Goal: Task Accomplishment & Management: Complete application form

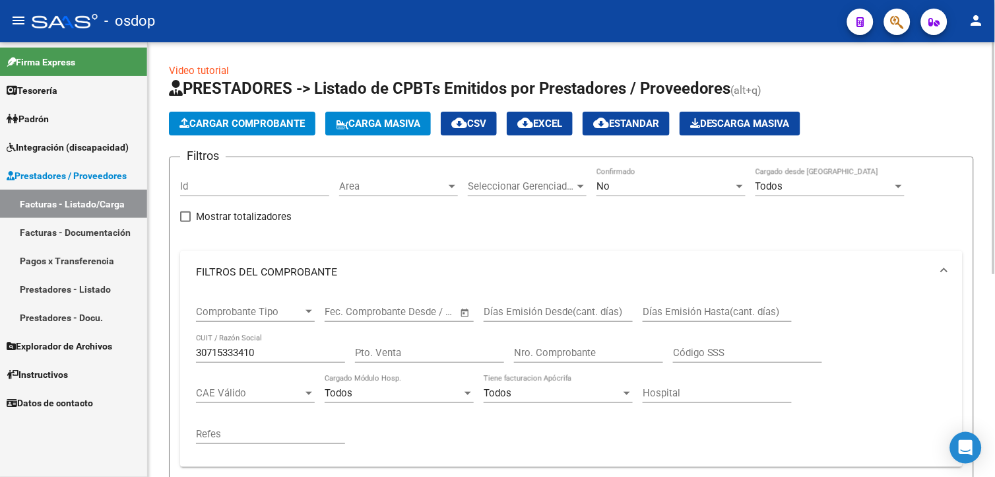
scroll to position [381, 0]
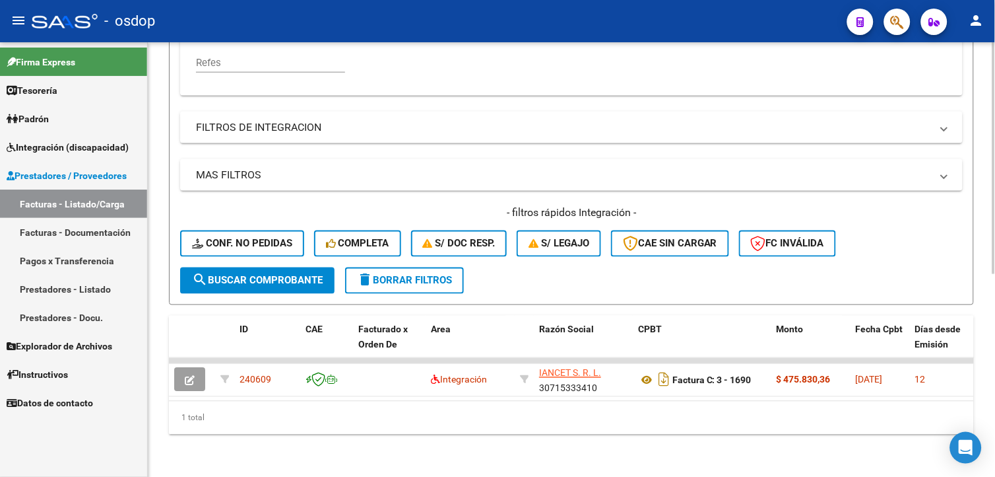
click at [994, 319] on div at bounding box center [994, 361] width 3 height 232
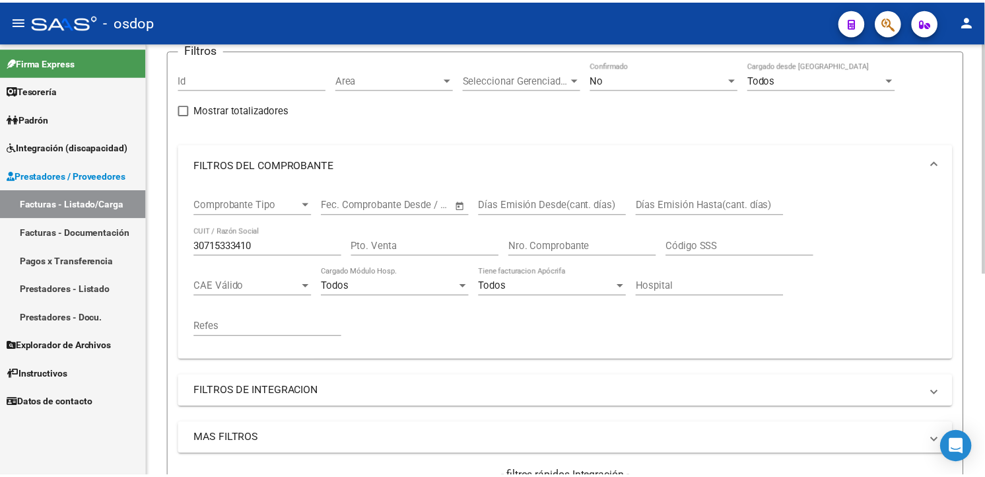
scroll to position [0, 0]
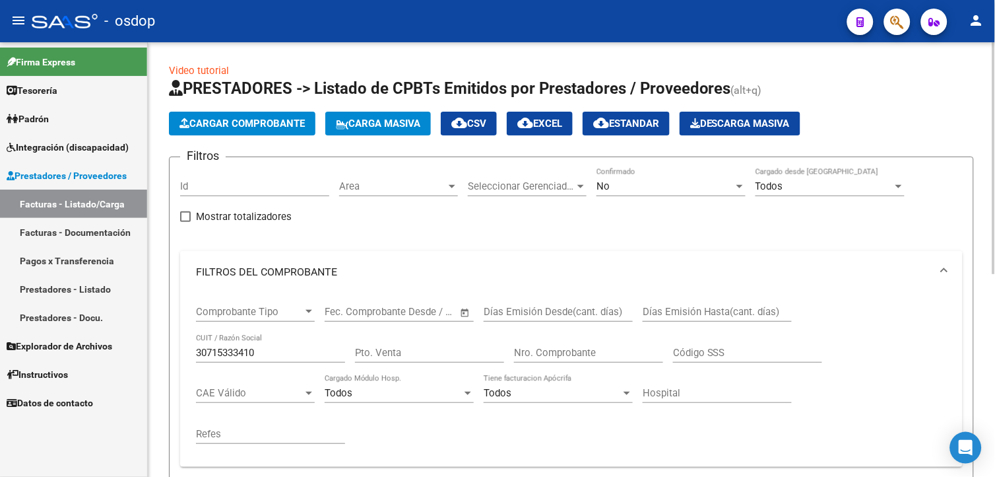
click at [995, 84] on html "menu - osdop person Firma Express Tesorería Extractos Procesados (csv) Extracto…" at bounding box center [497, 238] width 995 height 477
click at [271, 119] on span "Cargar Comprobante" at bounding box center [242, 123] width 125 height 12
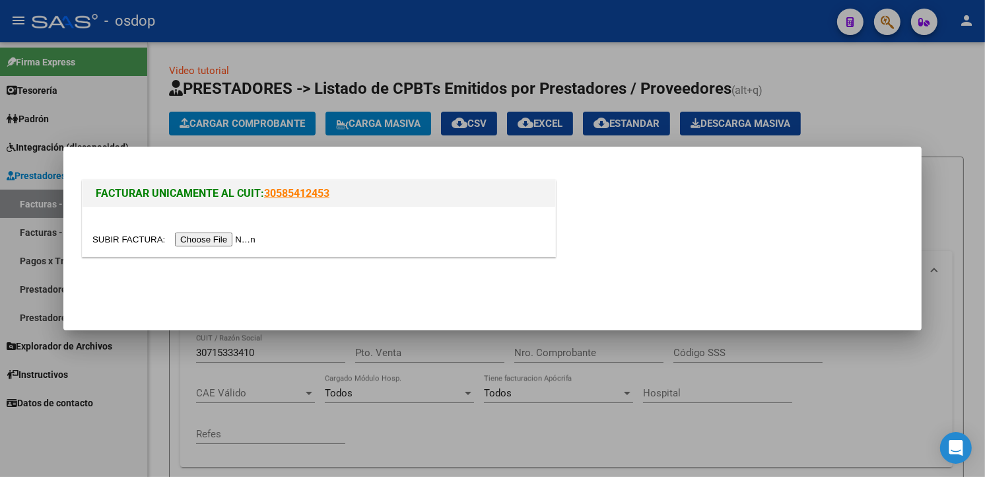
click at [215, 242] on input "file" at bounding box center [175, 239] width 167 height 14
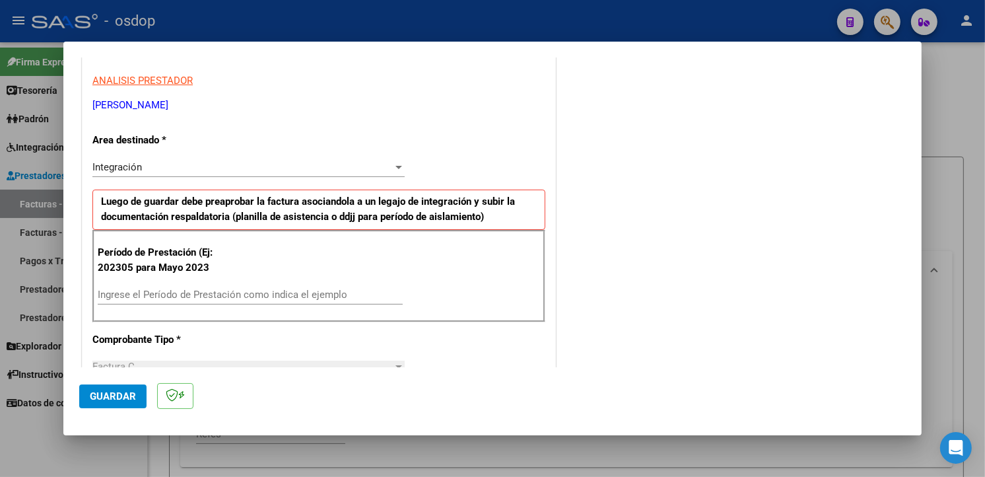
scroll to position [240, 0]
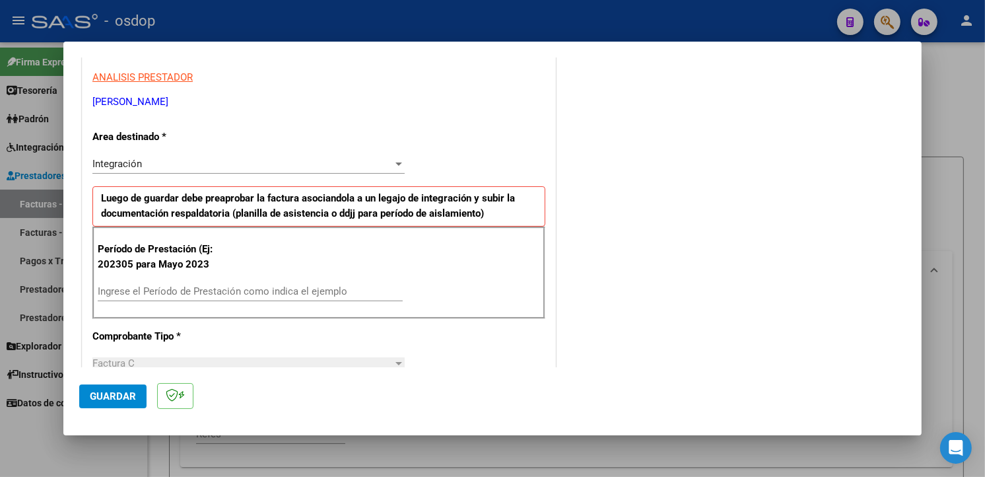
click at [193, 281] on div "Ingrese el Período de Prestación como indica el ejemplo" at bounding box center [250, 291] width 305 height 20
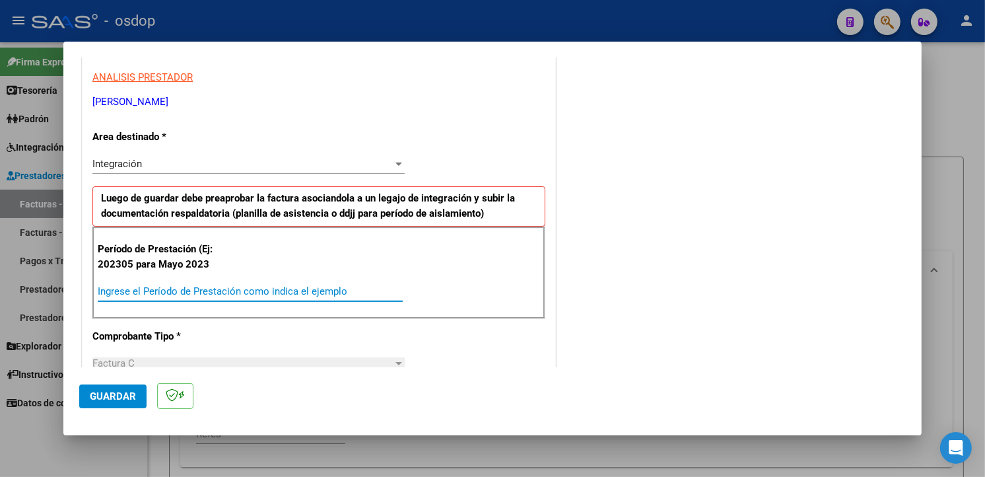
click at [175, 289] on input "Ingrese el Período de Prestación como indica el ejemplo" at bounding box center [250, 291] width 305 height 12
type input "202507"
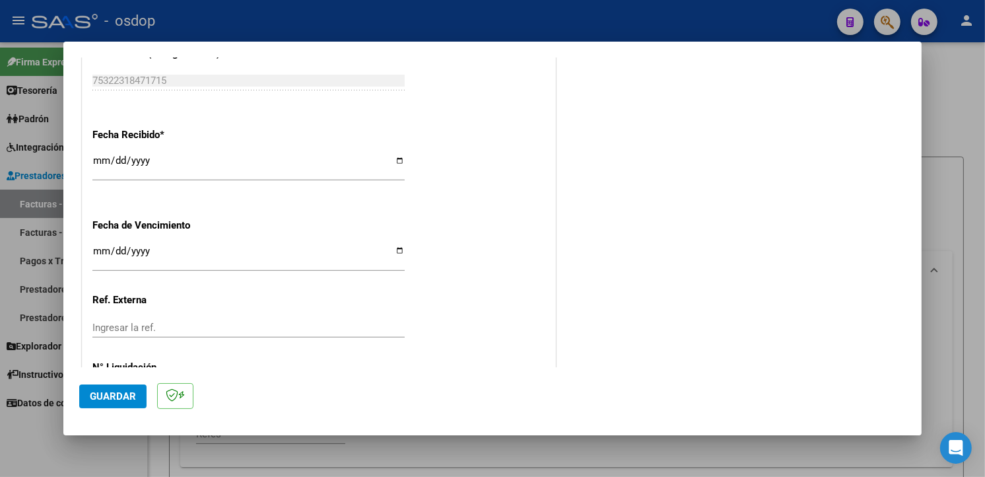
scroll to position [926, 0]
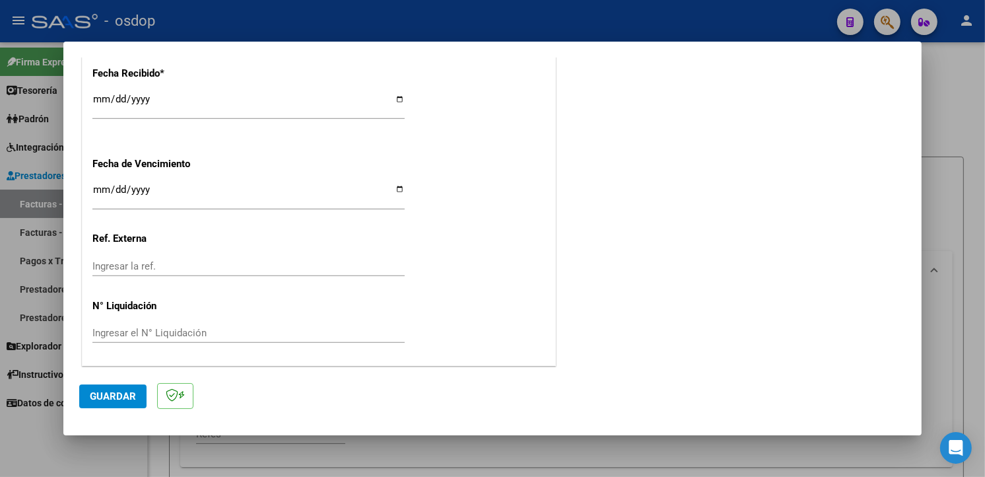
click at [117, 399] on span "Guardar" at bounding box center [113, 396] width 46 height 12
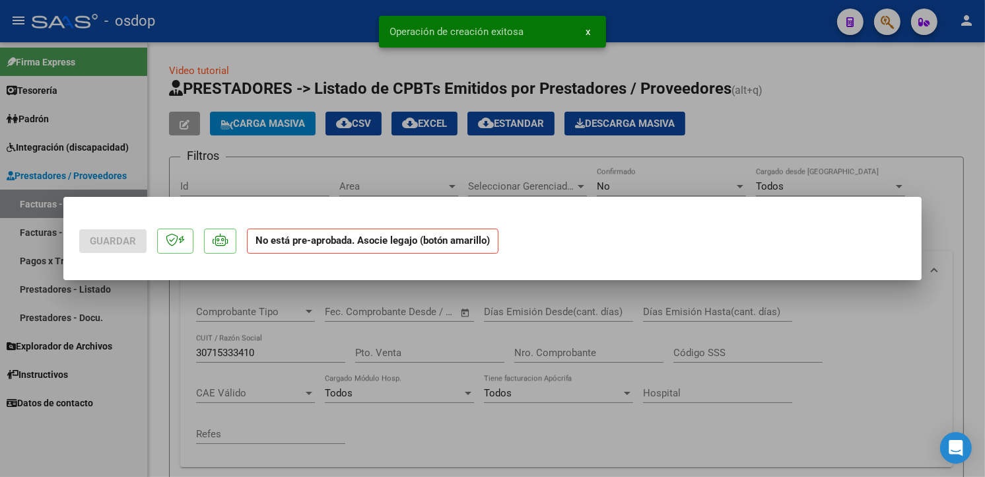
scroll to position [0, 0]
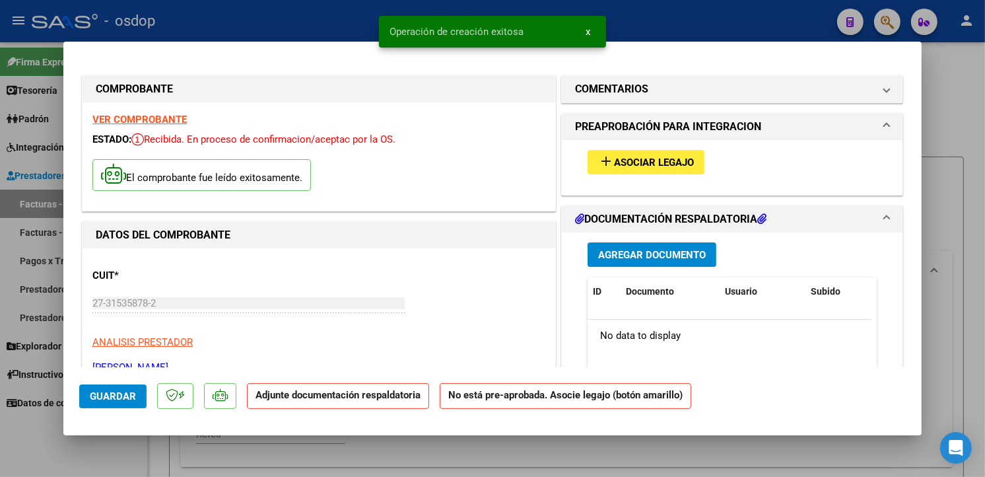
click at [663, 159] on span "Asociar Legajo" at bounding box center [654, 162] width 80 height 12
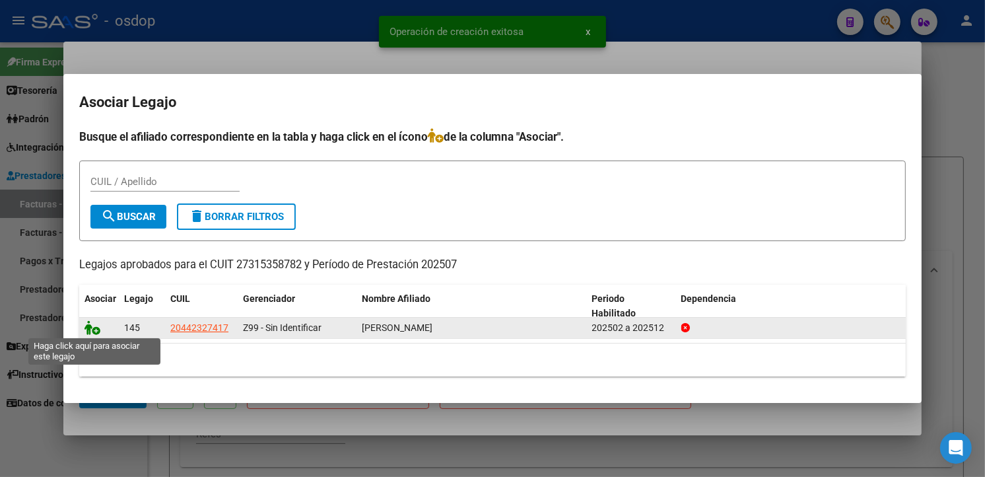
click at [94, 333] on icon at bounding box center [92, 327] width 16 height 15
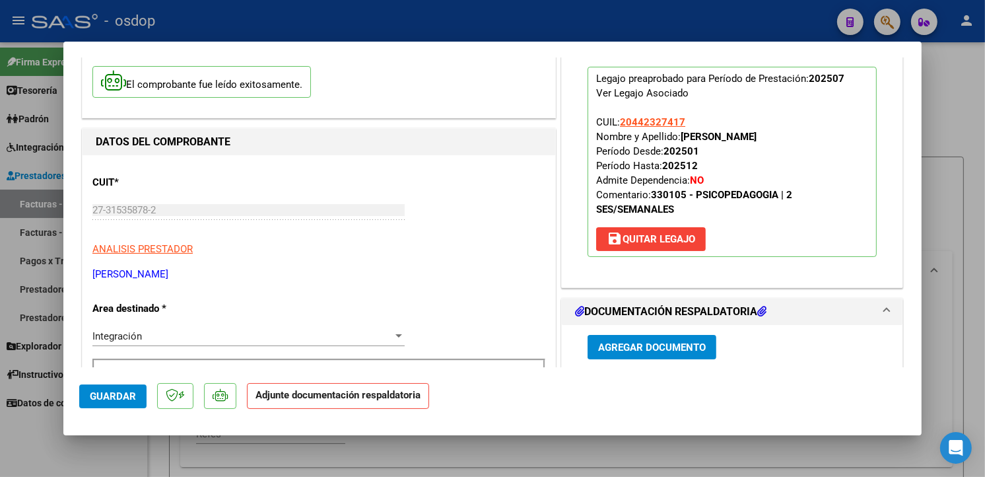
scroll to position [326, 0]
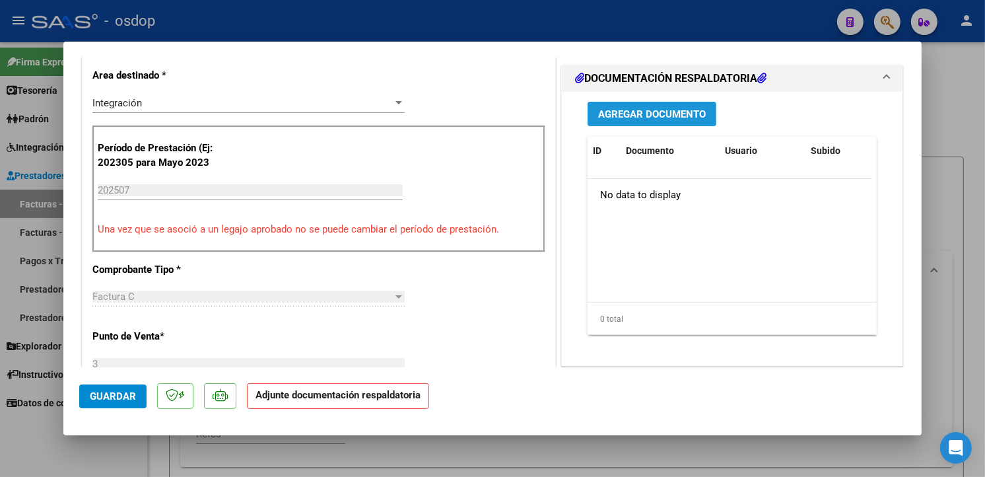
click at [695, 115] on span "Agregar Documento" at bounding box center [652, 114] width 108 height 12
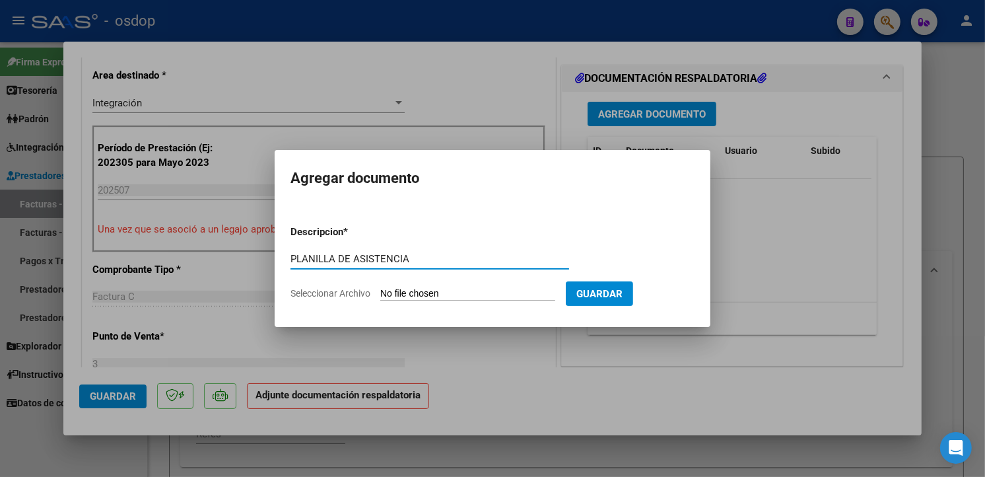
type input "PLANILLA DE ASISTENCIA"
click at [412, 293] on input "Seleccionar Archivo" at bounding box center [467, 294] width 175 height 13
type input "C:\fakepath\asist corbari julio 25.pdf"
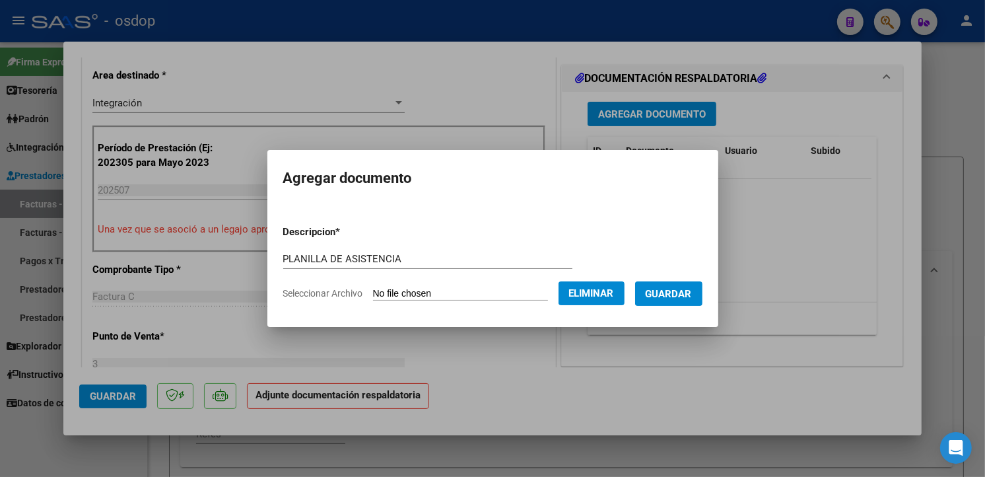
click at [683, 284] on button "Guardar" at bounding box center [668, 293] width 67 height 24
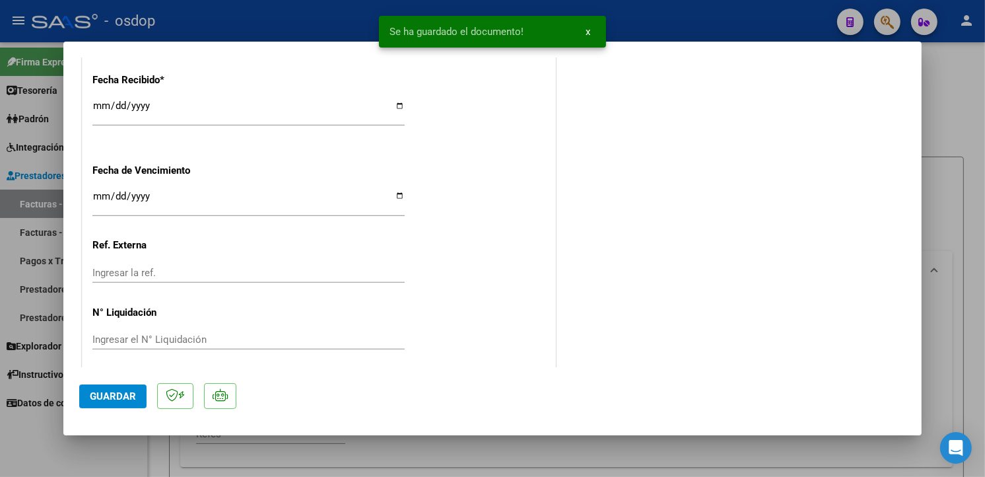
scroll to position [946, 0]
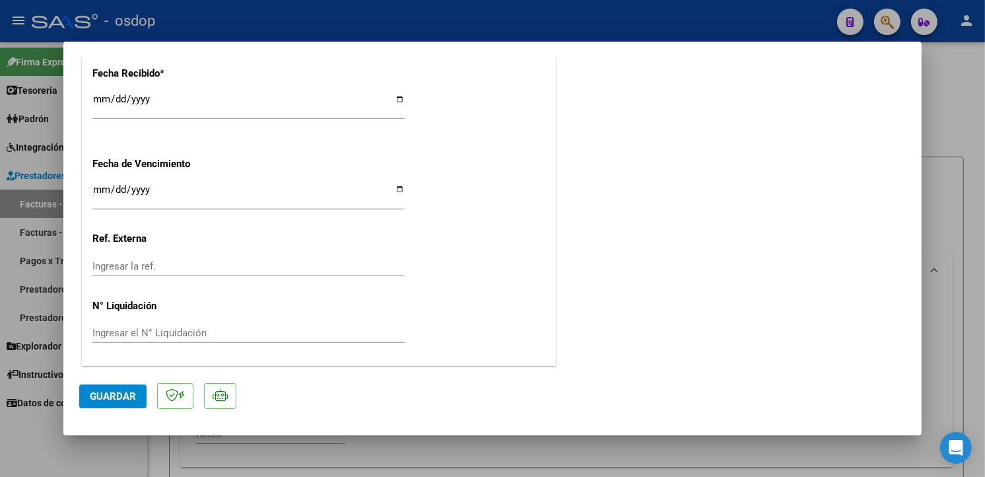
click at [121, 392] on span "Guardar" at bounding box center [113, 396] width 46 height 12
type input "$ 0,00"
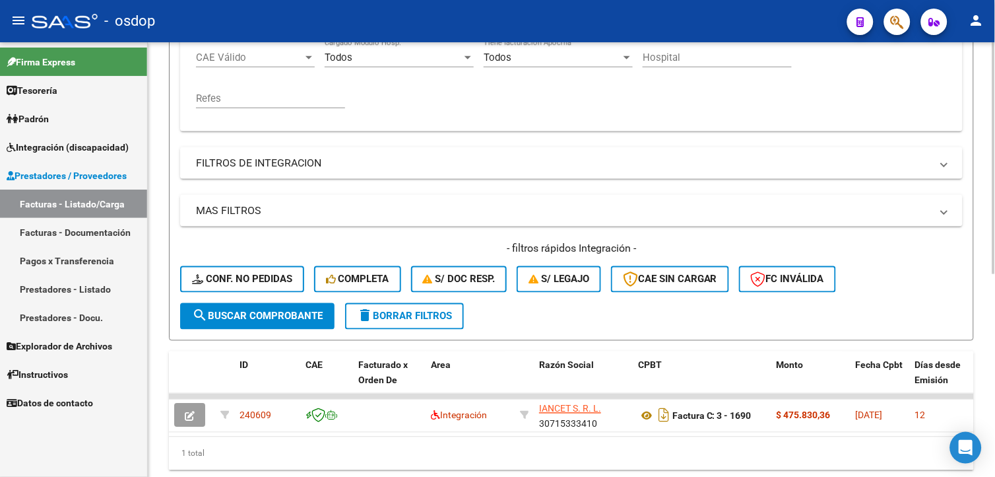
scroll to position [381, 0]
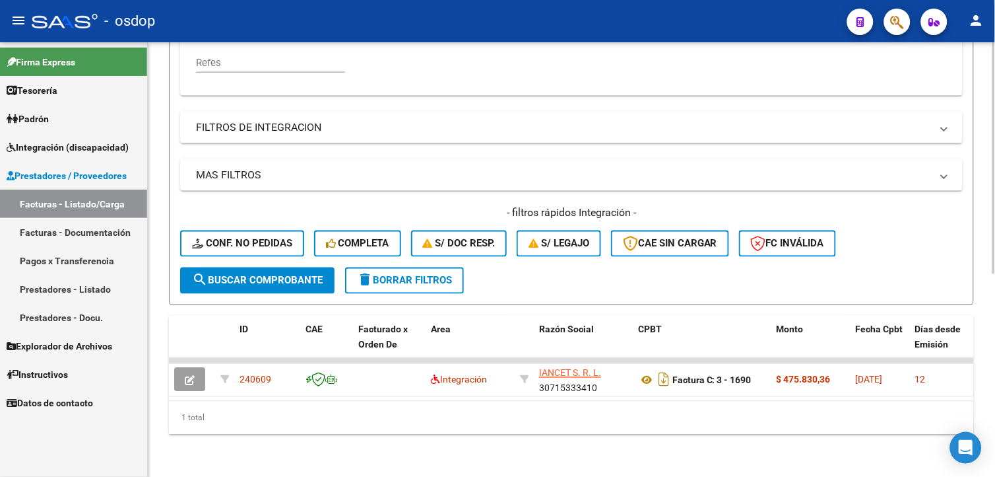
click at [995, 347] on html "menu - osdop person Firma Express Tesorería Extractos Procesados (csv) Extracto…" at bounding box center [497, 238] width 995 height 477
click at [445, 276] on button "delete Borrar Filtros" at bounding box center [404, 280] width 119 height 26
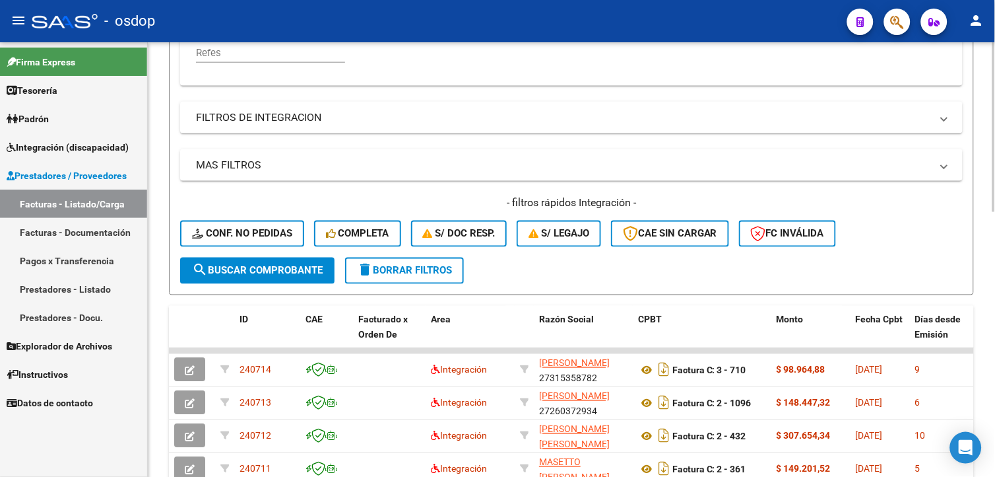
click at [995, 207] on div at bounding box center [994, 278] width 3 height 170
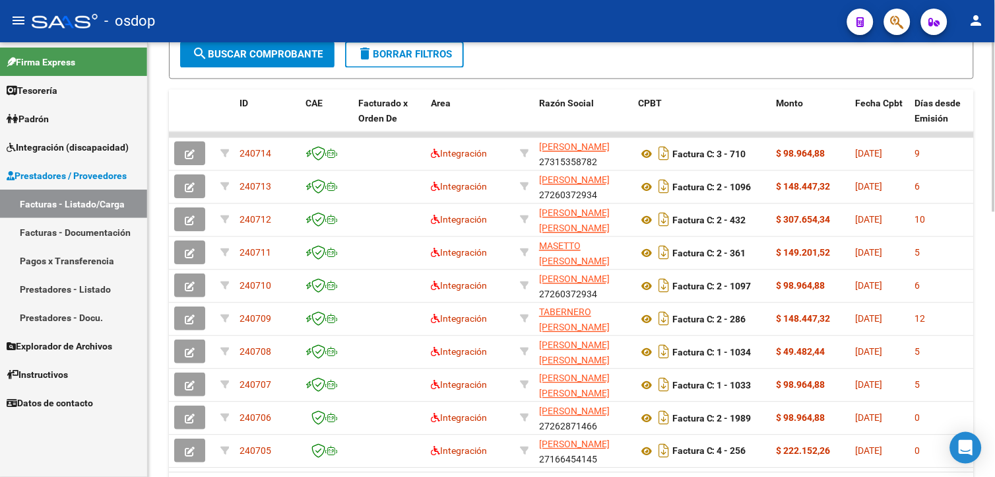
scroll to position [649, 0]
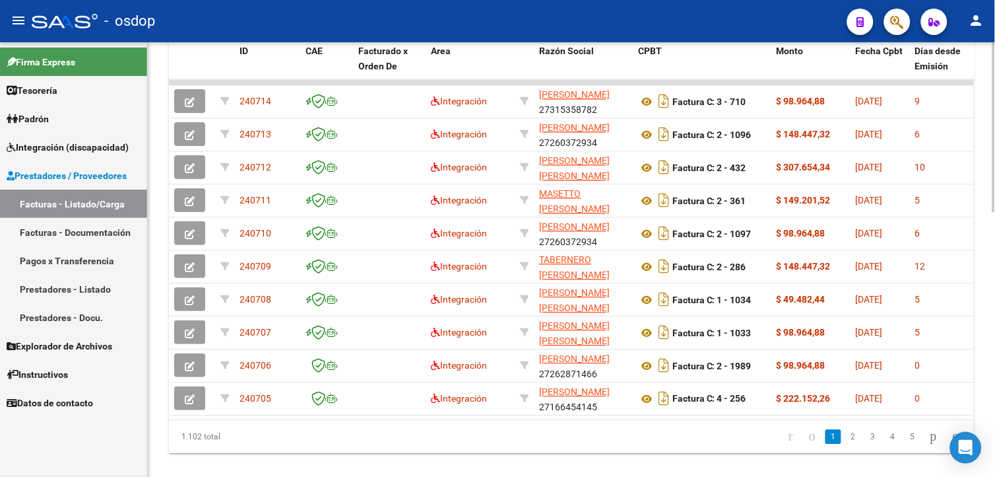
click at [995, 331] on html "menu - osdop person Firma Express Tesorería Extractos Procesados (csv) Extracto…" at bounding box center [497, 238] width 995 height 477
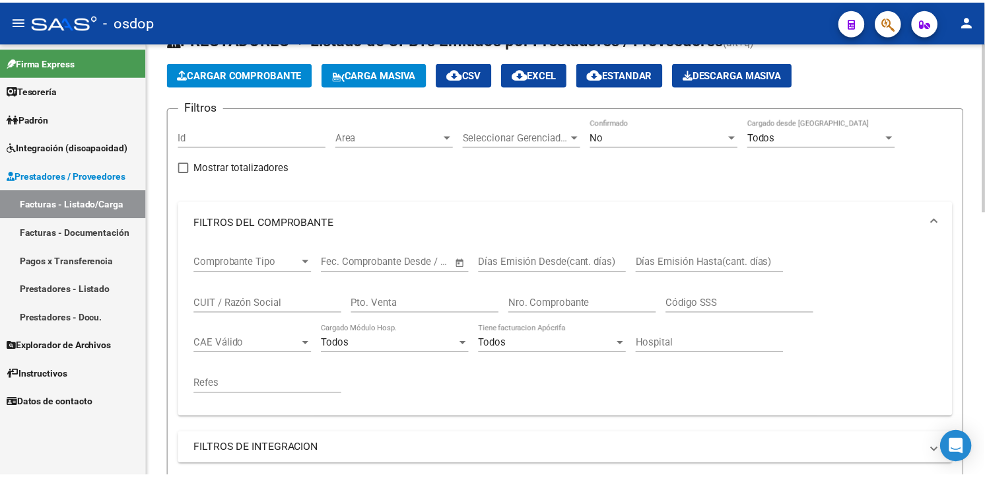
scroll to position [0, 0]
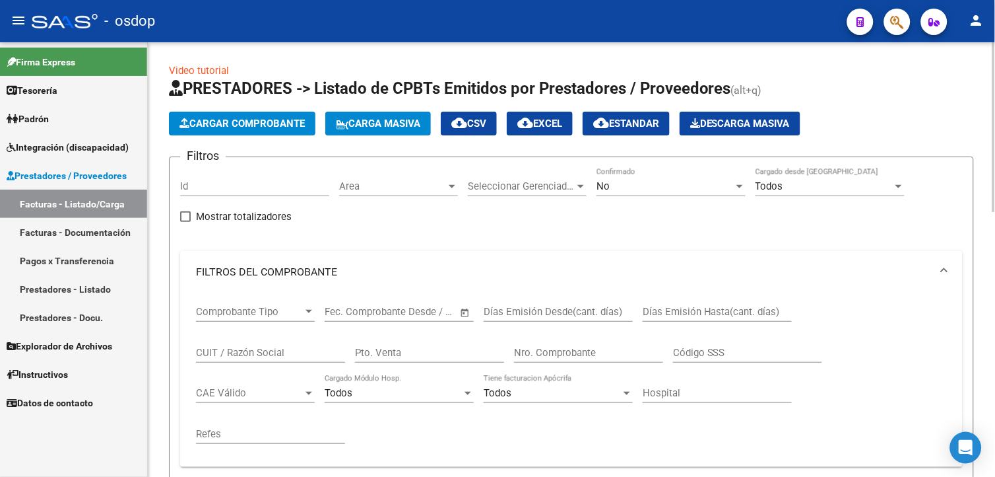
click at [995, 168] on div at bounding box center [994, 127] width 3 height 170
click at [292, 123] on span "Cargar Comprobante" at bounding box center [242, 123] width 125 height 12
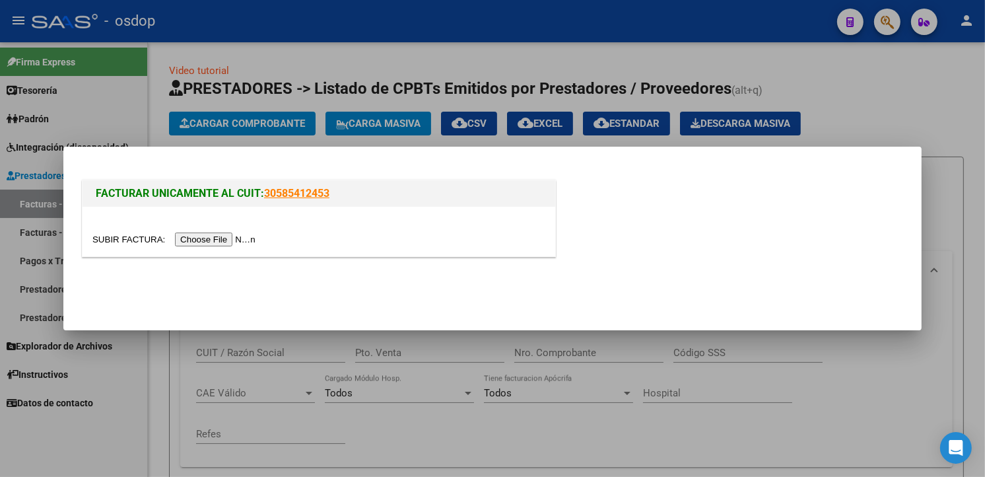
click at [211, 245] on input "file" at bounding box center [175, 239] width 167 height 14
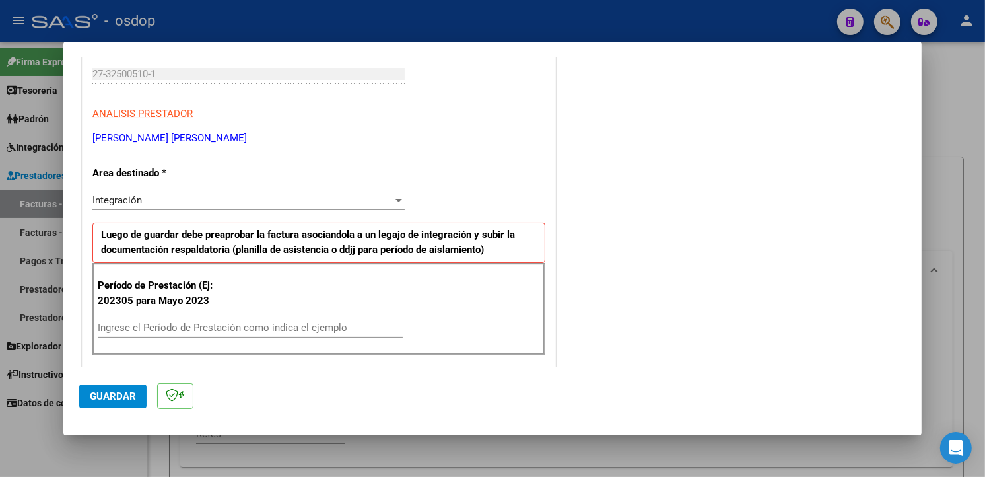
scroll to position [240, 0]
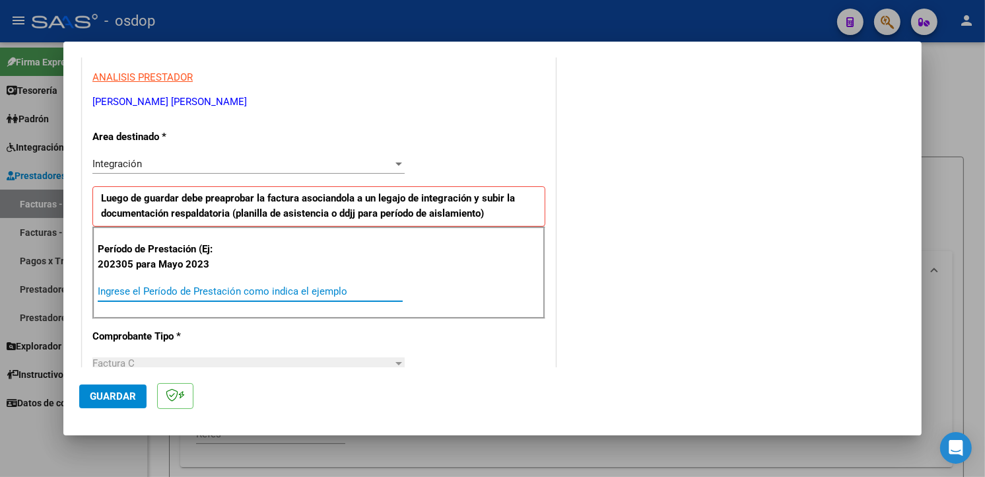
click at [225, 292] on input "Ingrese el Período de Prestación como indica el ejemplo" at bounding box center [250, 291] width 305 height 12
type input "202507"
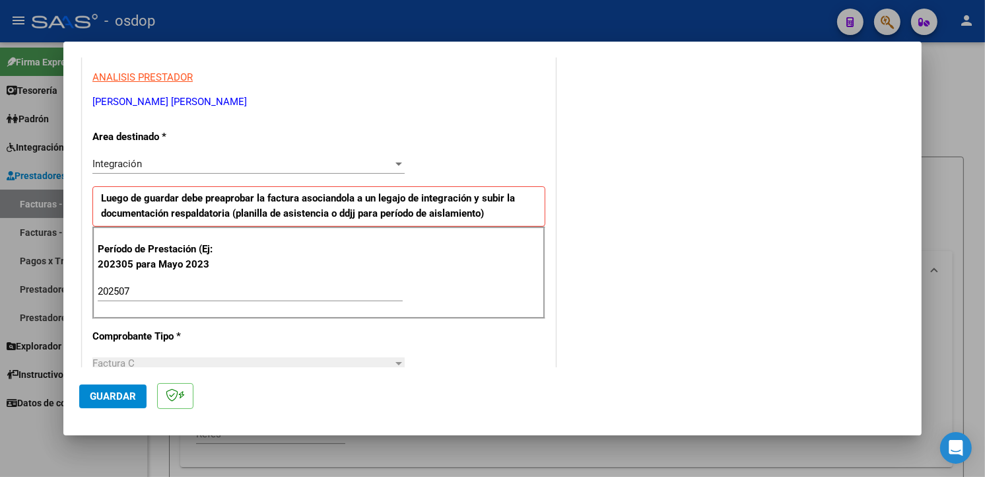
click at [748, 218] on div "COMENTARIOS Comentarios De la Obra Social: Comentarios de la Obra Social (no vi…" at bounding box center [731, 444] width 347 height 1222
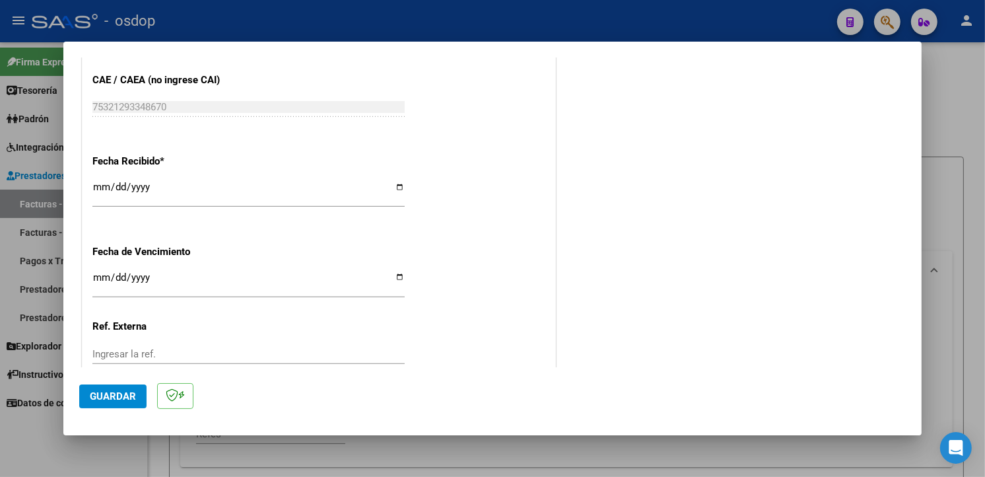
scroll to position [926, 0]
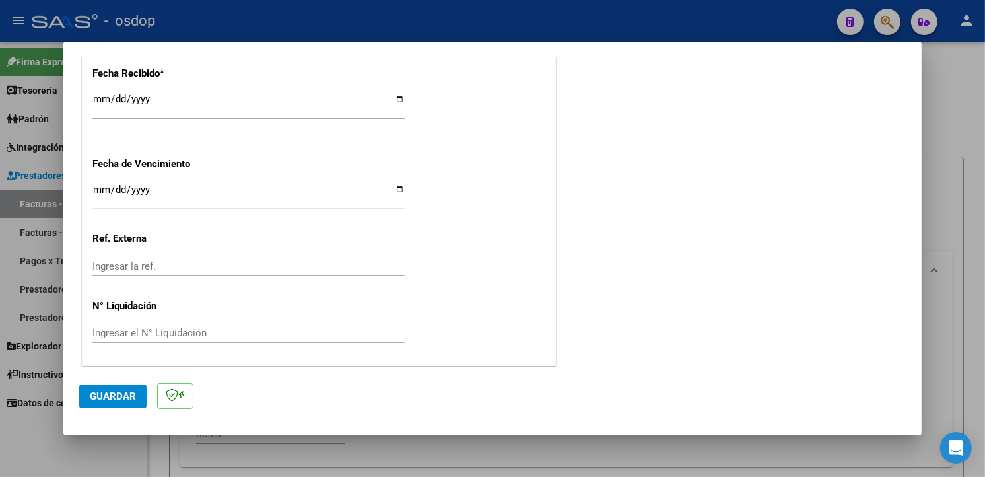
click at [107, 386] on button "Guardar" at bounding box center [112, 396] width 67 height 24
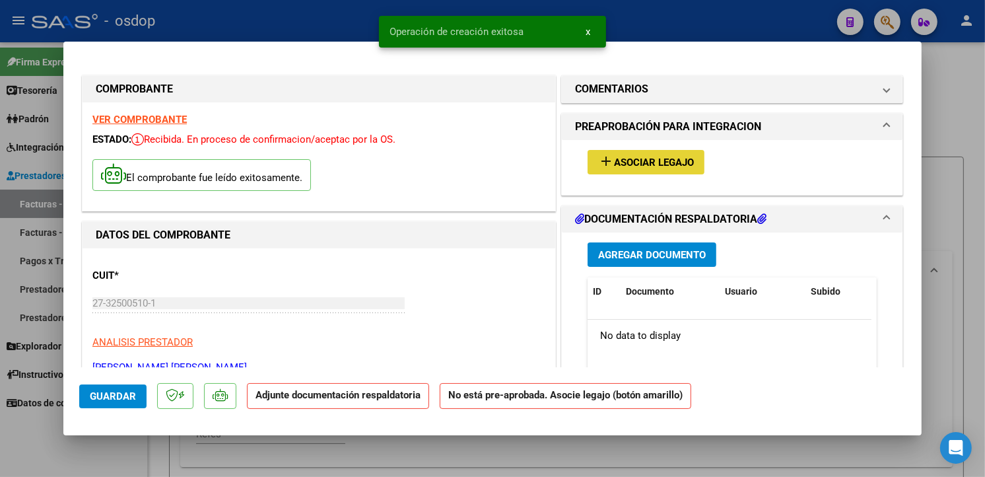
click at [671, 156] on span "Asociar Legajo" at bounding box center [654, 162] width 80 height 12
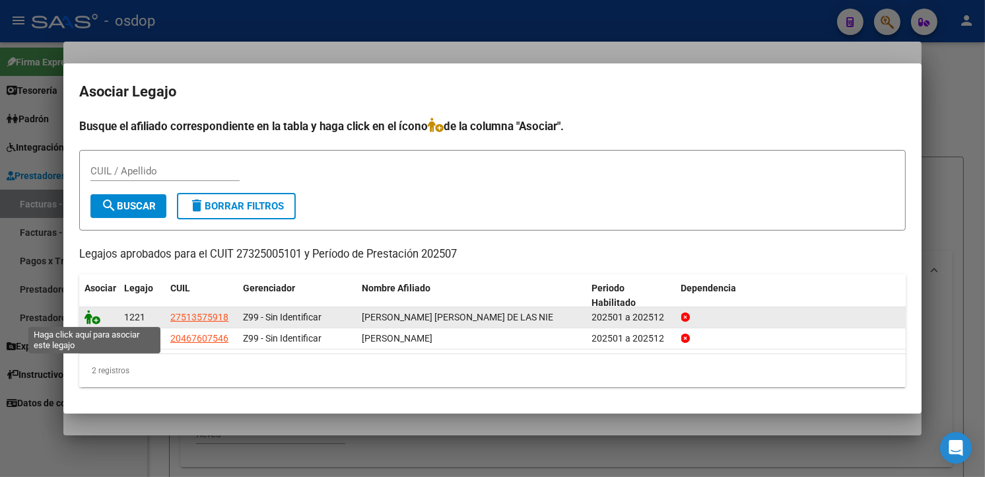
click at [89, 314] on icon at bounding box center [92, 317] width 16 height 15
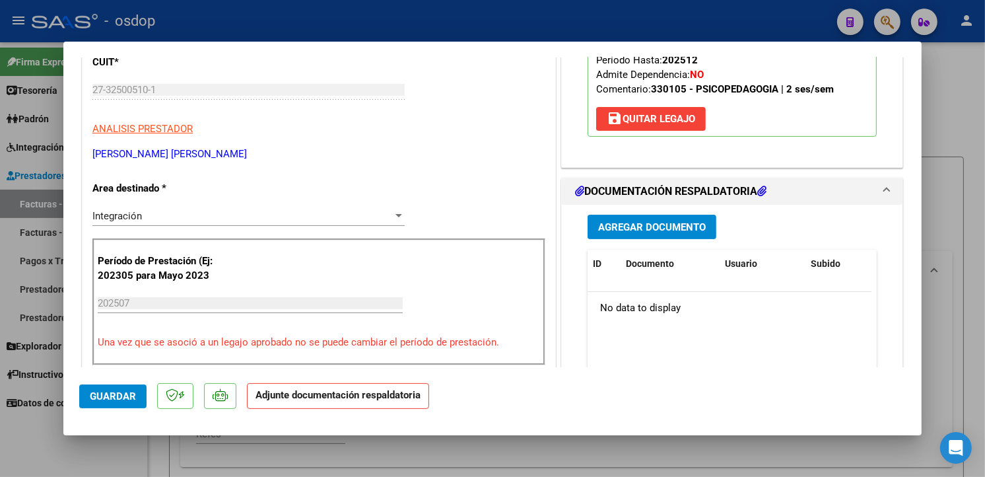
scroll to position [220, 0]
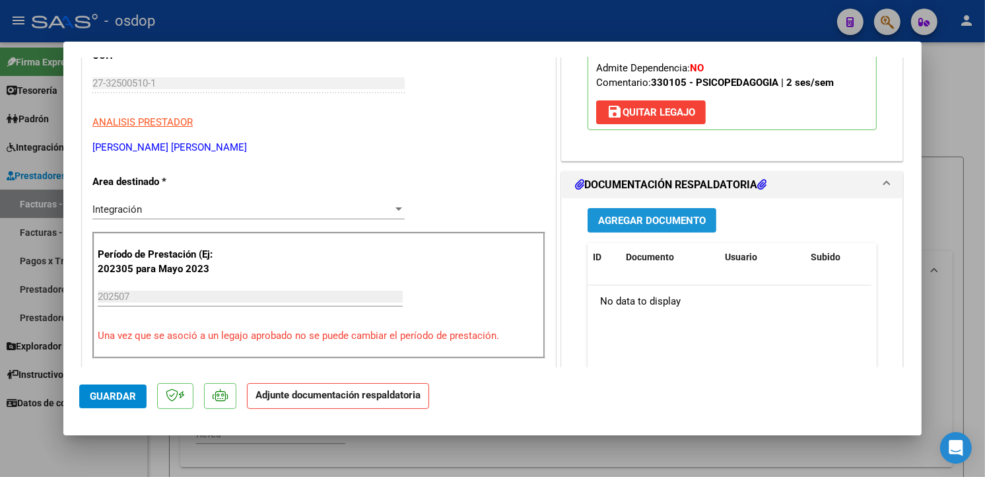
click at [605, 215] on span "Agregar Documento" at bounding box center [652, 221] width 108 height 12
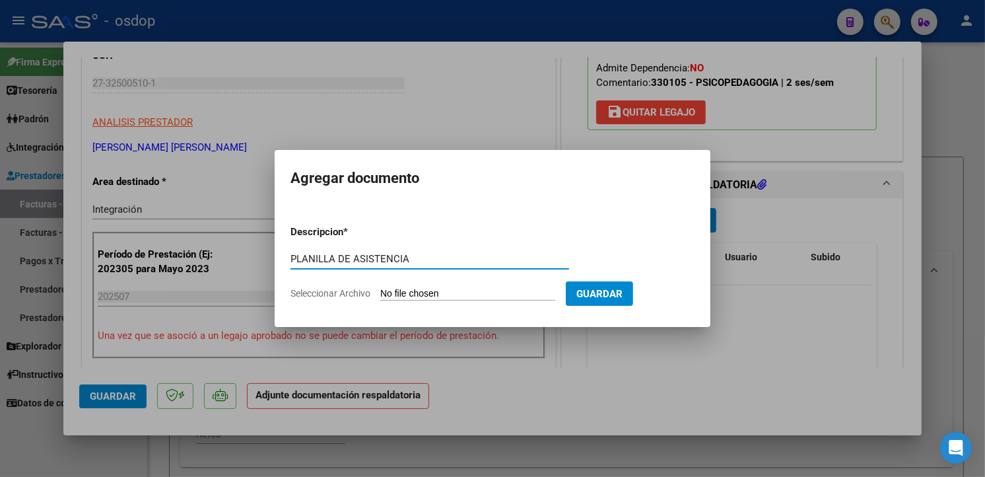
type input "PLANILLA DE ASISTENCIA"
click at [409, 302] on form "Descripcion * PLANILLA DE ASISTENCIA Escriba aquí una descripcion Seleccionar A…" at bounding box center [492, 263] width 404 height 96
click at [411, 292] on input "Seleccionar Archivo" at bounding box center [467, 294] width 175 height 13
type input "C:\fakepath\Planilla Bazán Quiroga julio 25.pdf"
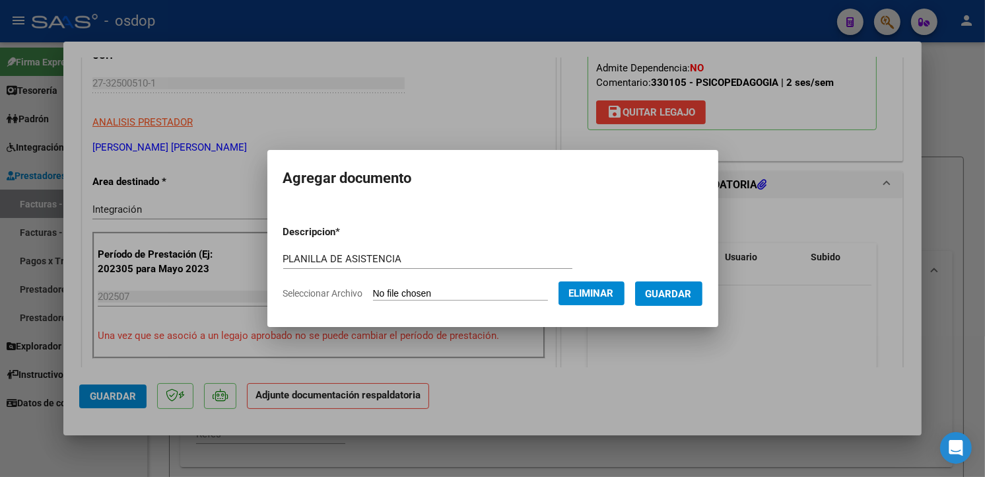
click at [692, 290] on span "Guardar" at bounding box center [669, 294] width 46 height 12
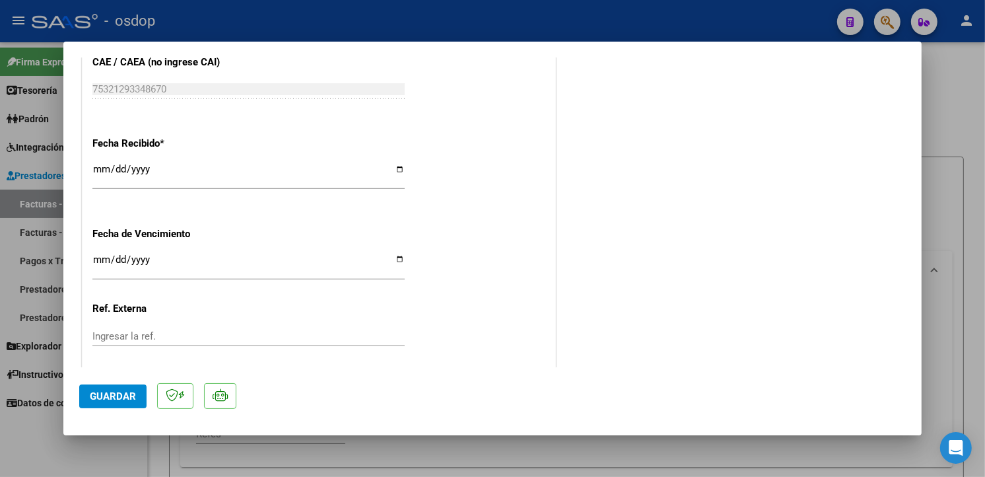
scroll to position [946, 0]
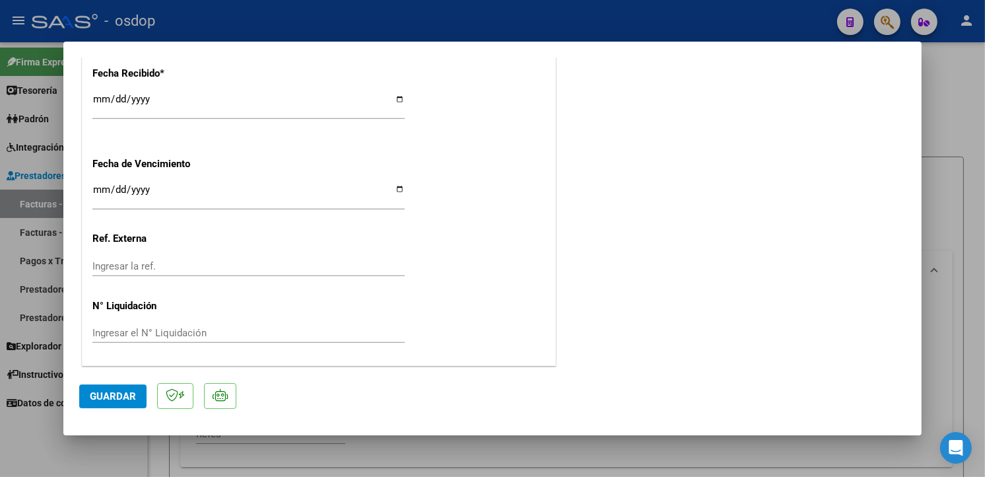
click at [123, 396] on span "Guardar" at bounding box center [113, 396] width 46 height 12
click at [113, 393] on span "Guardar" at bounding box center [113, 396] width 46 height 12
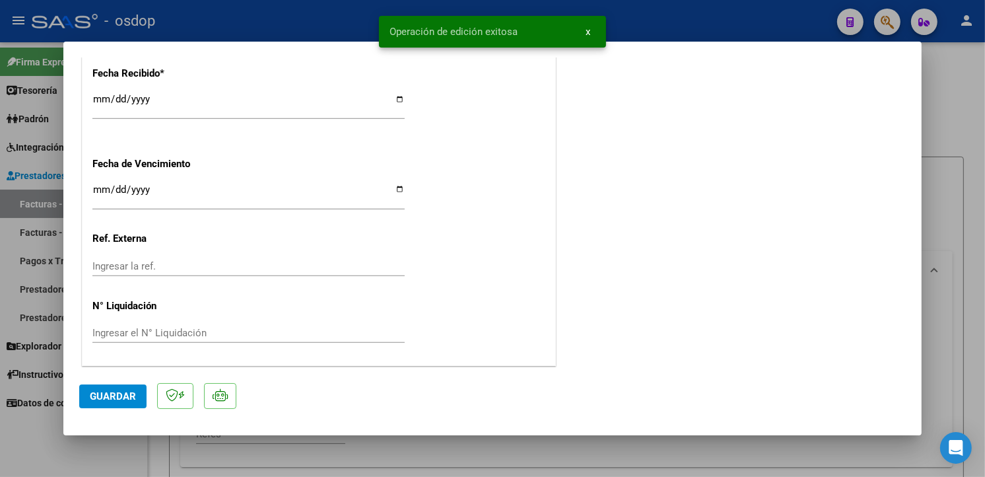
type input "$ 0,00"
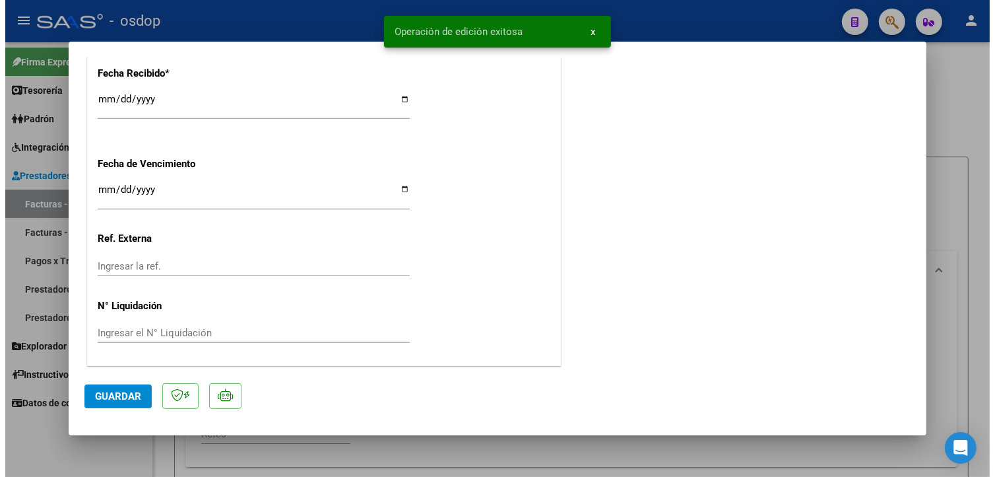
scroll to position [1047, 0]
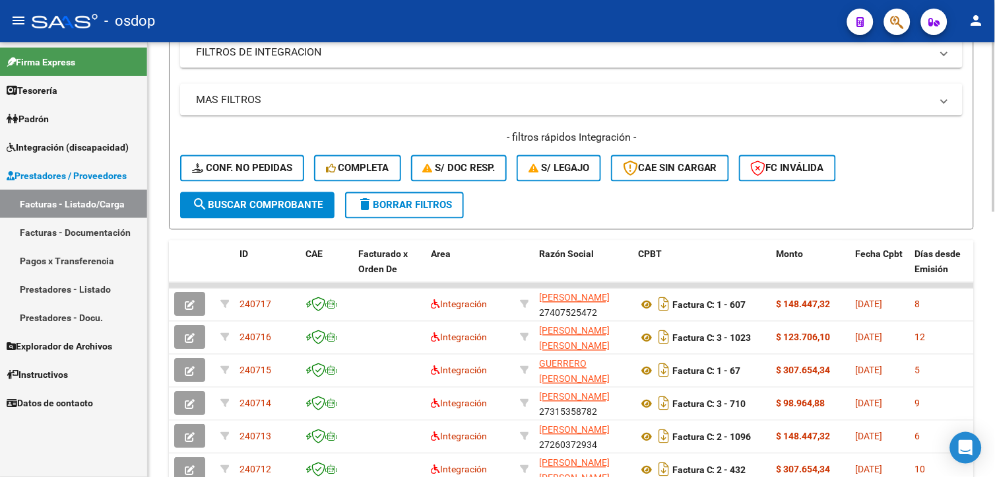
click at [995, 300] on html "menu - osdop person Firma Express Tesorería Extractos Procesados (csv) Extracto…" at bounding box center [497, 238] width 995 height 477
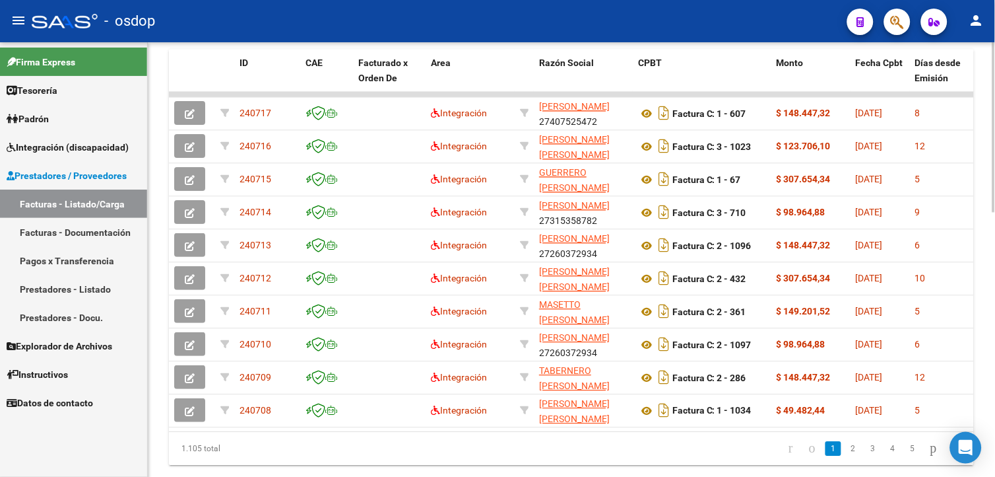
scroll to position [623, 0]
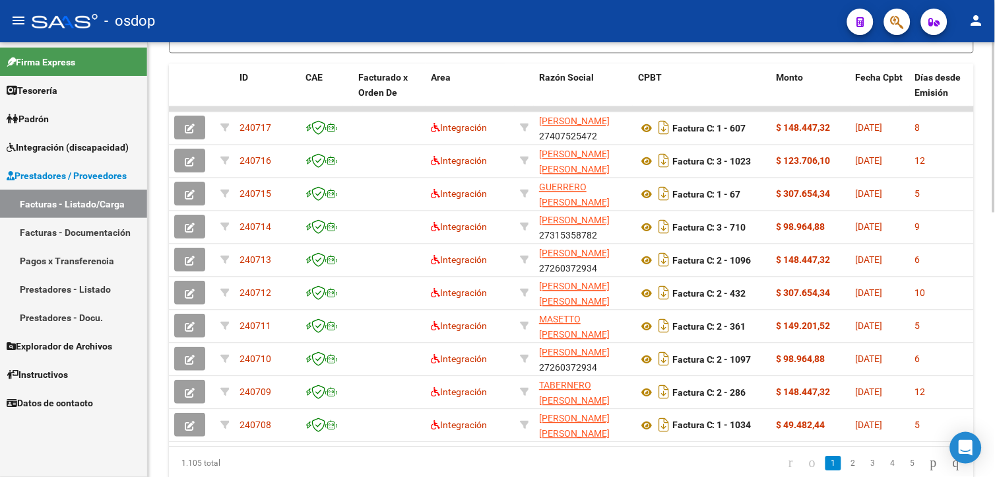
click at [995, 366] on html "menu - osdop person Firma Express Tesorería Extractos Procesados (csv) Extracto…" at bounding box center [497, 238] width 995 height 477
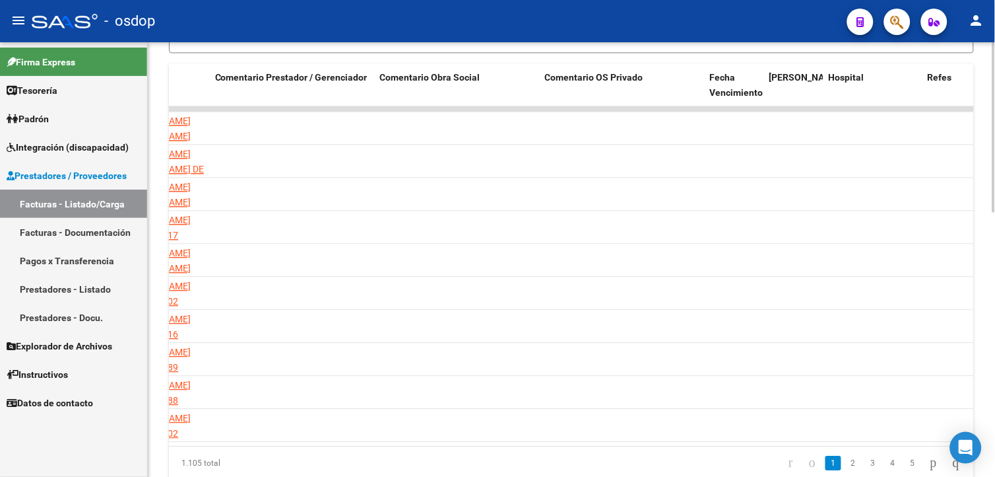
scroll to position [0, 2564]
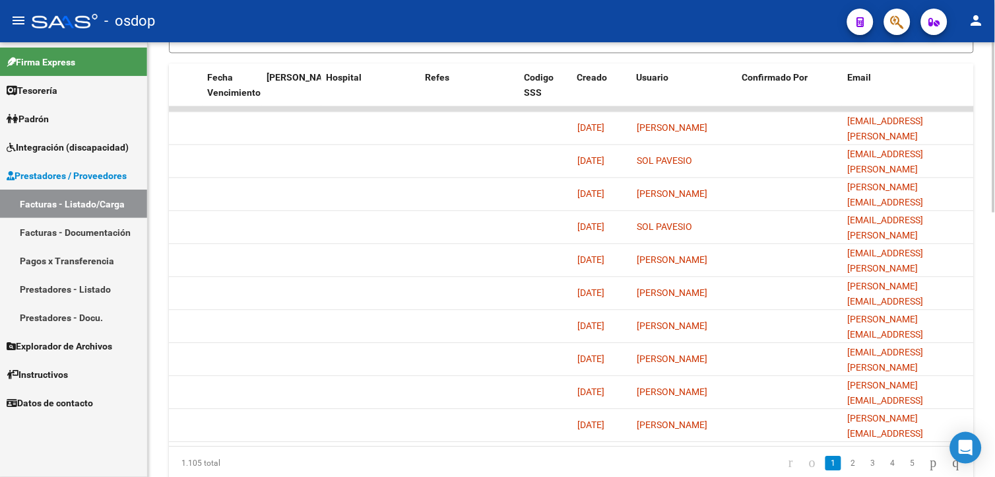
drag, startPoint x: 992, startPoint y: 403, endPoint x: 995, endPoint y: 245, distance: 158.4
click at [995, 245] on html "menu - osdop person Firma Express Tesorería Extractos Procesados (csv) Extracto…" at bounding box center [497, 238] width 995 height 477
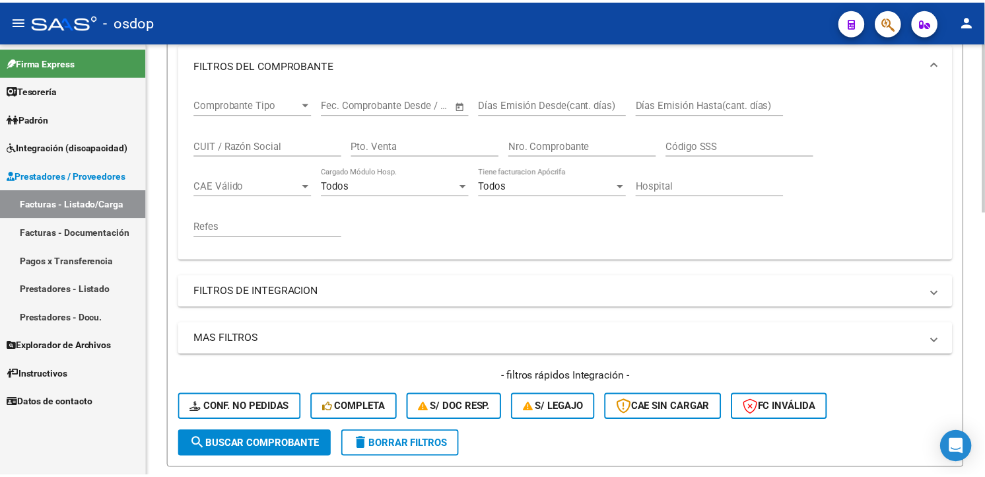
scroll to position [18, 0]
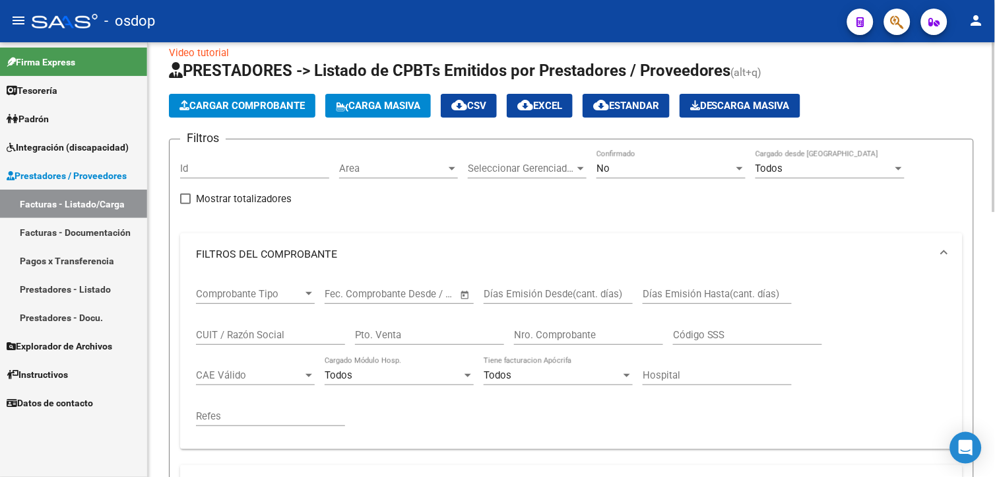
click at [995, 101] on html "menu - osdop person Firma Express Tesorería Extractos Procesados (csv) Extracto…" at bounding box center [497, 238] width 995 height 477
click at [267, 104] on span "Cargar Comprobante" at bounding box center [242, 106] width 125 height 12
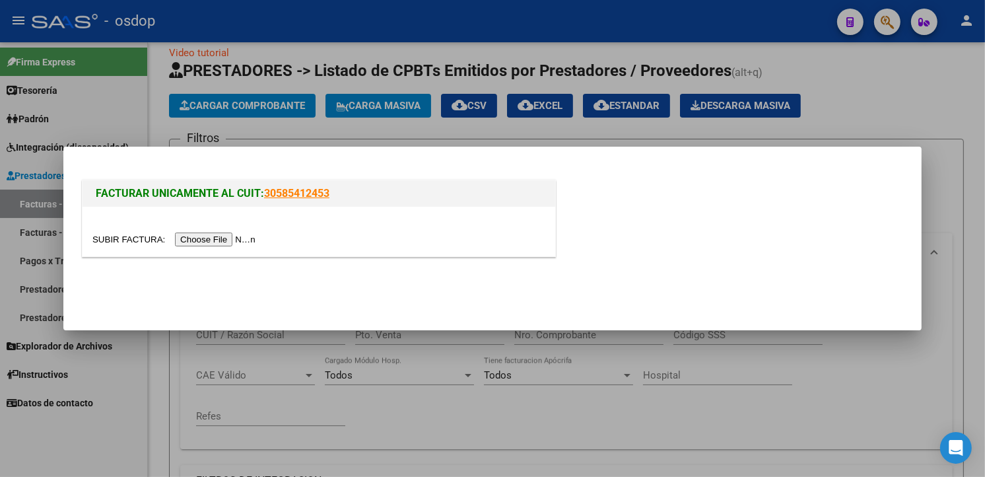
click at [222, 240] on input "file" at bounding box center [175, 239] width 167 height 14
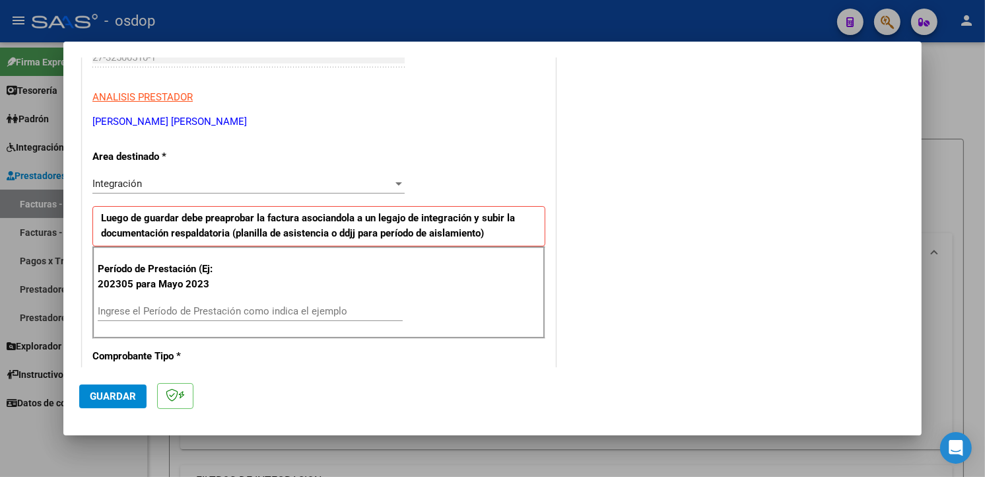
scroll to position [302, 0]
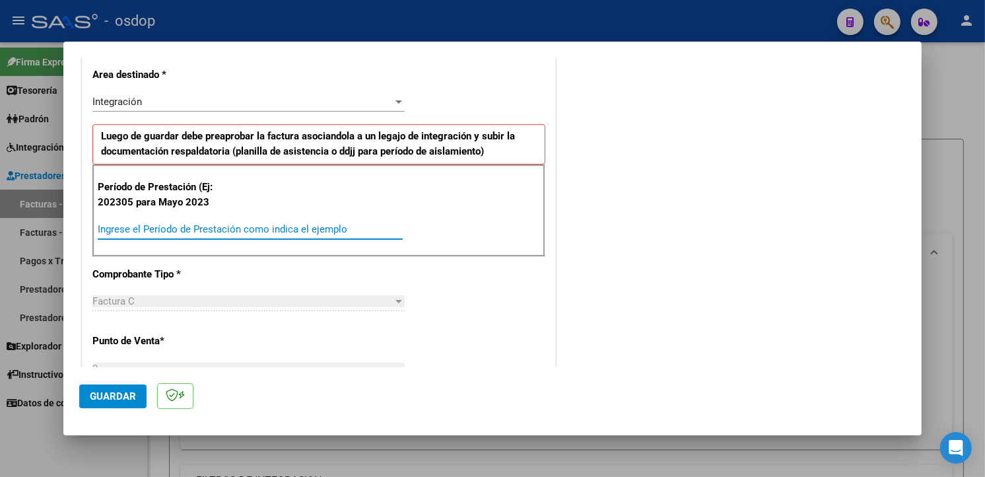
click at [370, 230] on input "Ingrese el Período de Prestación como indica el ejemplo" at bounding box center [250, 229] width 305 height 12
type input "202507"
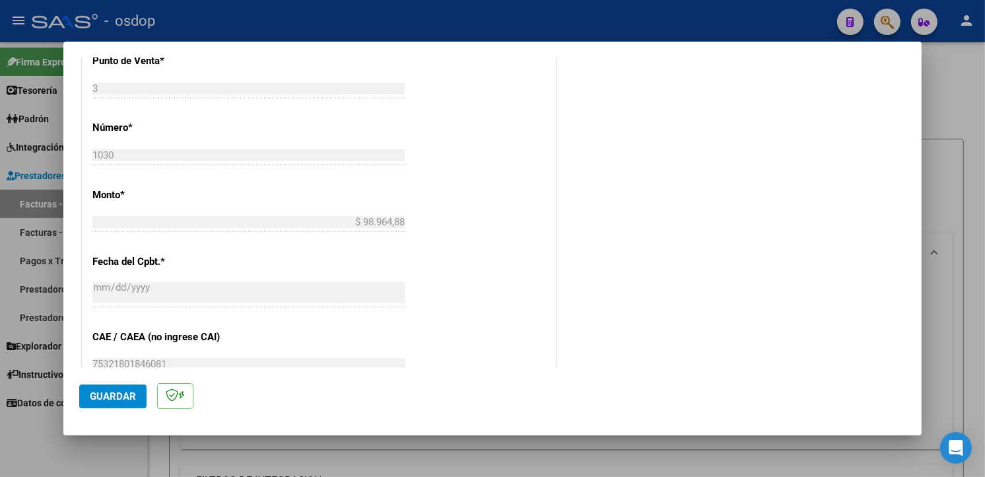
scroll to position [926, 0]
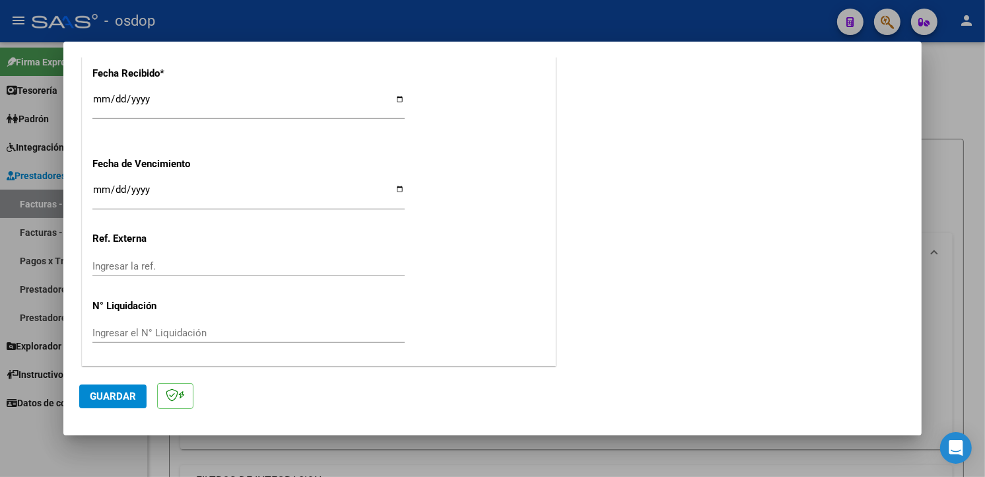
click at [102, 403] on button "Guardar" at bounding box center [112, 396] width 67 height 24
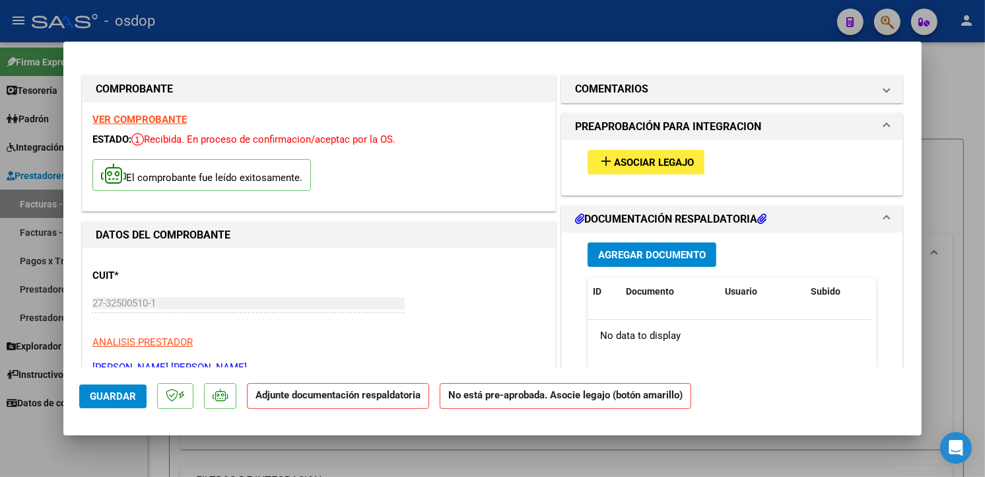
click at [674, 166] on span "Asociar Legajo" at bounding box center [654, 162] width 80 height 12
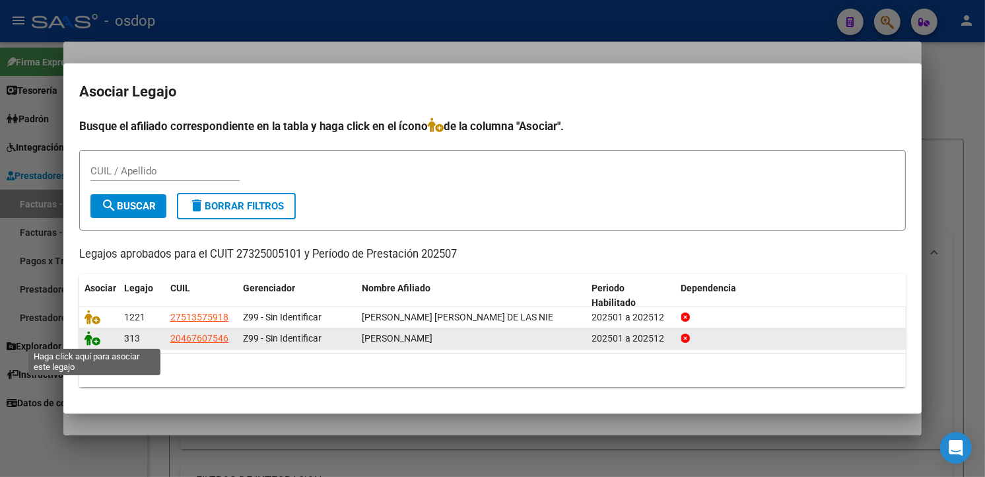
click at [90, 339] on icon at bounding box center [92, 338] width 16 height 15
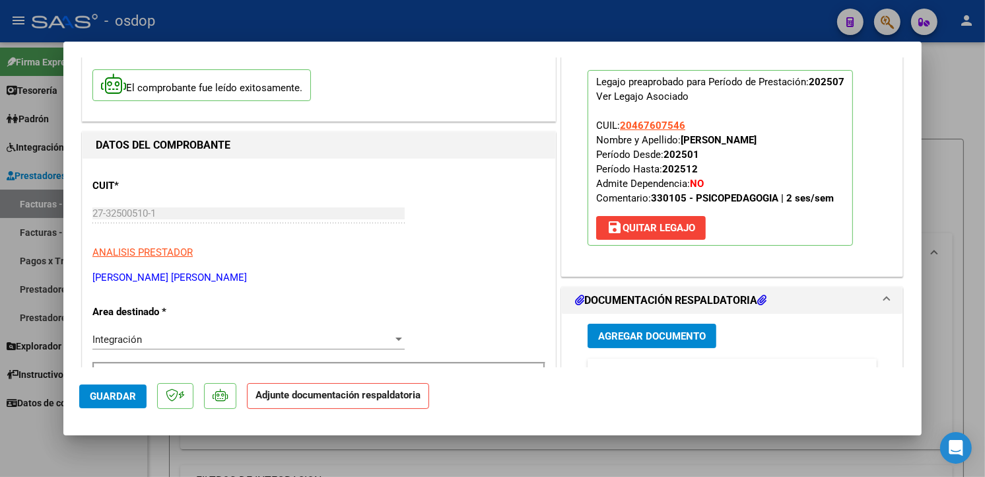
scroll to position [302, 0]
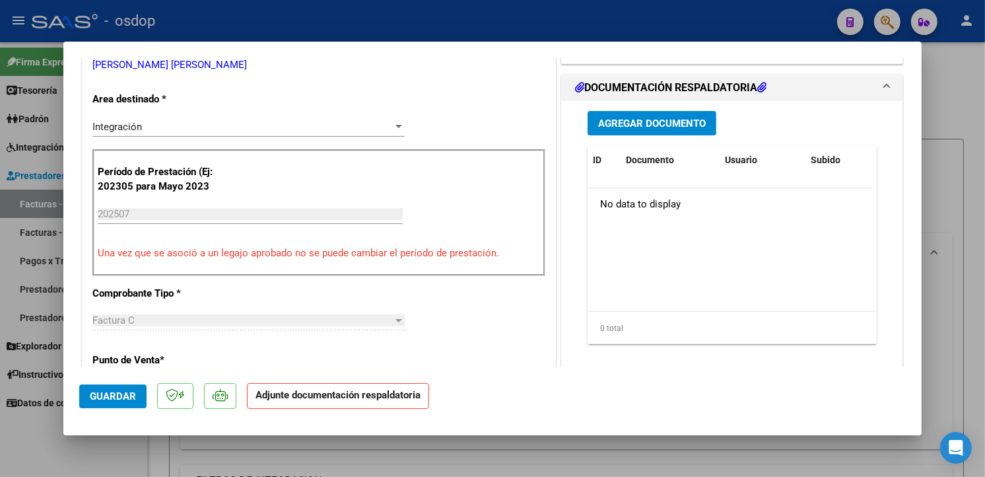
click at [653, 117] on span "Agregar Documento" at bounding box center [652, 123] width 108 height 12
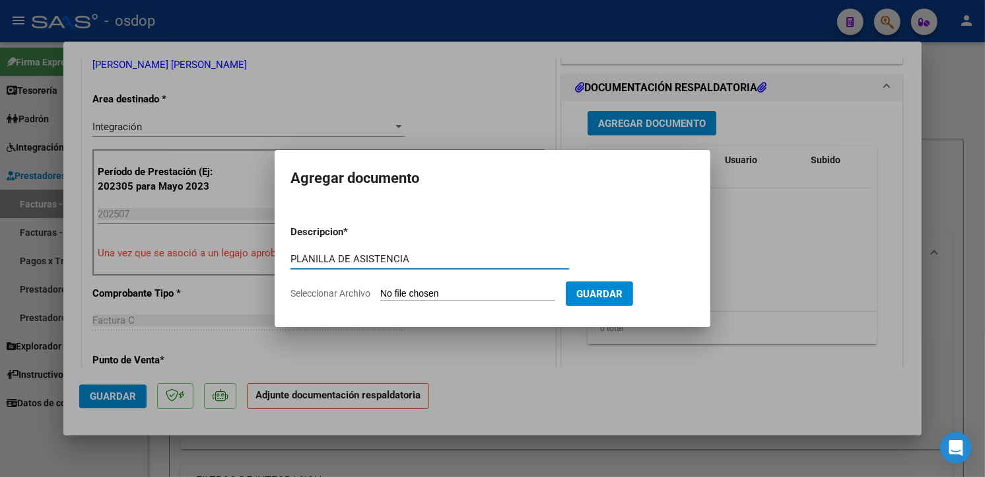
type input "PLANILLA DE ASISTENCIA"
click at [486, 291] on input "Seleccionar Archivo" at bounding box center [467, 294] width 175 height 13
type input "C:\fakepath\Planilla Lovera julio 25.pdf"
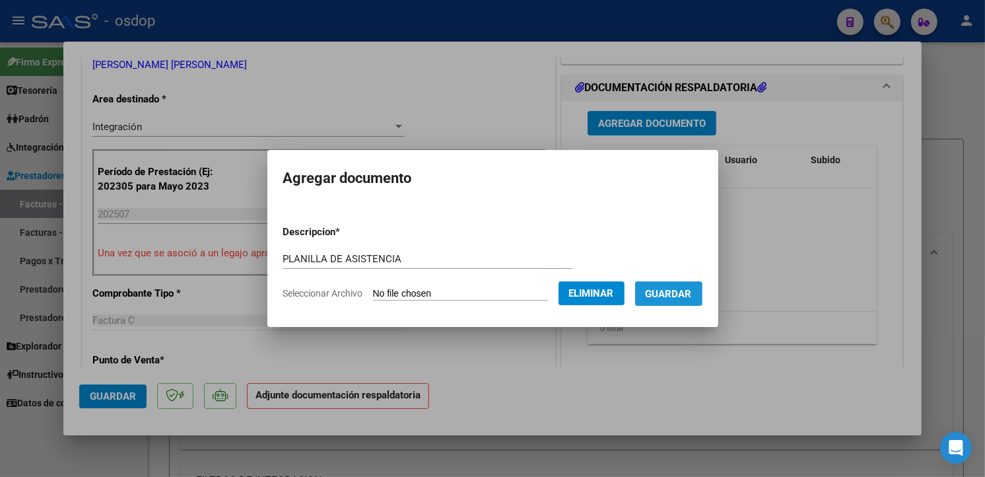
click at [692, 293] on span "Guardar" at bounding box center [669, 294] width 46 height 12
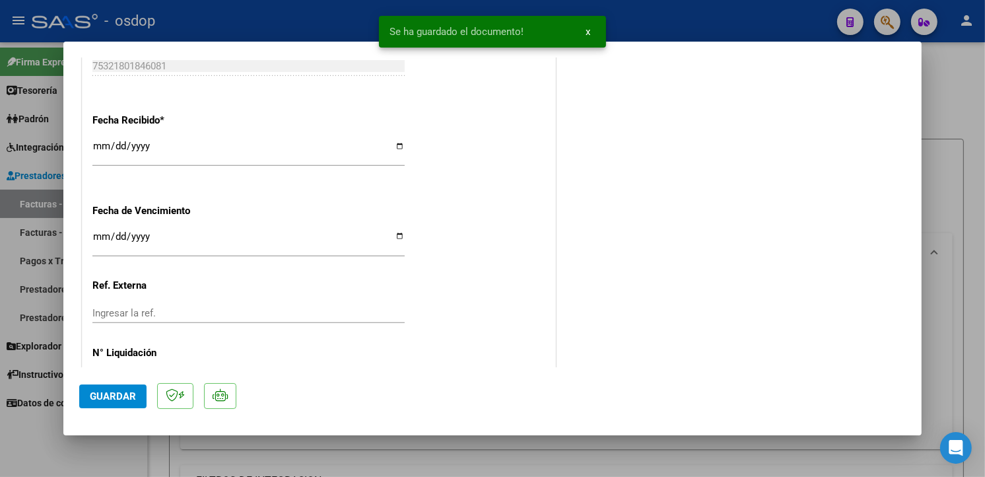
scroll to position [946, 0]
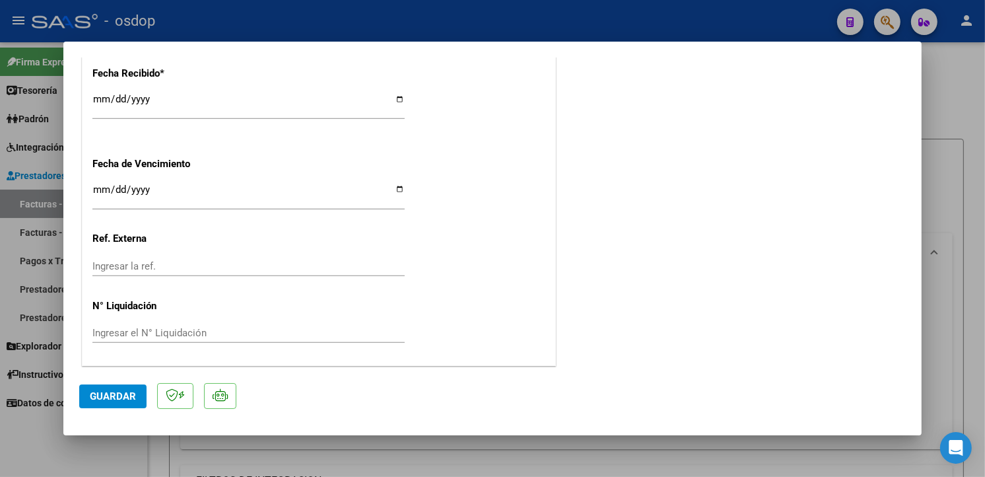
click at [131, 394] on span "Guardar" at bounding box center [113, 396] width 46 height 12
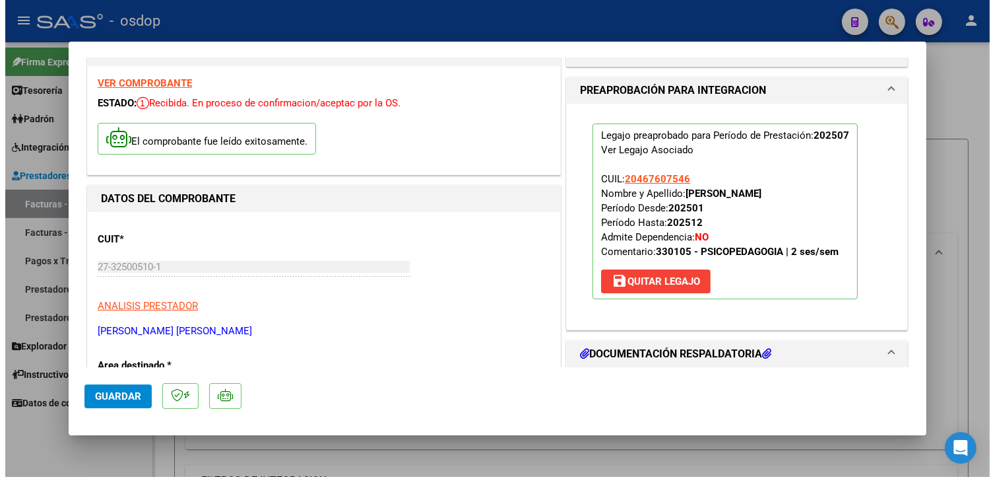
scroll to position [0, 0]
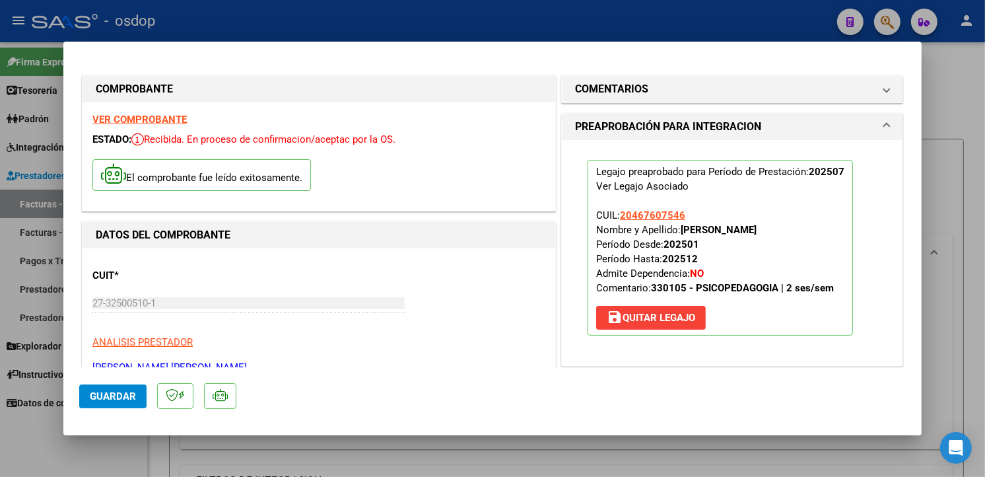
type input "$ 0,00"
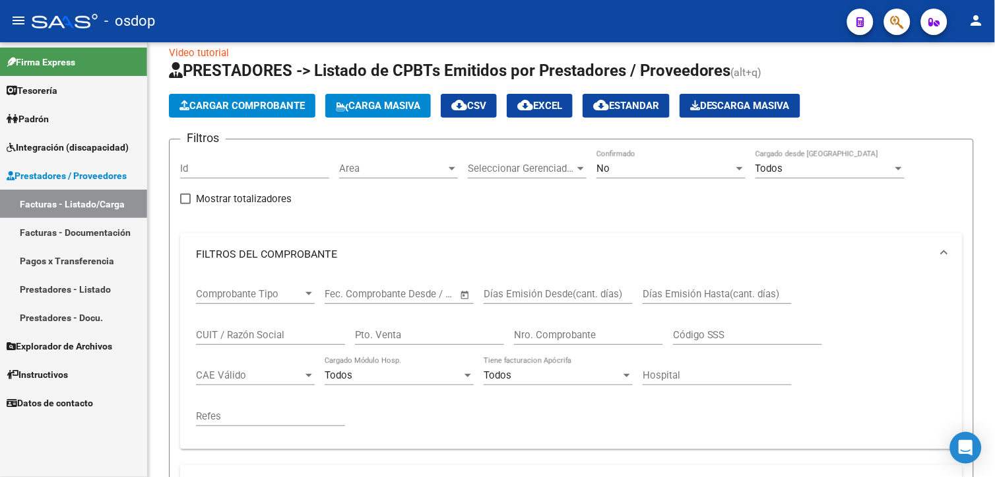
drag, startPoint x: 992, startPoint y: 174, endPoint x: 998, endPoint y: 255, distance: 81.4
click at [995, 255] on html "menu - osdop person Firma Express Tesorería Extractos Procesados (csv) Extracto…" at bounding box center [497, 238] width 995 height 477
drag, startPoint x: 995, startPoint y: 253, endPoint x: 945, endPoint y: 84, distance: 175.4
click at [945, 84] on app-list-header "PRESTADORES -> Listado de CPBTs Emitidos por Prestadores / Proveedores (alt+q) …" at bounding box center [571, 359] width 805 height 598
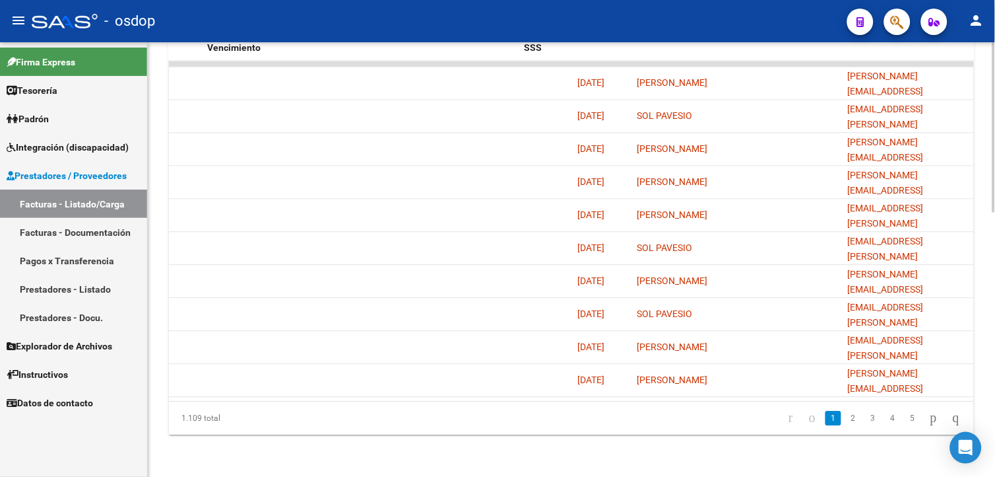
scroll to position [668, 0]
click at [995, 399] on html "menu - osdop person Firma Express Tesorería Extractos Procesados (csv) Extracto…" at bounding box center [497, 238] width 995 height 477
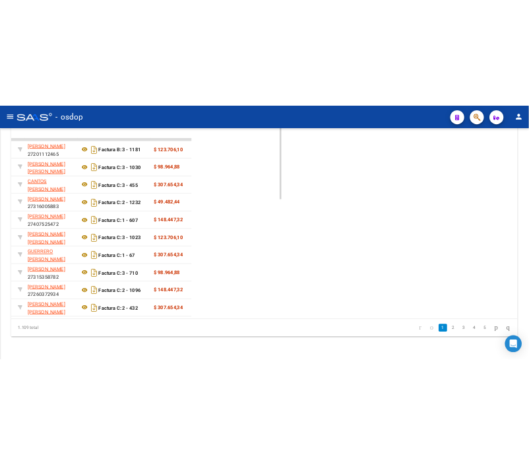
scroll to position [466, 0]
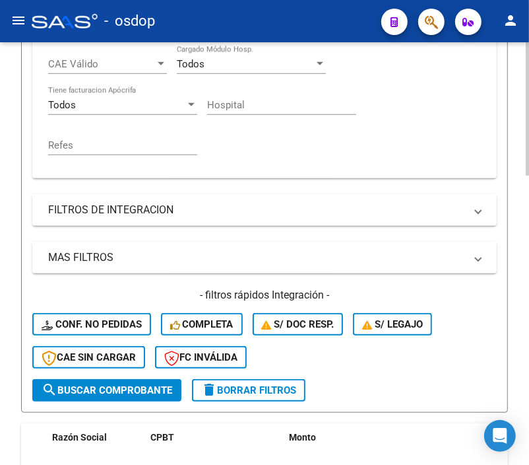
click at [461, 355] on div "- filtros rápidos Integración - Conf. no pedidas Completa S/ Doc Resp. S/ legaj…" at bounding box center [264, 333] width 465 height 91
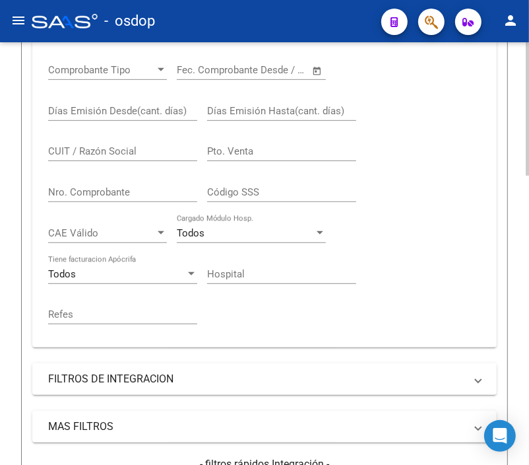
scroll to position [246, 0]
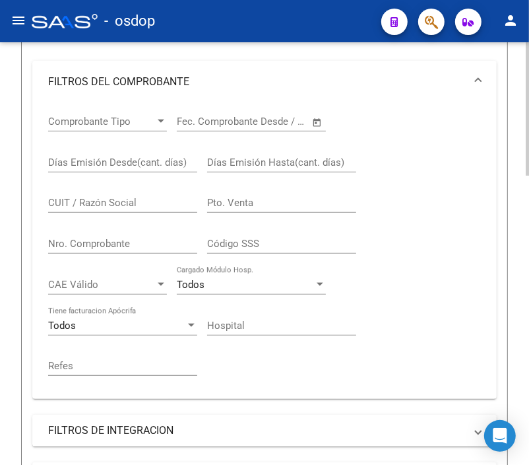
click at [523, 218] on div "Video tutorial PRESTADORES -> Listado de CPBTs Emitidos por Prestadores / Prove…" at bounding box center [266, 460] width 533 height 1326
click at [66, 209] on input "CUIT / Razón Social" at bounding box center [122, 203] width 149 height 12
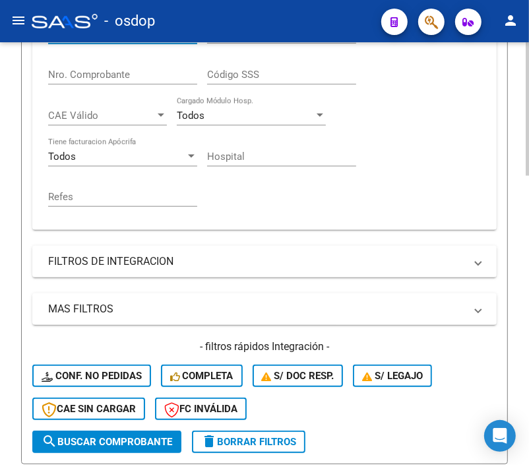
scroll to position [426, 0]
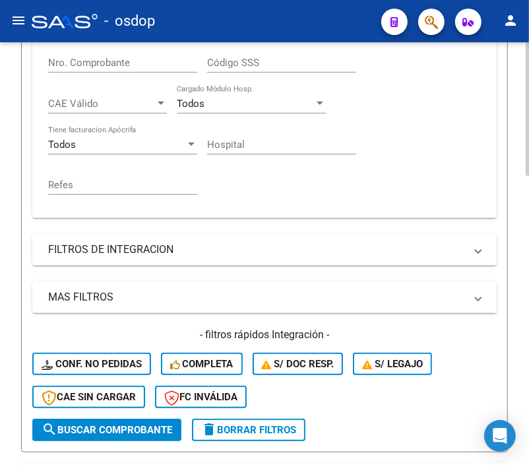
click at [519, 300] on div "Video tutorial PRESTADORES -> Listado de CPBTs Emitidos por Prestadores / Prove…" at bounding box center [266, 279] width 533 height 1326
type input "27271156397"
click at [157, 429] on span "search Buscar Comprobante" at bounding box center [107, 430] width 131 height 12
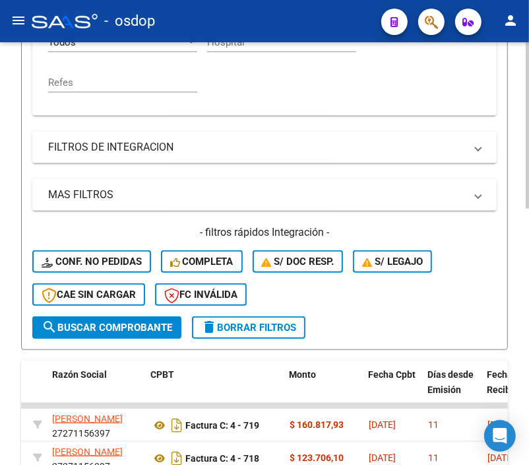
scroll to position [583, 0]
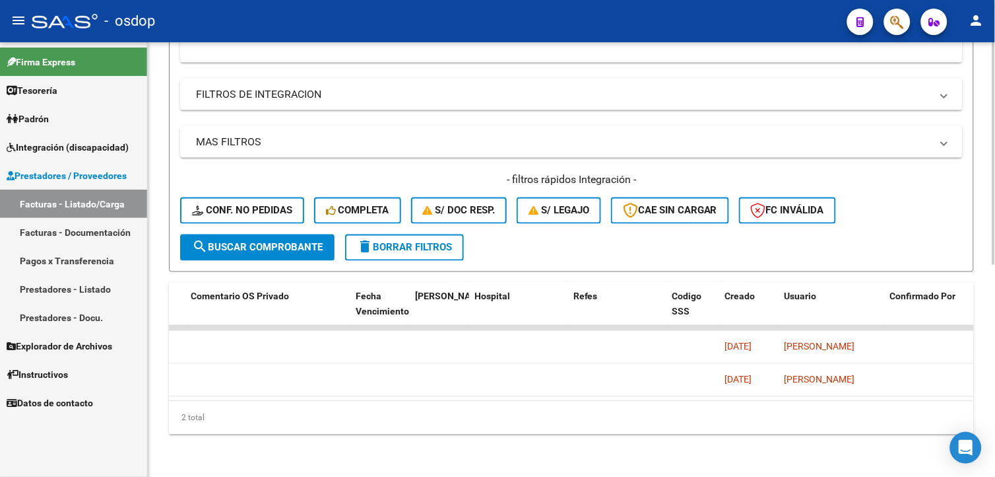
scroll to position [330, 0]
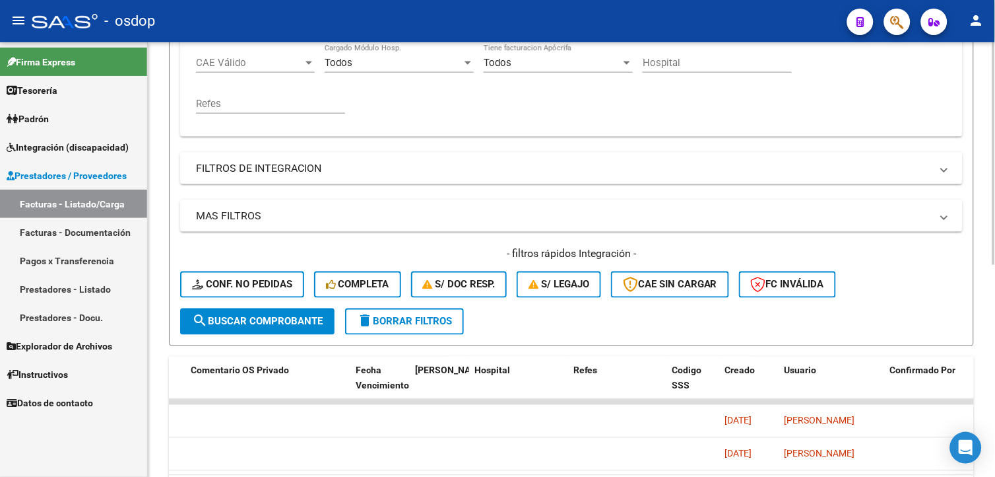
click at [995, 344] on html "menu - osdop person Firma Express Tesorería Extractos Procesados (csv) Extracto…" at bounding box center [497, 238] width 995 height 477
click at [437, 322] on span "delete Borrar Filtros" at bounding box center [404, 322] width 95 height 12
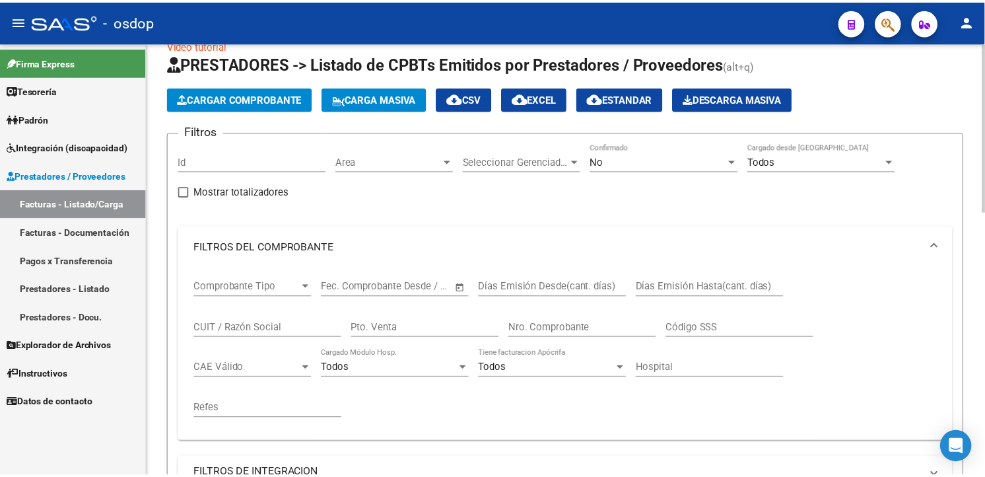
scroll to position [0, 0]
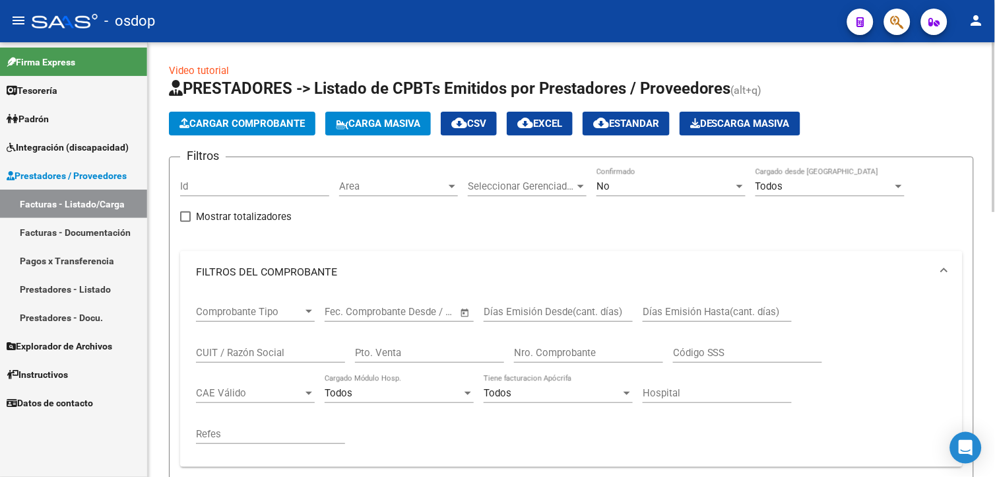
click at [995, 149] on html "menu - osdop person Firma Express Tesorería Extractos Procesados (csv) Extracto…" at bounding box center [497, 238] width 995 height 477
click at [235, 117] on span "Cargar Comprobante" at bounding box center [242, 123] width 125 height 12
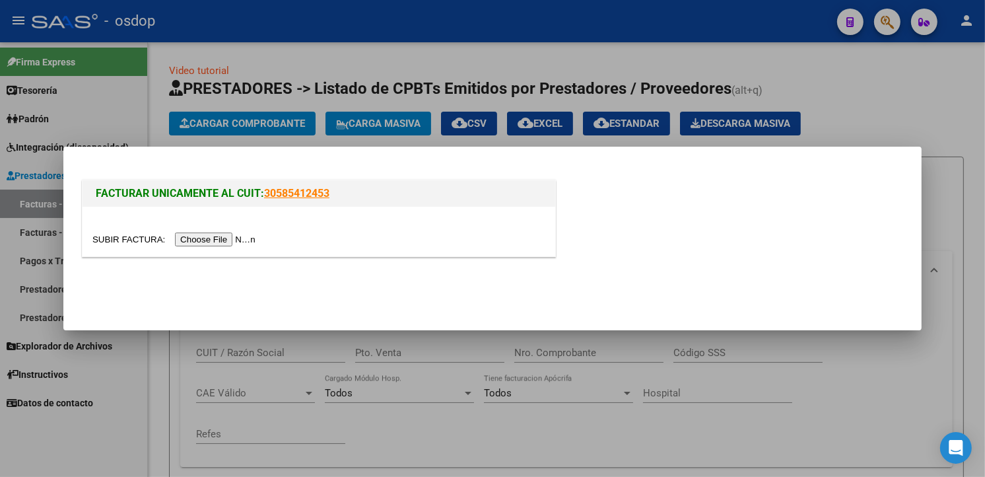
click at [207, 238] on input "file" at bounding box center [175, 239] width 167 height 14
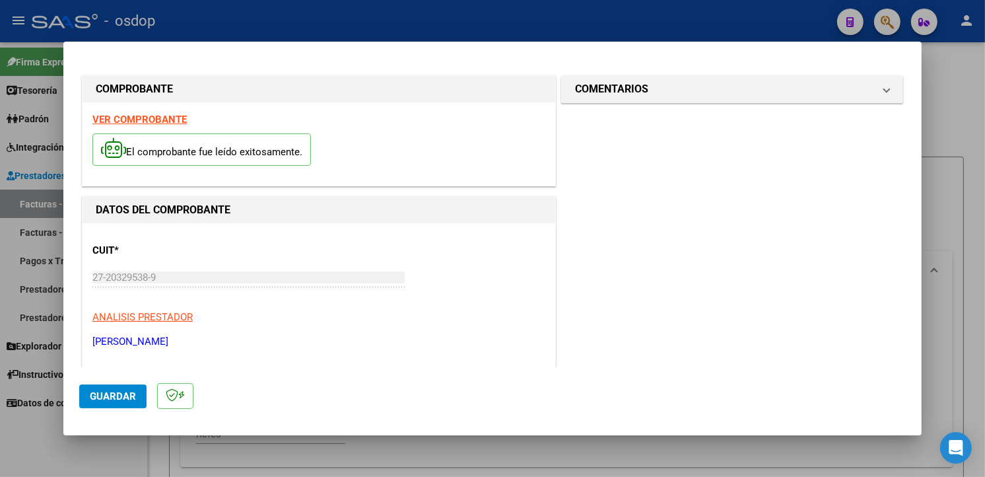
click at [389, 334] on p "[PERSON_NAME]" at bounding box center [318, 341] width 453 height 15
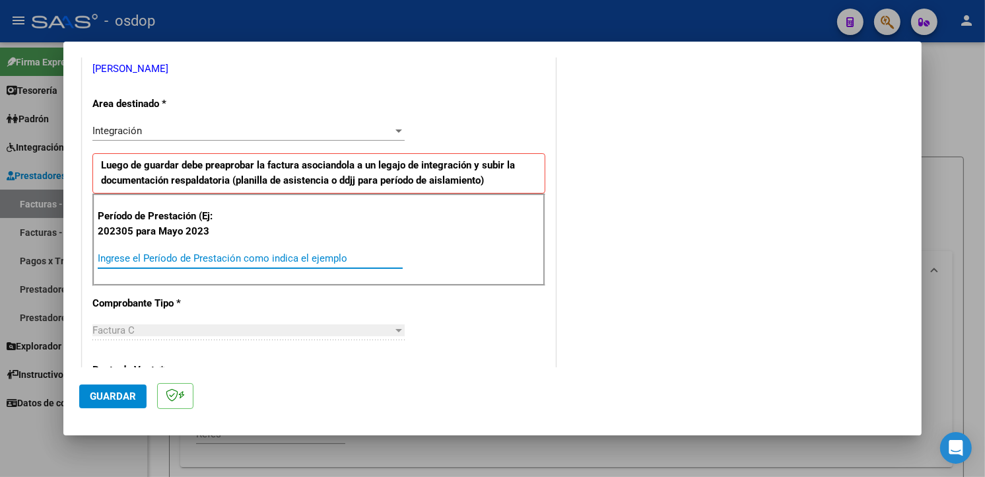
click at [172, 253] on input "Ingrese el Período de Prestación como indica el ejemplo" at bounding box center [250, 258] width 305 height 12
type input "202507"
click at [684, 253] on div "COMENTARIOS Comentarios De la Obra Social: Comentarios de la Obra Social (no vi…" at bounding box center [731, 411] width 347 height 1222
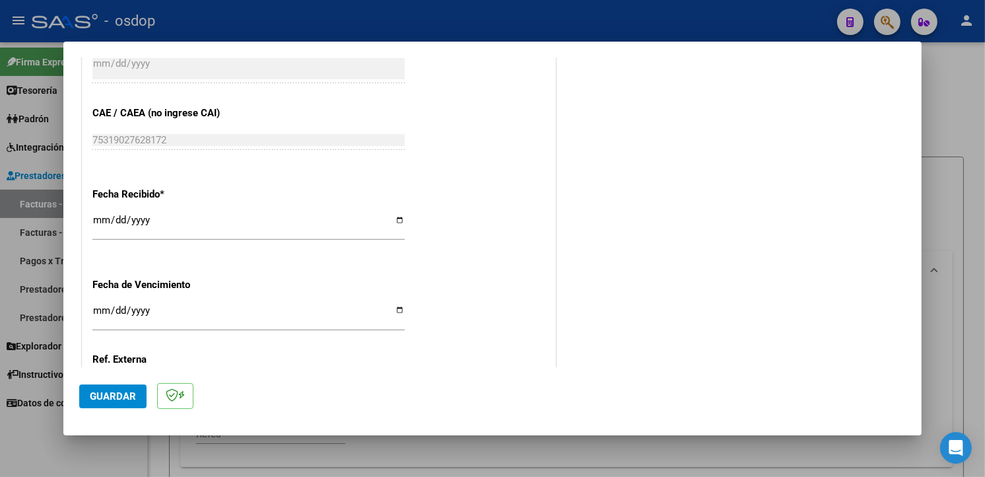
scroll to position [926, 0]
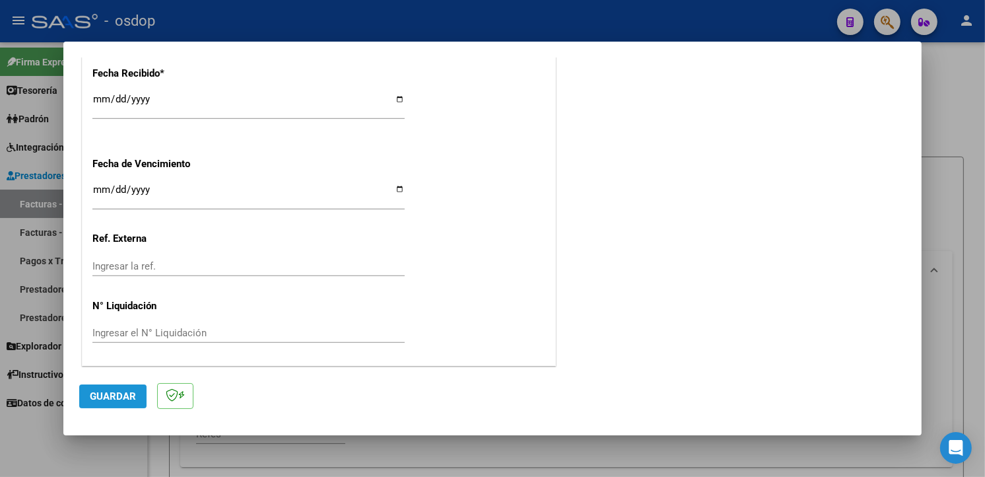
click at [102, 398] on span "Guardar" at bounding box center [113, 396] width 46 height 12
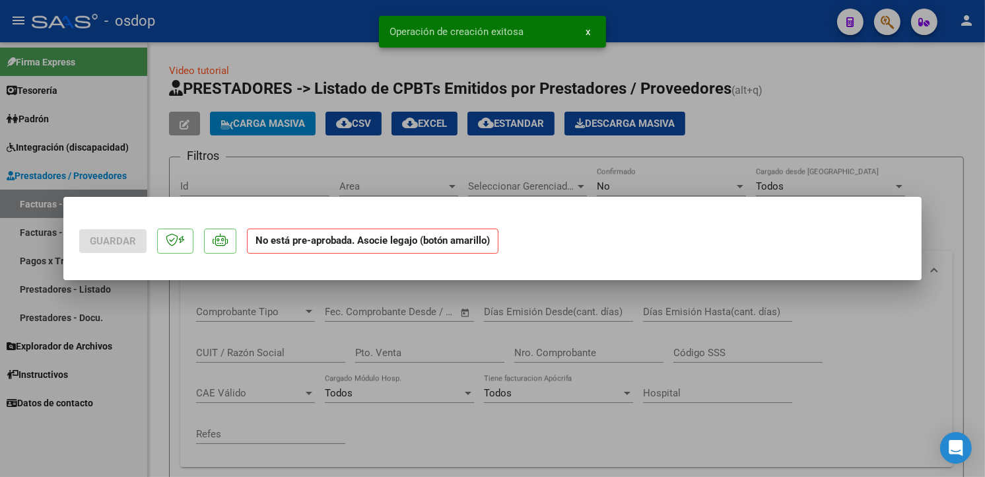
scroll to position [0, 0]
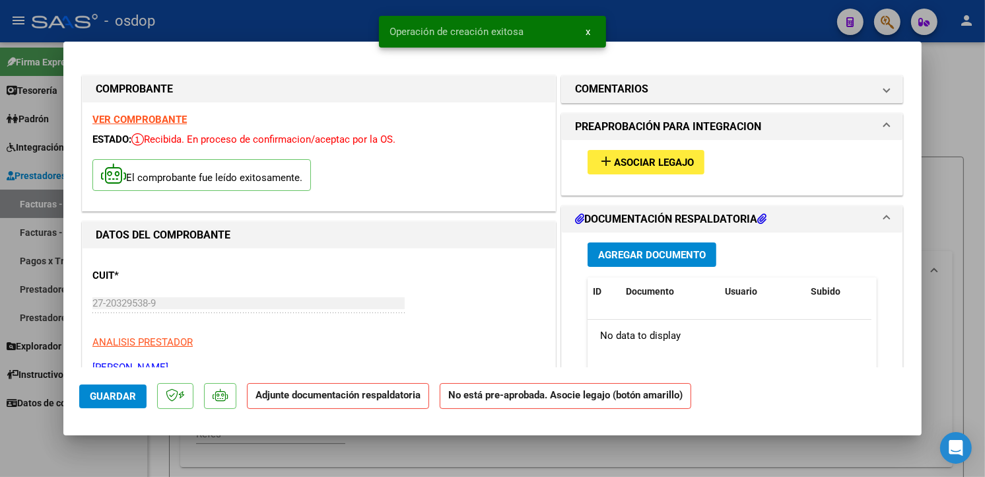
click at [654, 154] on button "add Asociar Legajo" at bounding box center [645, 162] width 117 height 24
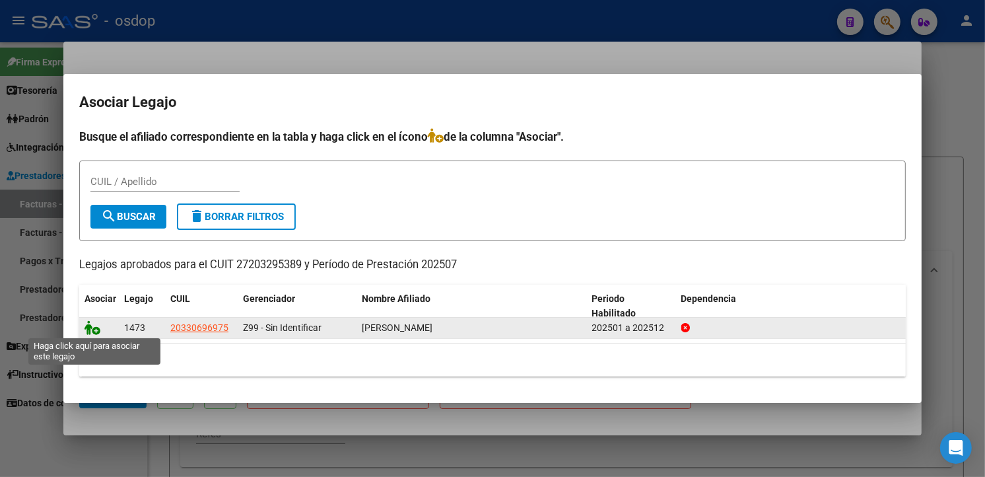
click at [92, 326] on icon at bounding box center [92, 327] width 16 height 15
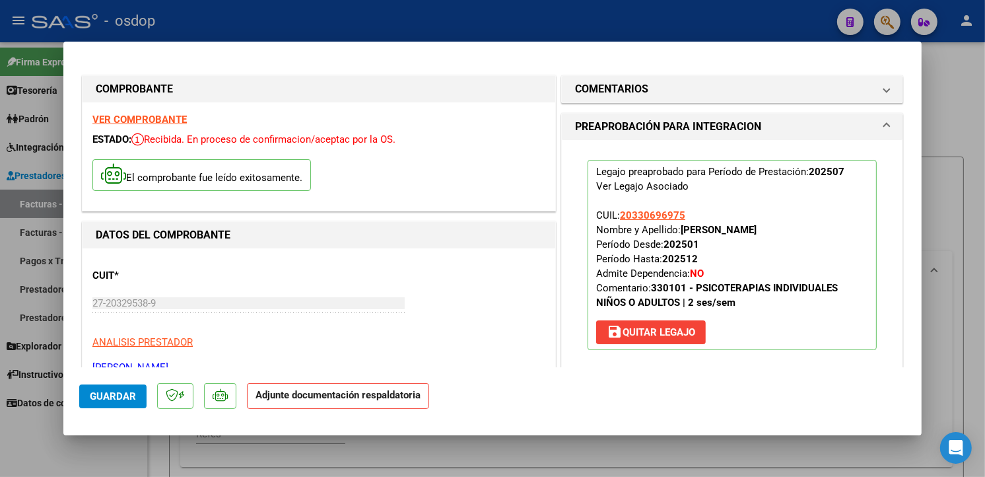
scroll to position [207, 0]
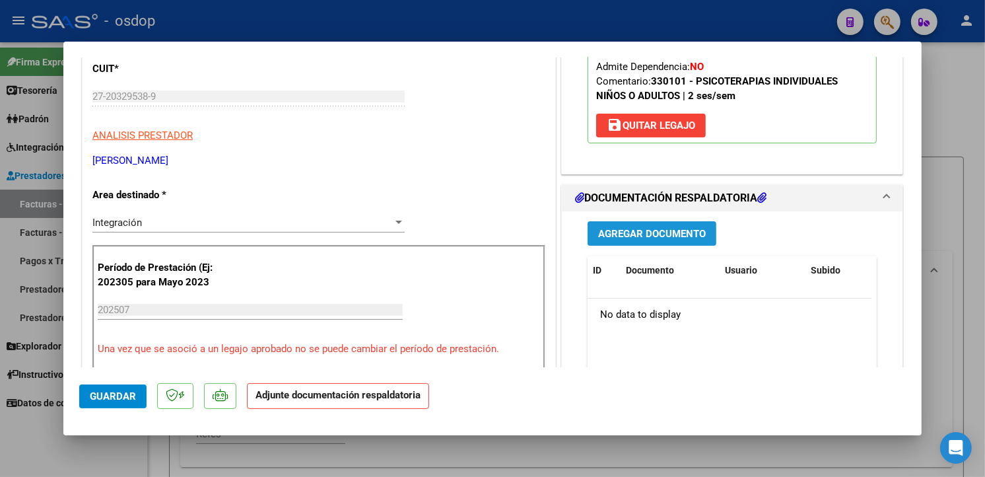
click at [601, 239] on span "Agregar Documento" at bounding box center [652, 234] width 108 height 12
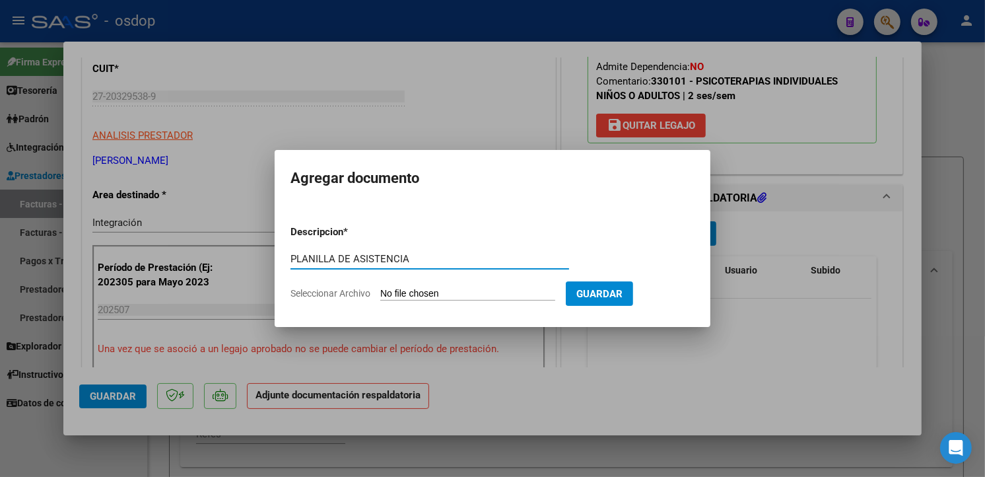
type input "PLANILLA DE ASISTENCIA"
click at [504, 292] on input "Seleccionar Archivo" at bounding box center [467, 294] width 175 height 13
type input "C:\fakepath\Scan0098.pdf"
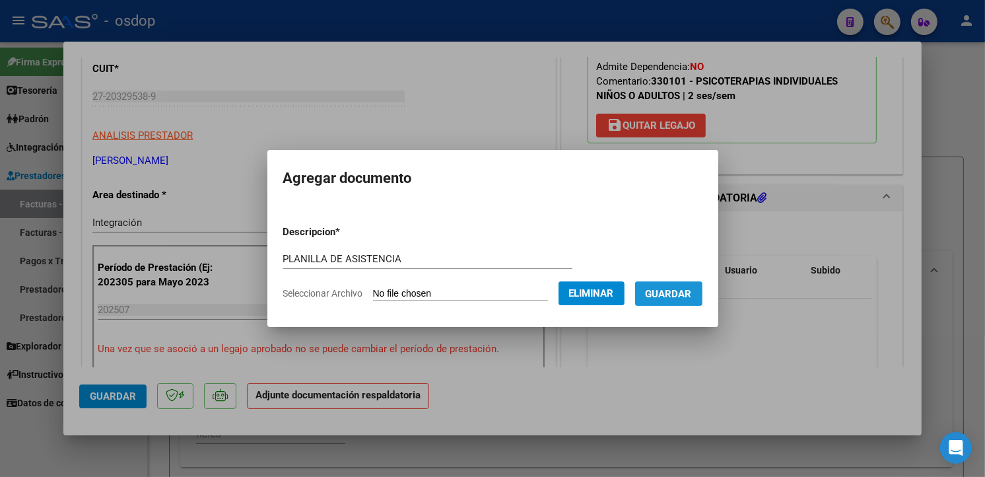
click at [692, 292] on span "Guardar" at bounding box center [669, 294] width 46 height 12
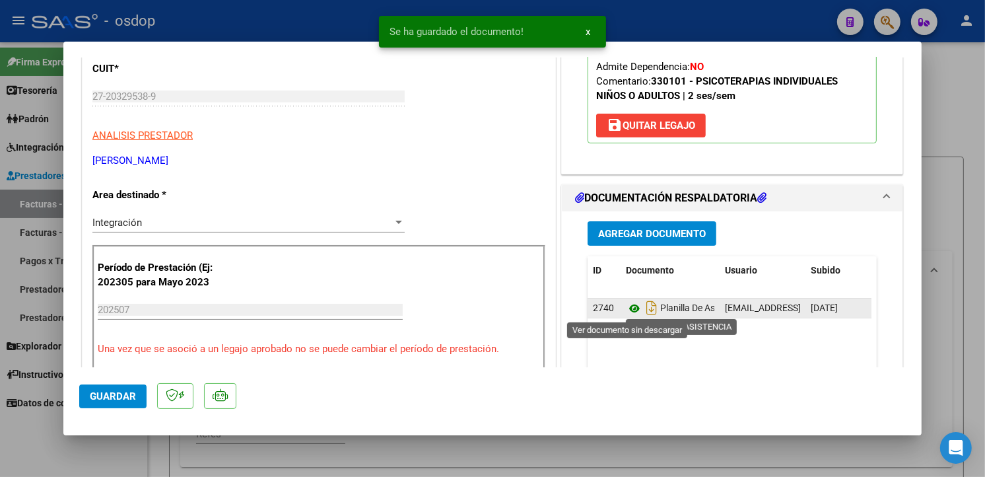
click at [627, 306] on icon at bounding box center [634, 308] width 17 height 16
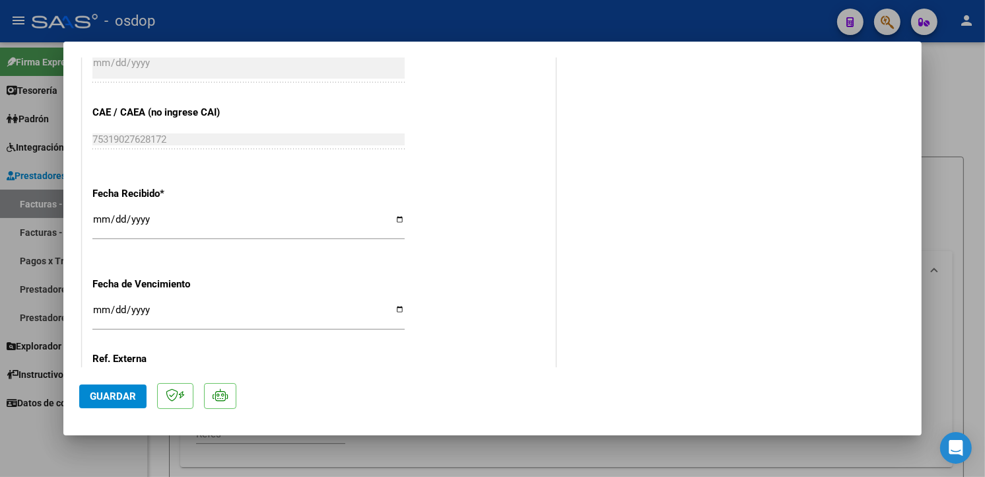
scroll to position [946, 0]
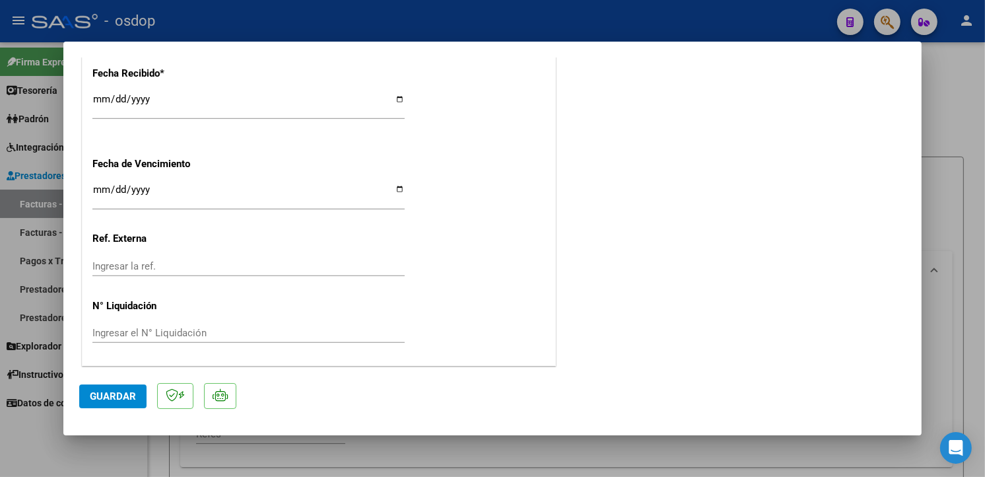
click at [908, 349] on mat-dialog-content "COMPROBANTE VER COMPROBANTE ESTADO: Recibida. En proceso de confirmacion/acepta…" at bounding box center [492, 212] width 858 height 310
click at [102, 394] on span "Guardar" at bounding box center [113, 396] width 46 height 12
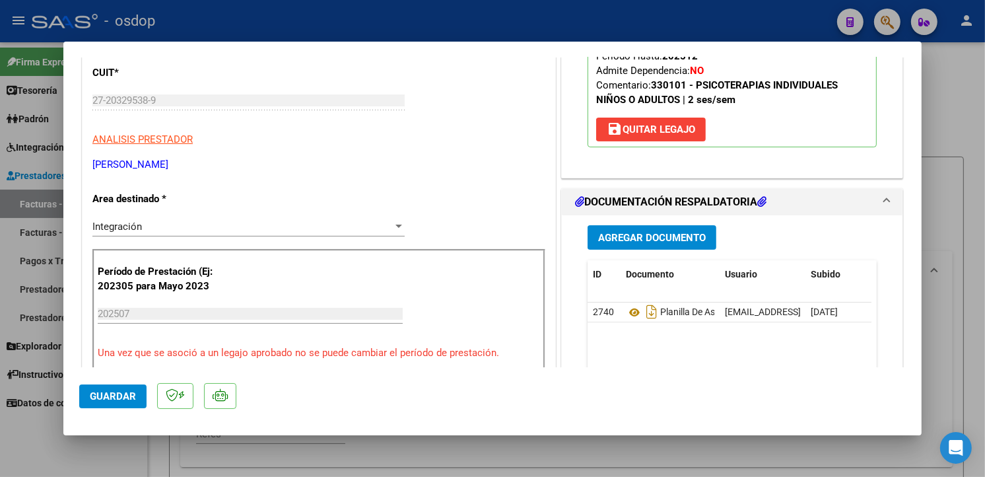
type input "$ 0,00"
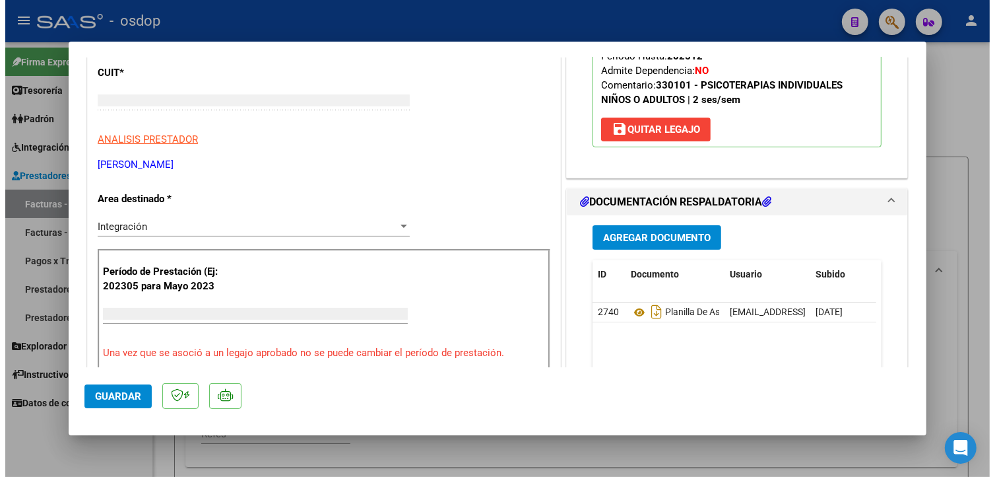
scroll to position [162, 0]
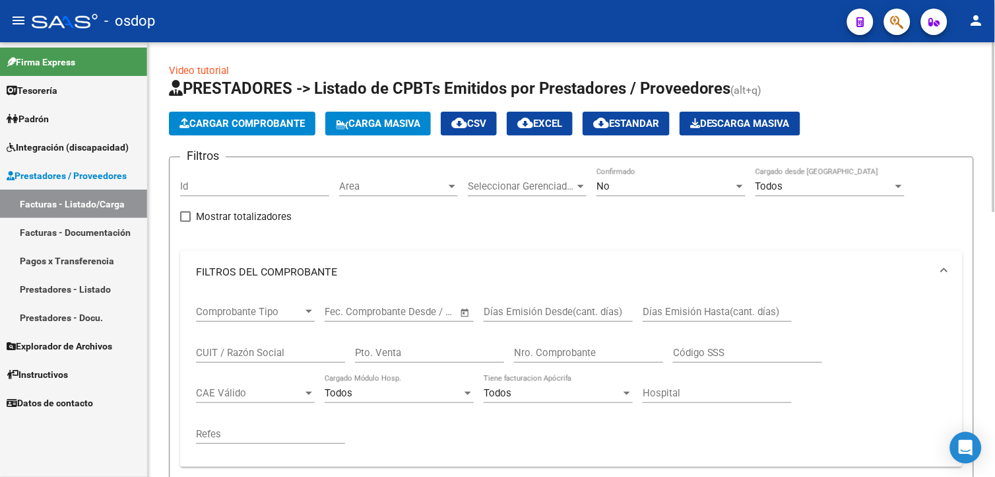
drag, startPoint x: 992, startPoint y: 165, endPoint x: 992, endPoint y: 222, distance: 57.4
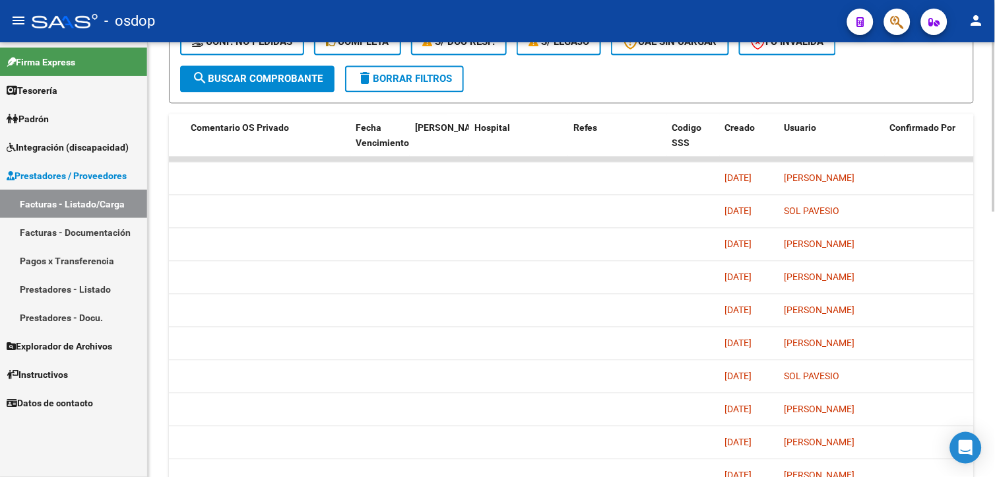
scroll to position [601, 0]
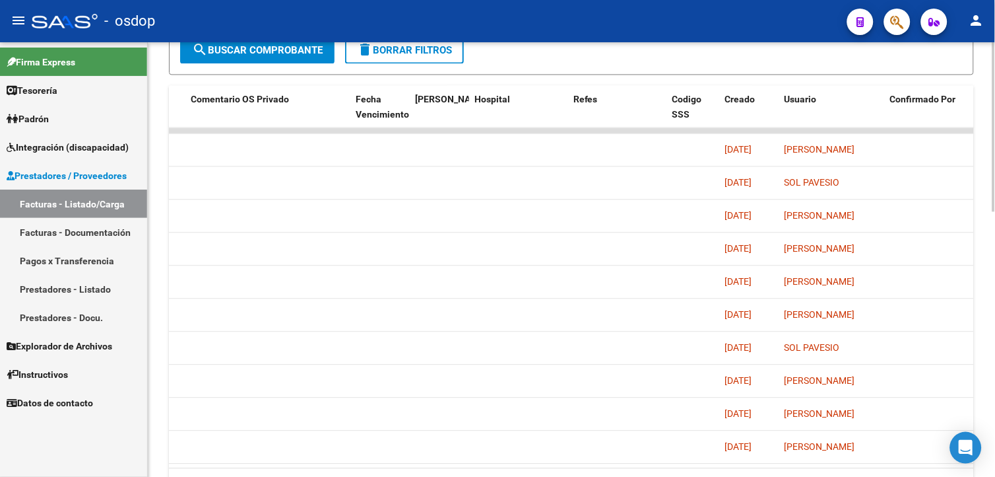
click at [995, 410] on html "menu - osdop person Firma Express Tesorería Extractos Procesados (csv) Extracto…" at bounding box center [497, 238] width 995 height 477
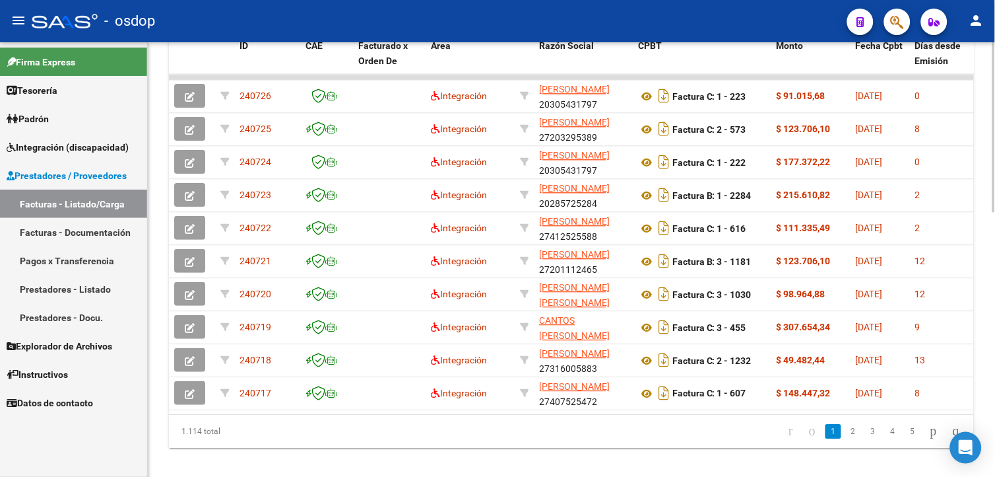
scroll to position [634, 0]
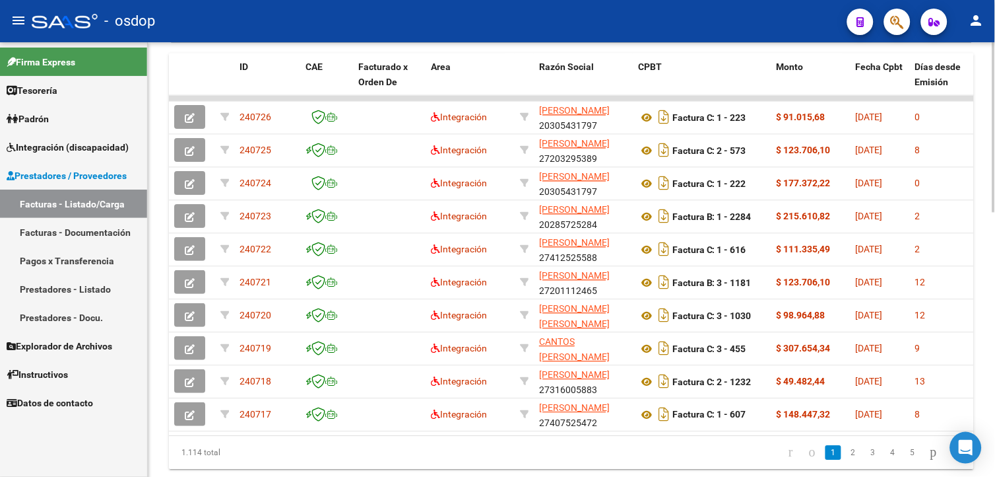
click at [994, 386] on div at bounding box center [994, 378] width 3 height 170
drag, startPoint x: 991, startPoint y: 449, endPoint x: 994, endPoint y: 397, distance: 52.9
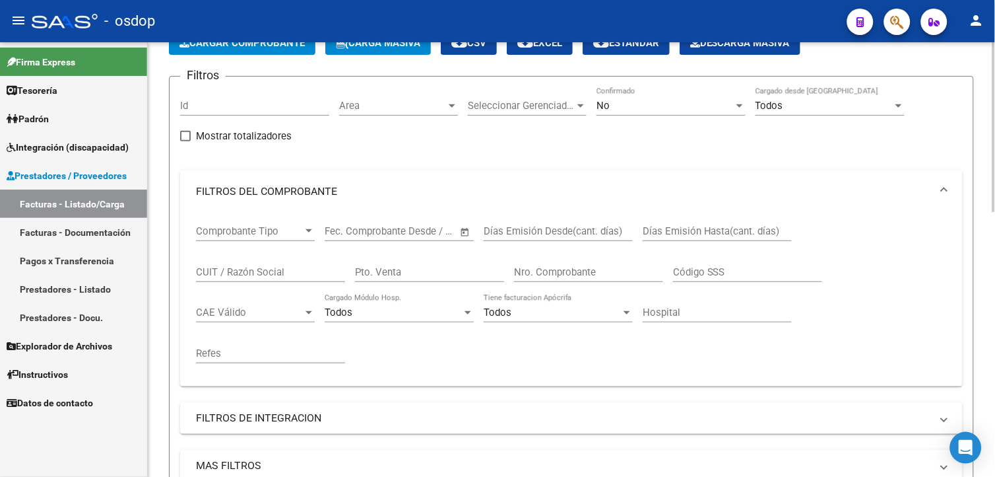
click at [995, 186] on html "menu - osdop person Firma Express Tesorería Extractos Procesados (csv) Extracto…" at bounding box center [497, 238] width 995 height 477
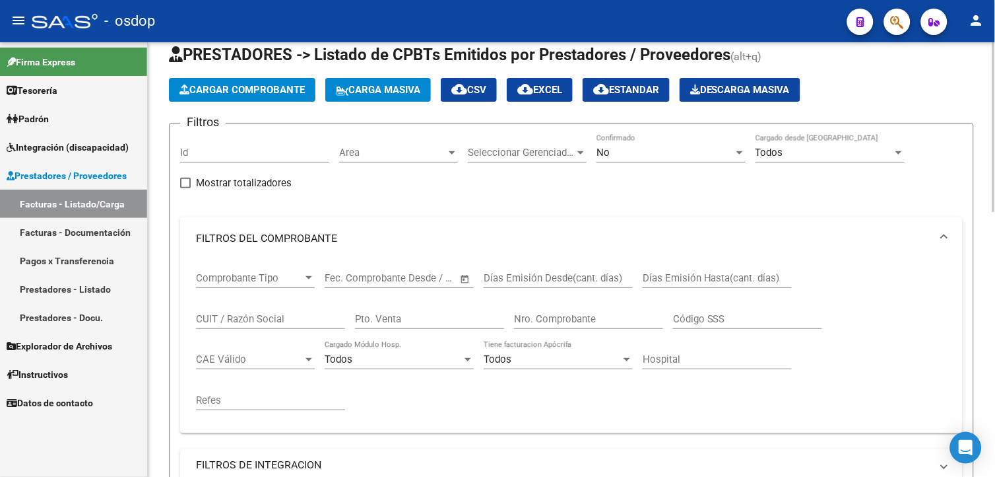
click at [995, 205] on html "menu - osdop person Firma Express Tesorería Extractos Procesados (csv) Extracto…" at bounding box center [497, 238] width 995 height 477
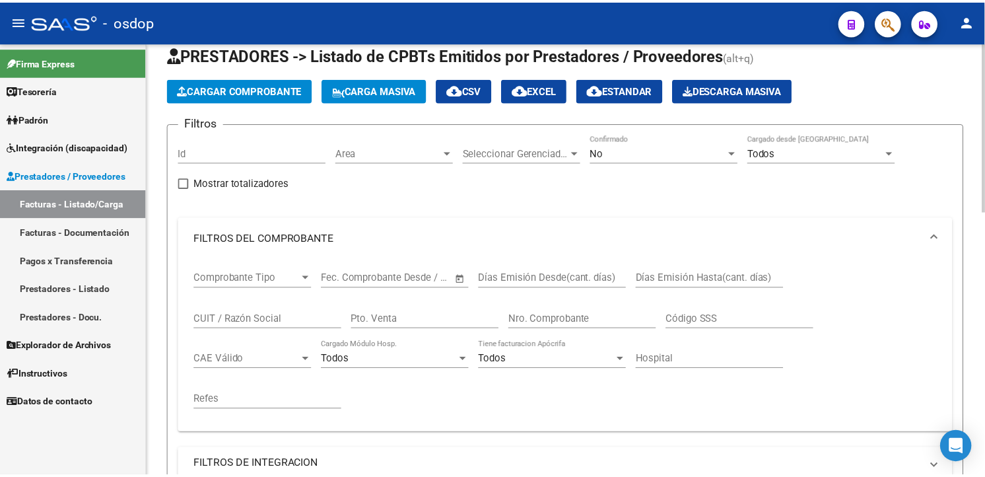
scroll to position [31, 0]
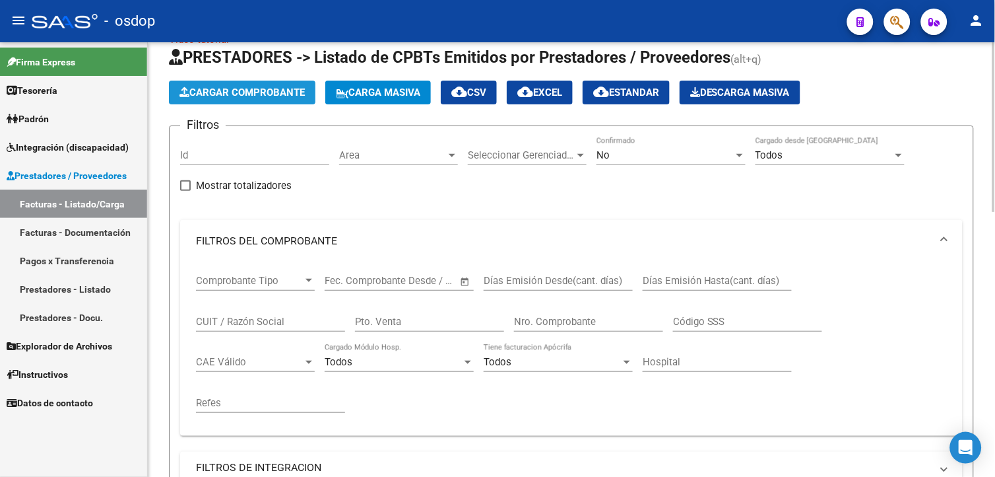
click at [287, 84] on button "Cargar Comprobante" at bounding box center [242, 93] width 147 height 24
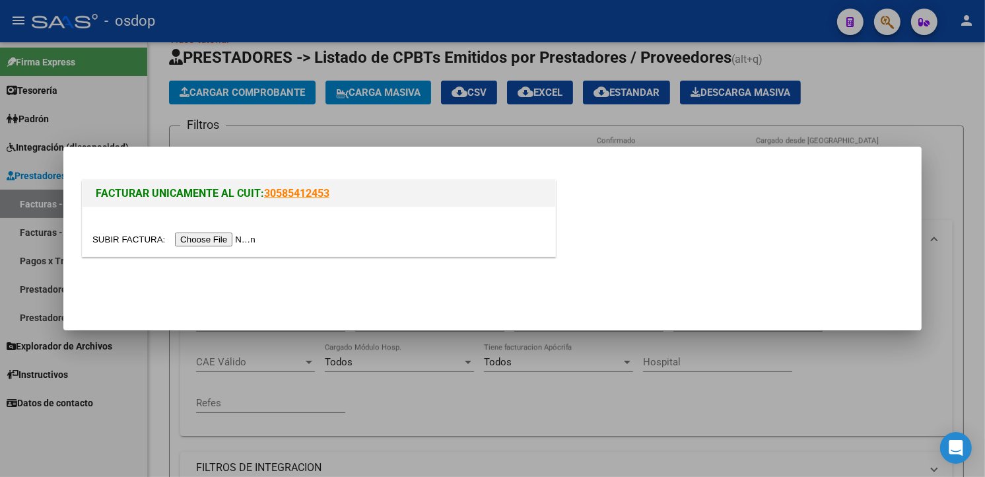
click at [215, 240] on input "file" at bounding box center [175, 239] width 167 height 14
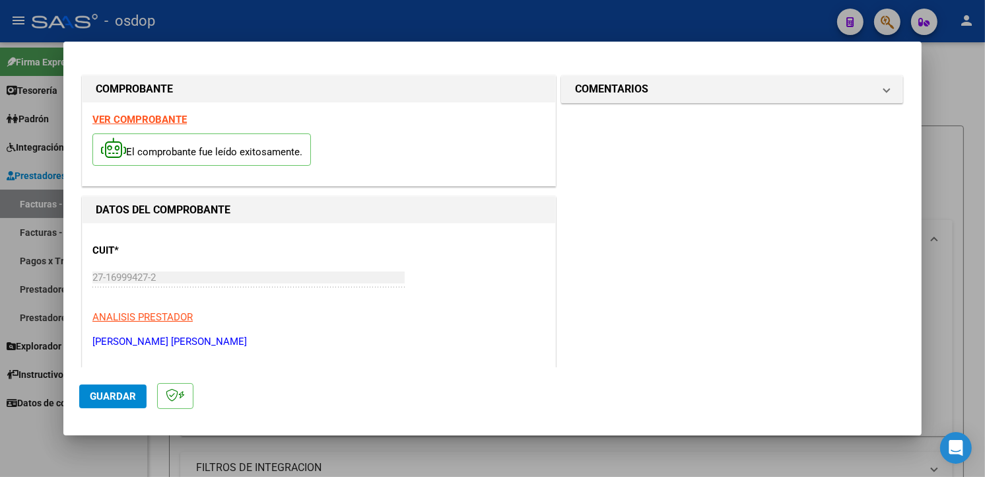
scroll to position [207, 0]
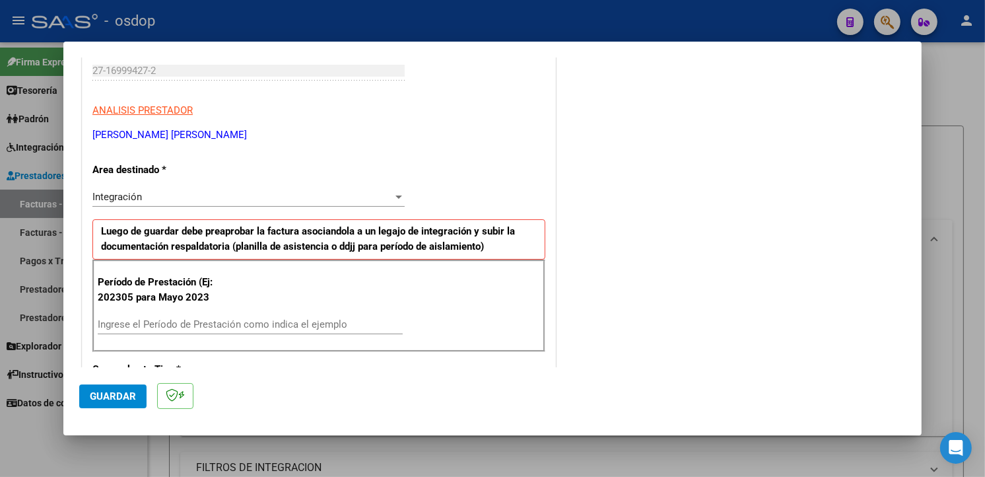
click at [139, 319] on input "Ingrese el Período de Prestación como indica el ejemplo" at bounding box center [250, 324] width 305 height 12
type input "202507"
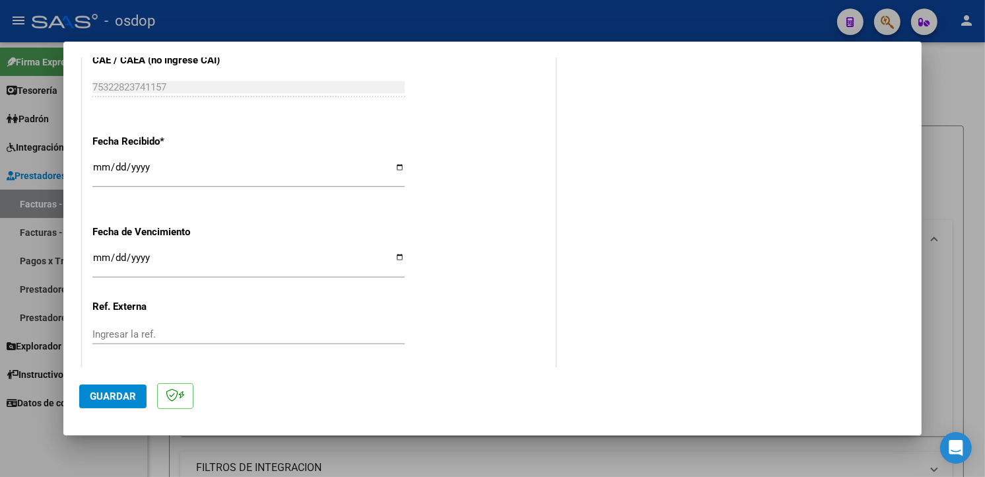
scroll to position [926, 0]
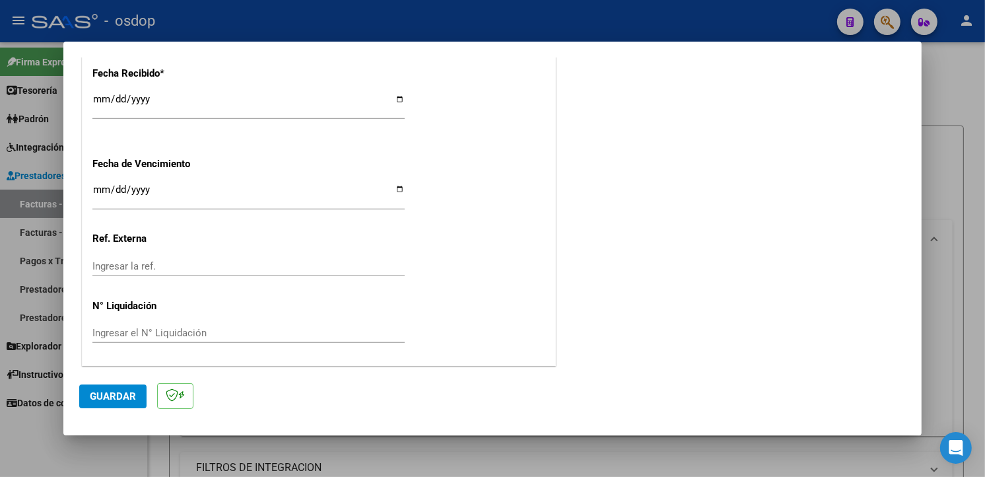
drag, startPoint x: 921, startPoint y: 354, endPoint x: 922, endPoint y: 364, distance: 9.9
click at [922, 364] on div at bounding box center [492, 238] width 985 height 477
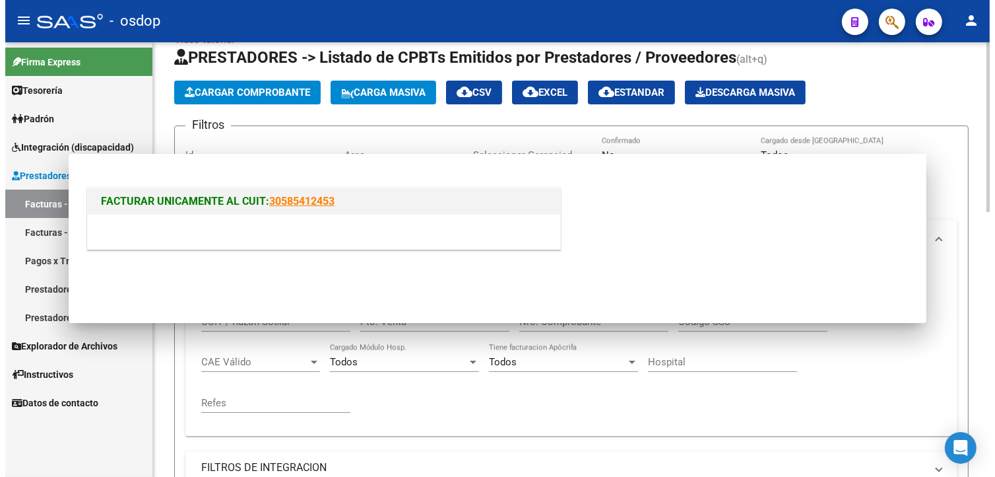
scroll to position [0, 0]
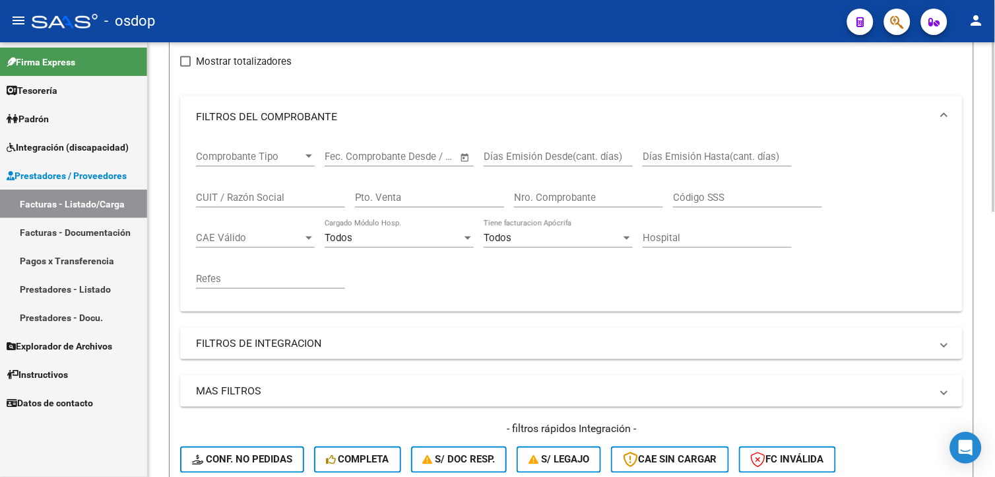
click at [995, 243] on html "menu - osdop person Firma Express Tesorería Extractos Procesados (csv) Extracto…" at bounding box center [497, 238] width 995 height 477
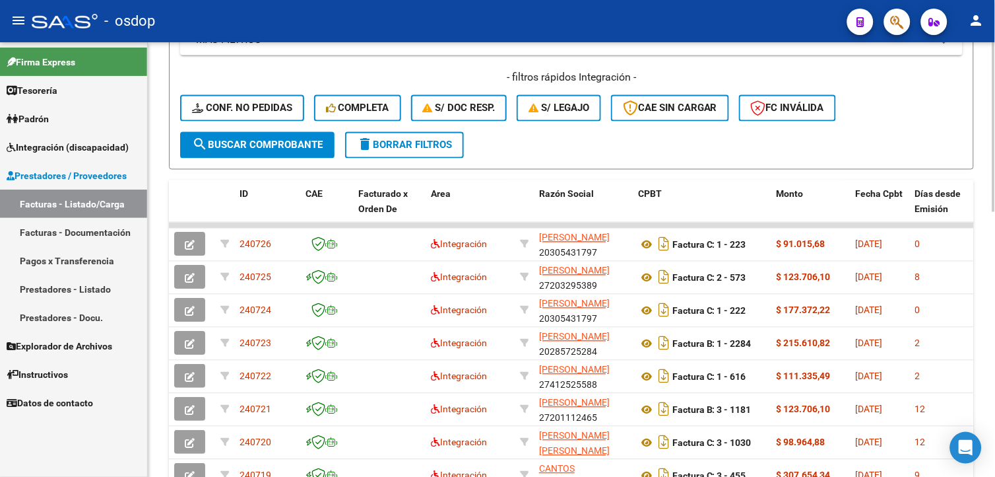
scroll to position [553, 0]
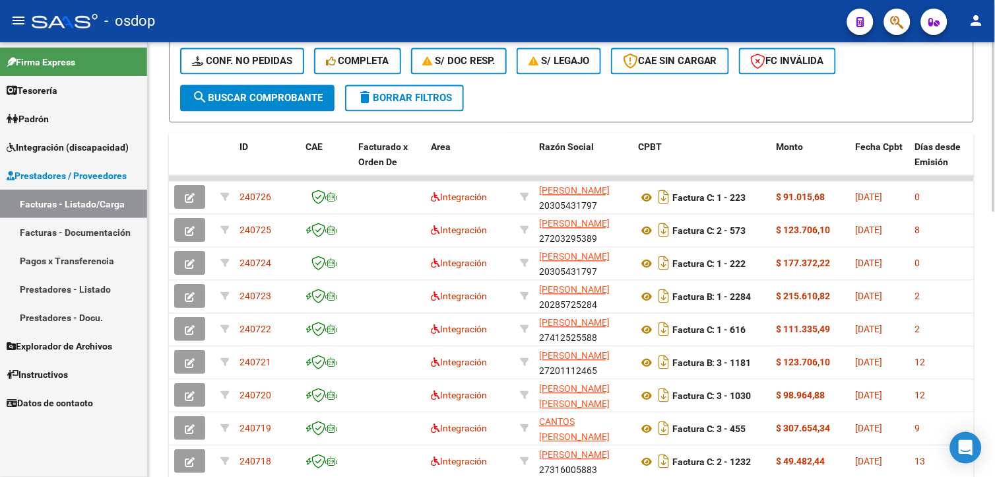
click at [995, 399] on div at bounding box center [994, 346] width 3 height 170
click at [153, 127] on div "Video tutorial PRESTADORES -> Listado de CPBTs Emitidos por Prestadores / Prove…" at bounding box center [571, 40] width 847 height 1102
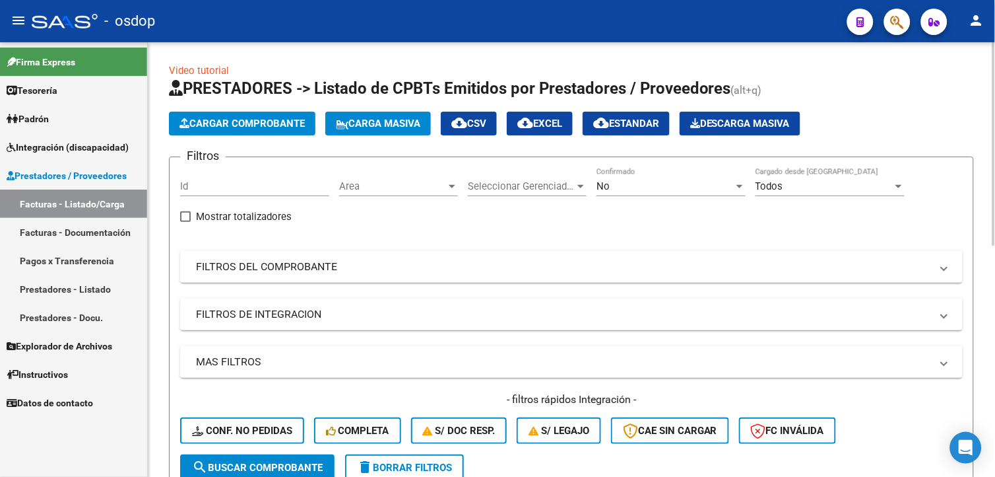
click at [995, 121] on div at bounding box center [994, 143] width 3 height 203
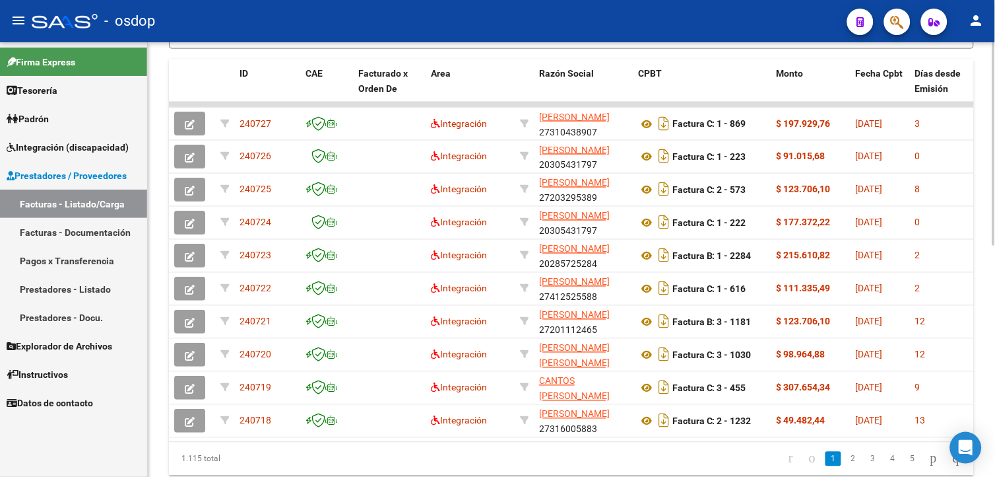
scroll to position [448, 0]
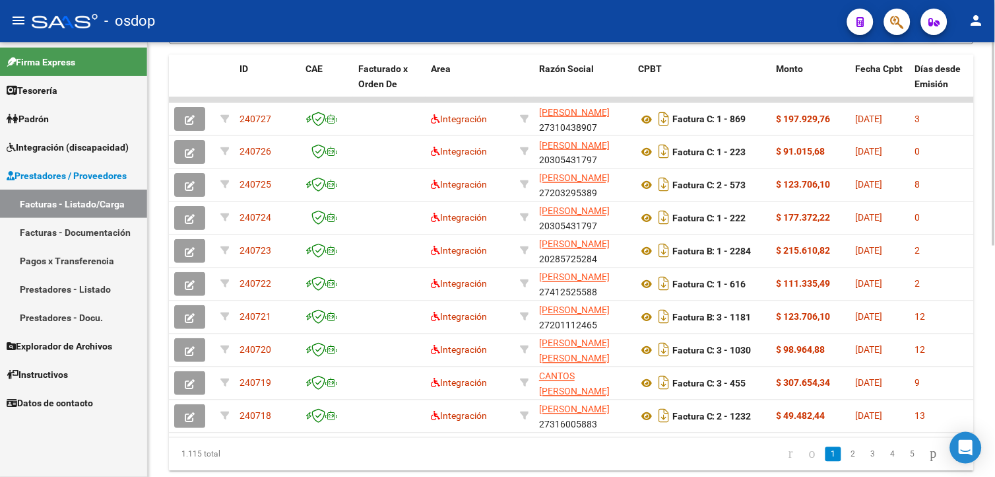
click at [995, 335] on html "menu - osdop person Firma Express Tesorería Extractos Procesados (csv) Extracto…" at bounding box center [497, 238] width 995 height 477
click at [0, 437] on html "menu - osdop person Firma Express Tesorería Extractos Procesados (csv) Extracto…" at bounding box center [497, 238] width 995 height 477
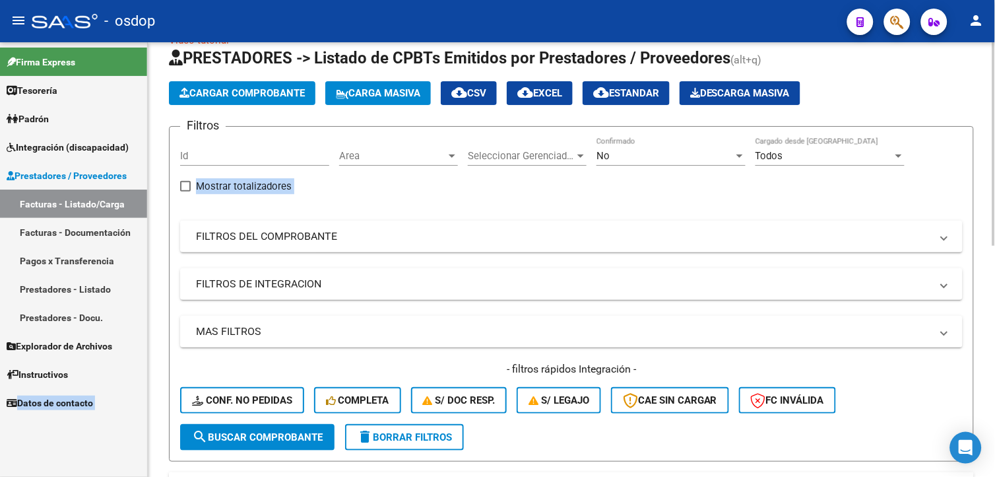
click at [995, 117] on html "menu - osdop person Firma Express Tesorería Extractos Procesados (csv) Extracto…" at bounding box center [497, 238] width 995 height 477
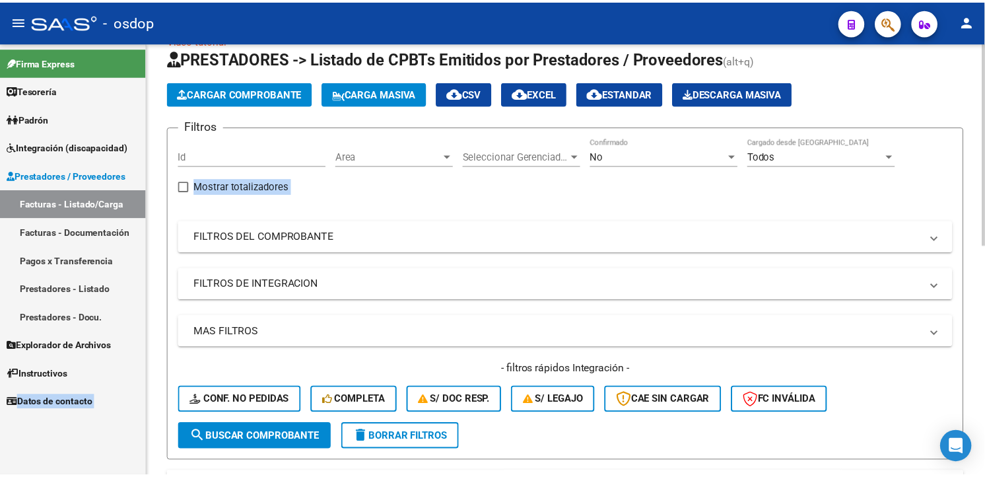
scroll to position [23, 0]
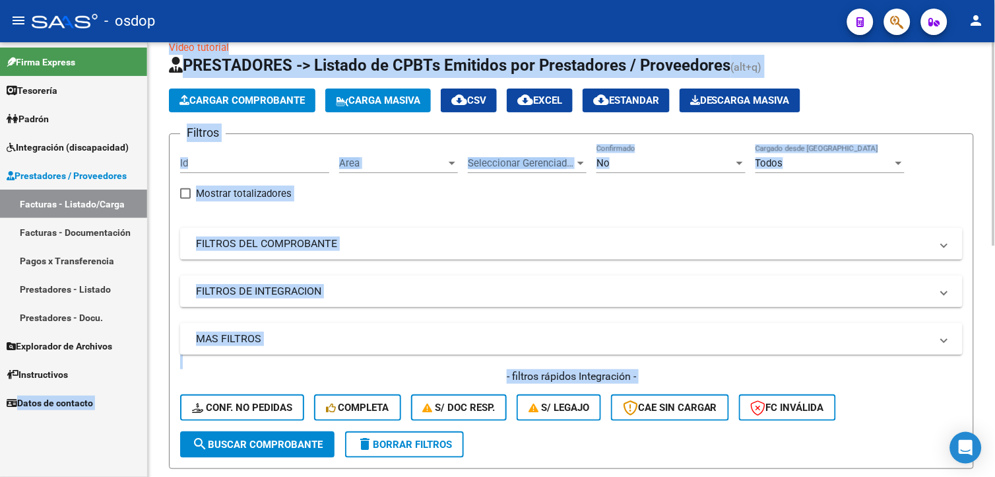
click at [264, 98] on span "Cargar Comprobante" at bounding box center [242, 100] width 125 height 12
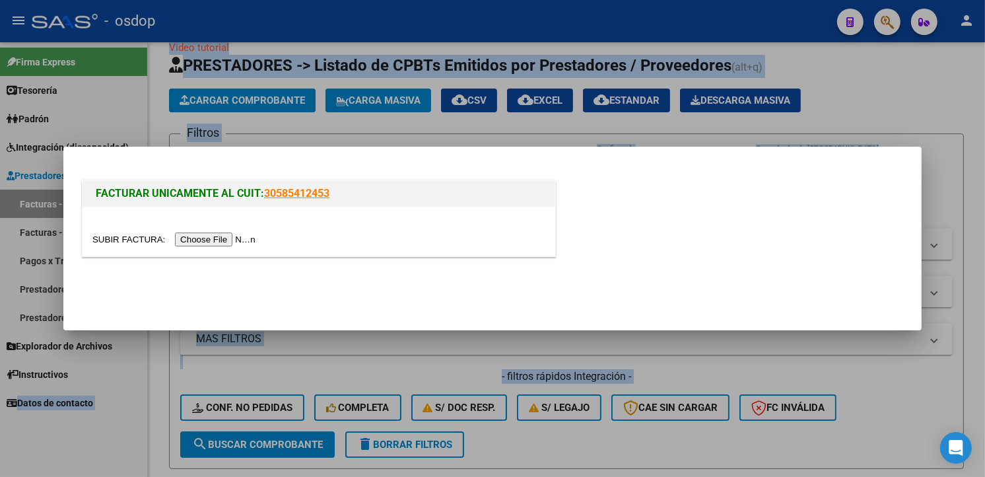
click at [199, 241] on input "file" at bounding box center [175, 239] width 167 height 14
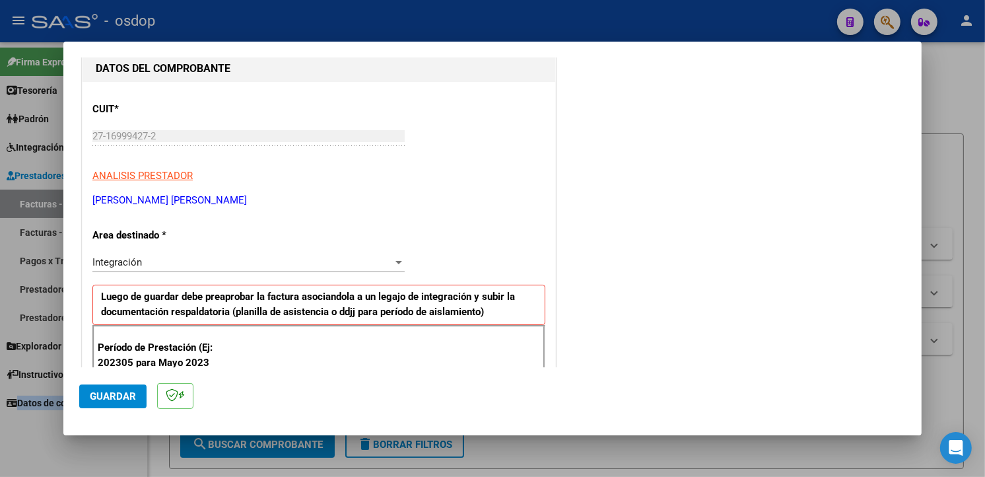
scroll to position [207, 0]
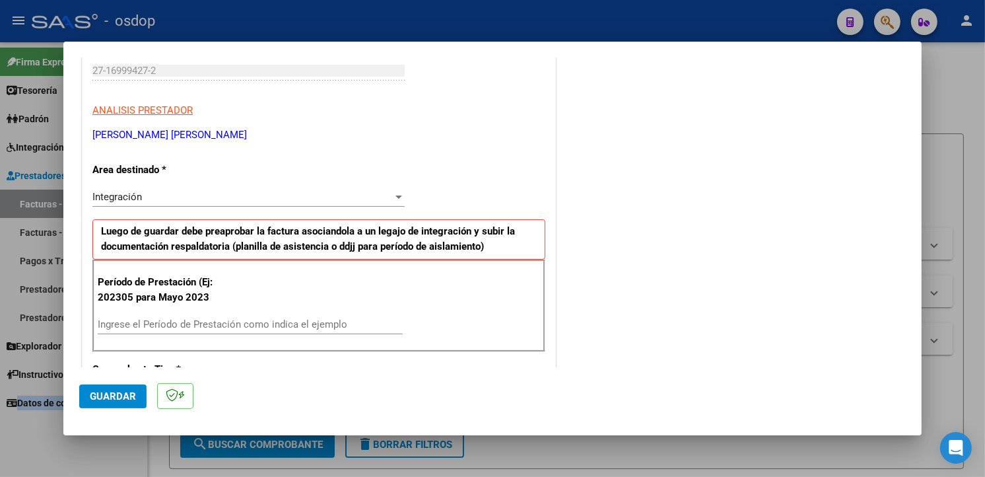
click at [351, 317] on div "Ingrese el Período de Prestación como indica el ejemplo" at bounding box center [250, 324] width 305 height 20
type input "202507"
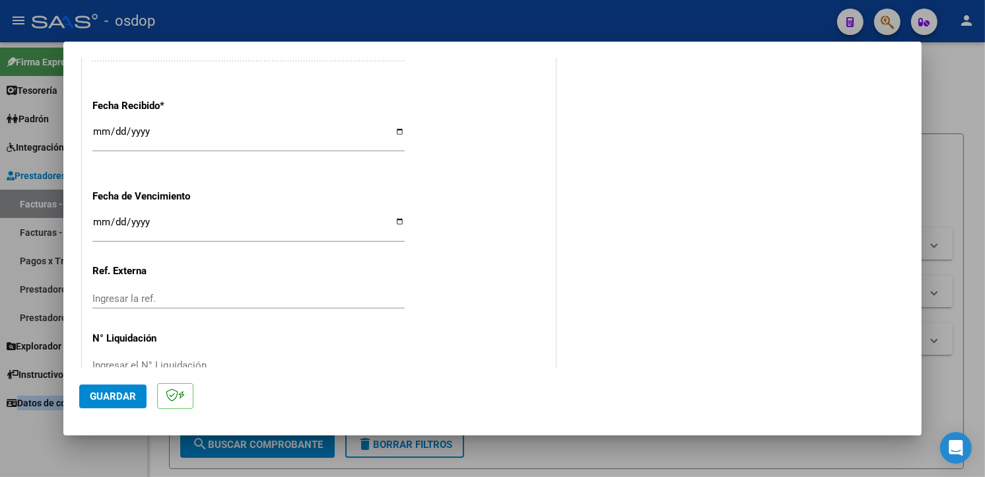
scroll to position [926, 0]
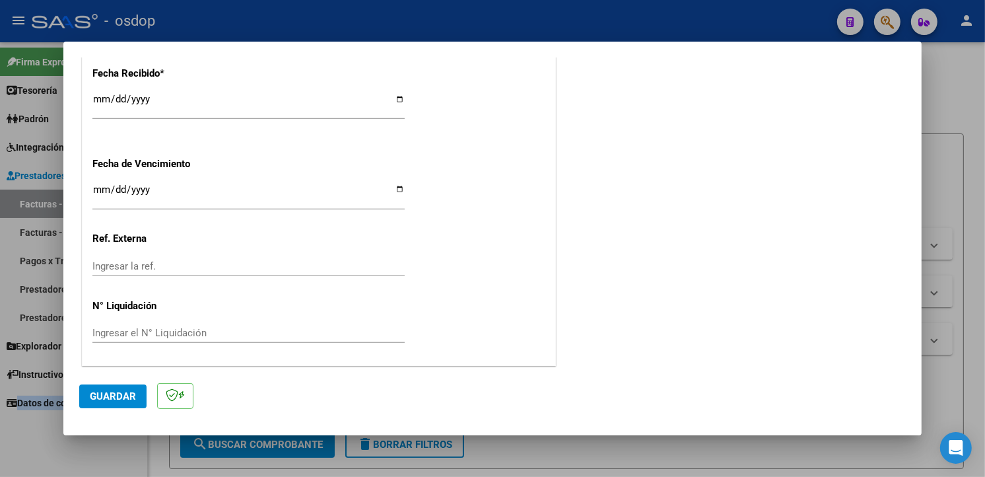
click at [106, 390] on span "Guardar" at bounding box center [113, 396] width 46 height 12
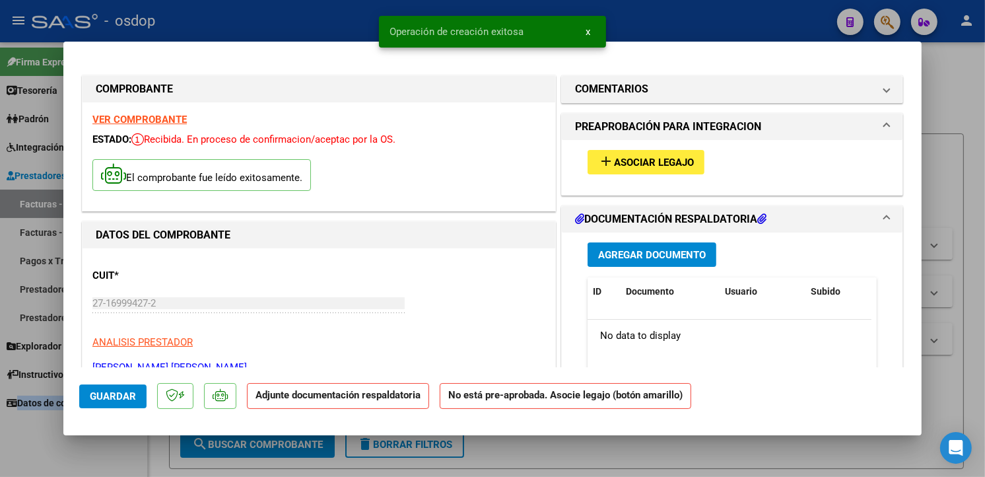
click at [634, 166] on span "Asociar Legajo" at bounding box center [654, 162] width 80 height 12
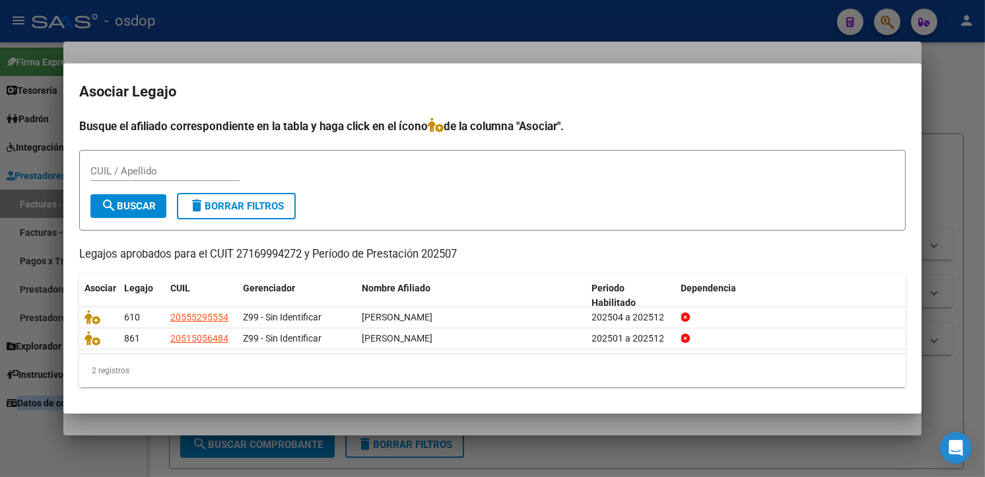
click at [382, 89] on h2 "Asociar Legajo" at bounding box center [492, 91] width 826 height 25
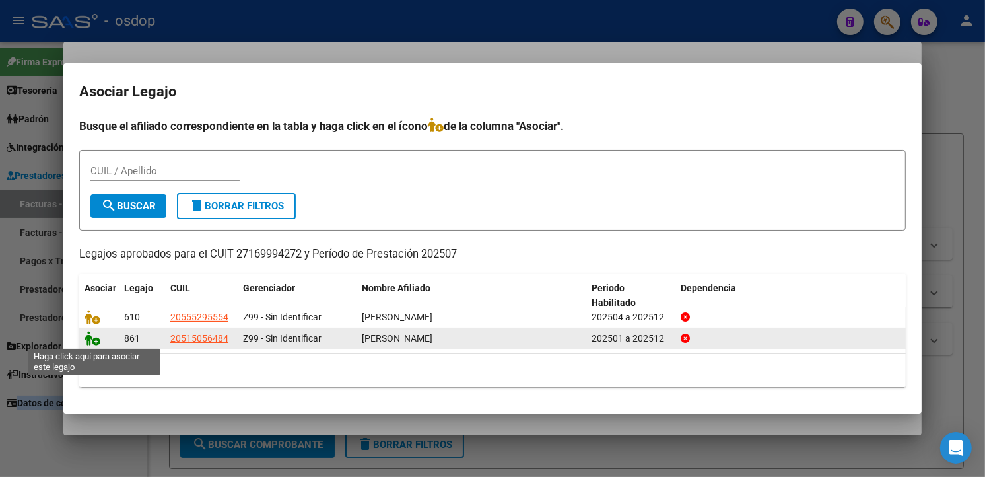
click at [92, 339] on icon at bounding box center [92, 338] width 16 height 15
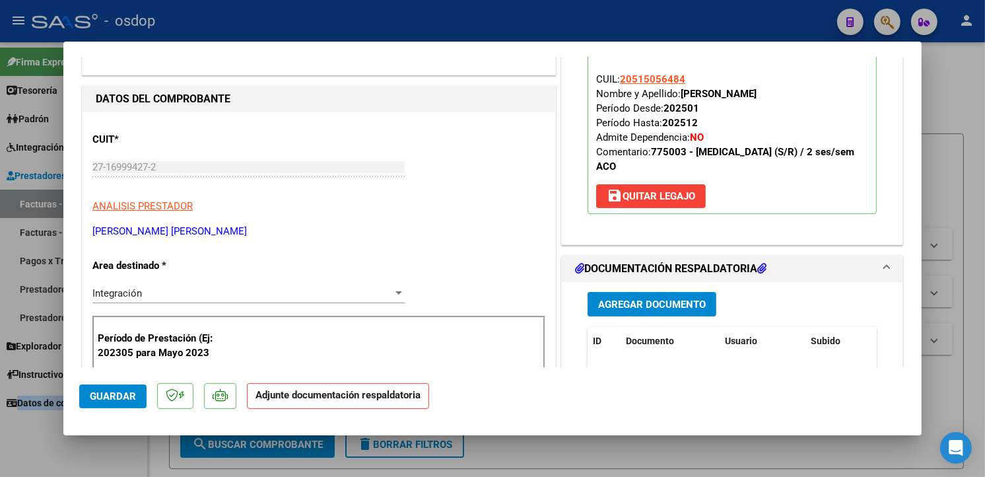
scroll to position [207, 0]
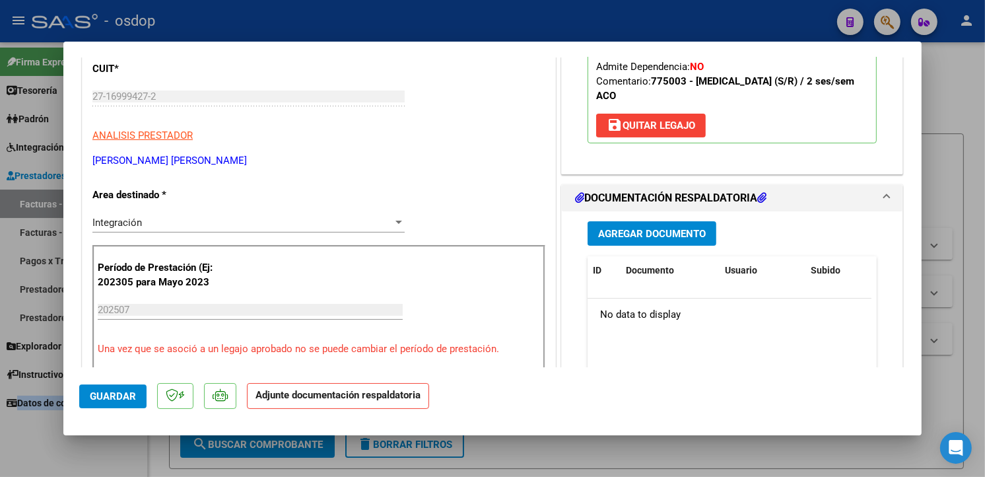
click at [654, 236] on span "Agregar Documento" at bounding box center [652, 234] width 108 height 12
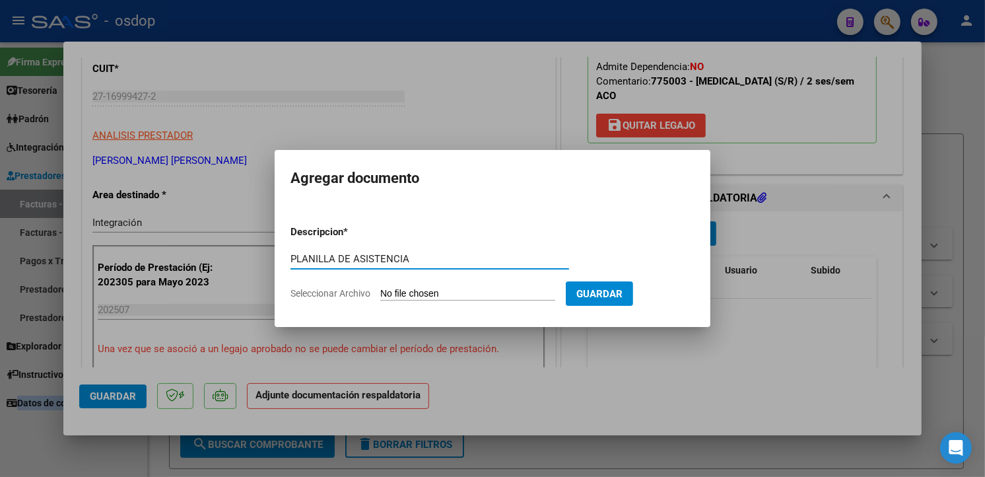
type input "PLANILLA DE ASISTENCIA"
click at [406, 293] on input "Seleccionar Archivo" at bounding box center [467, 294] width 175 height 13
type input "C:\fakepath\asist [PERSON_NAME].pdf"
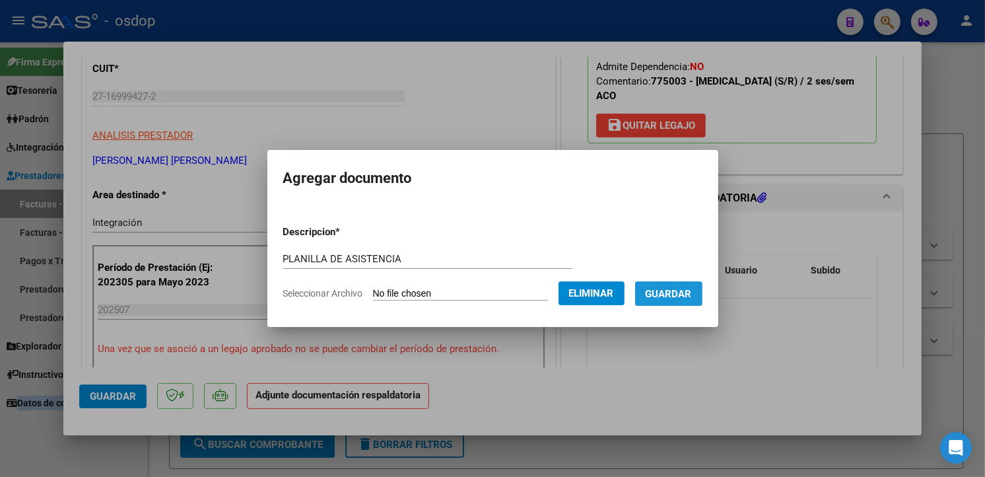
click at [692, 287] on span "Guardar" at bounding box center [669, 293] width 46 height 12
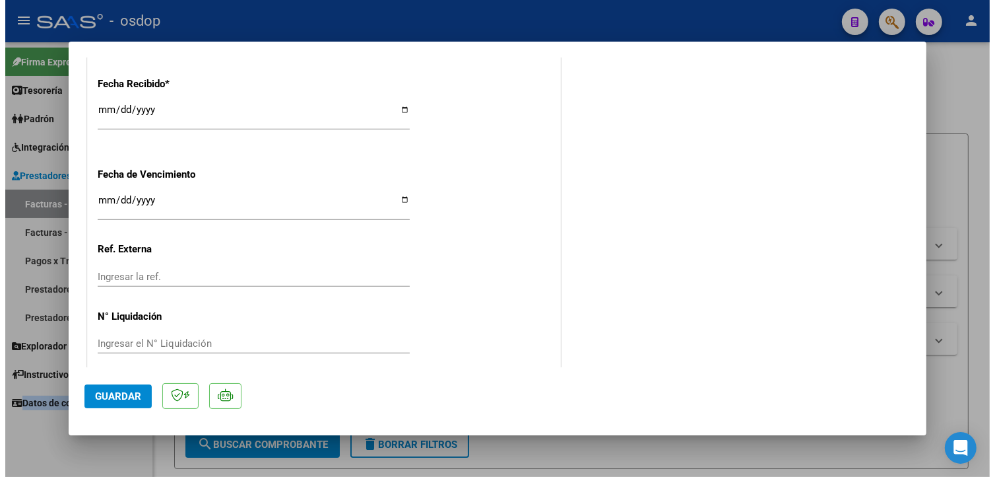
scroll to position [946, 0]
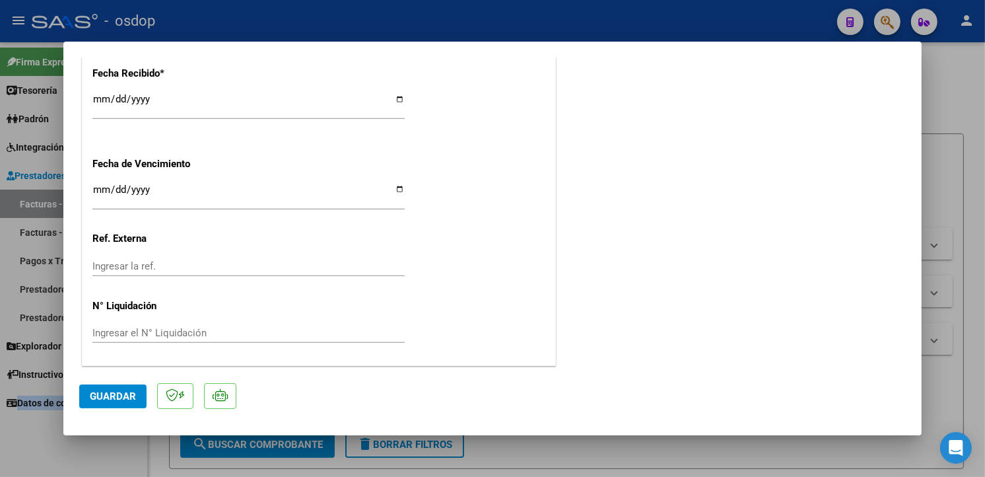
click at [116, 390] on span "Guardar" at bounding box center [113, 396] width 46 height 12
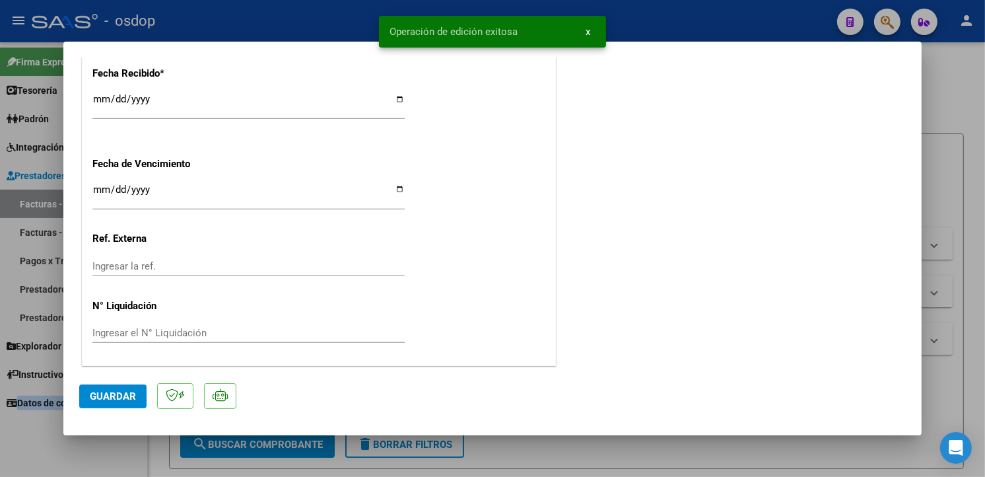
type input "$ 0,00"
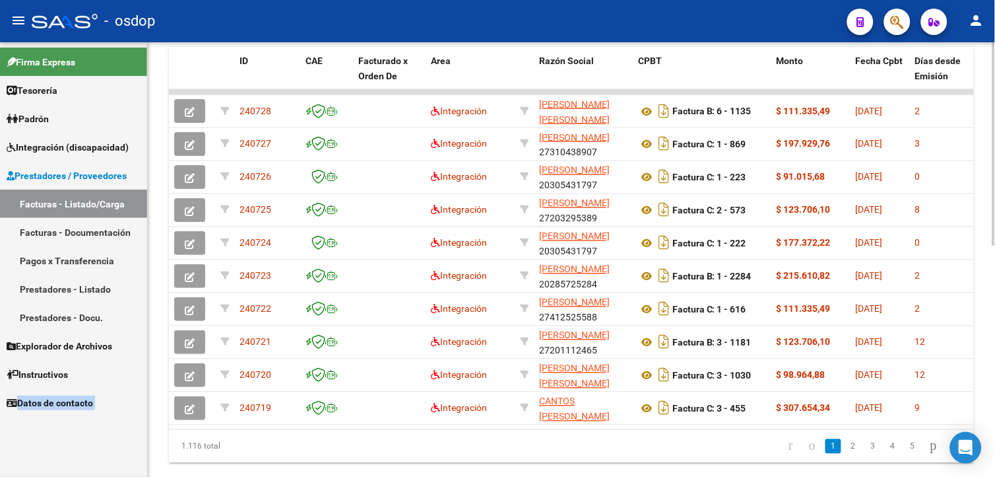
scroll to position [449, 0]
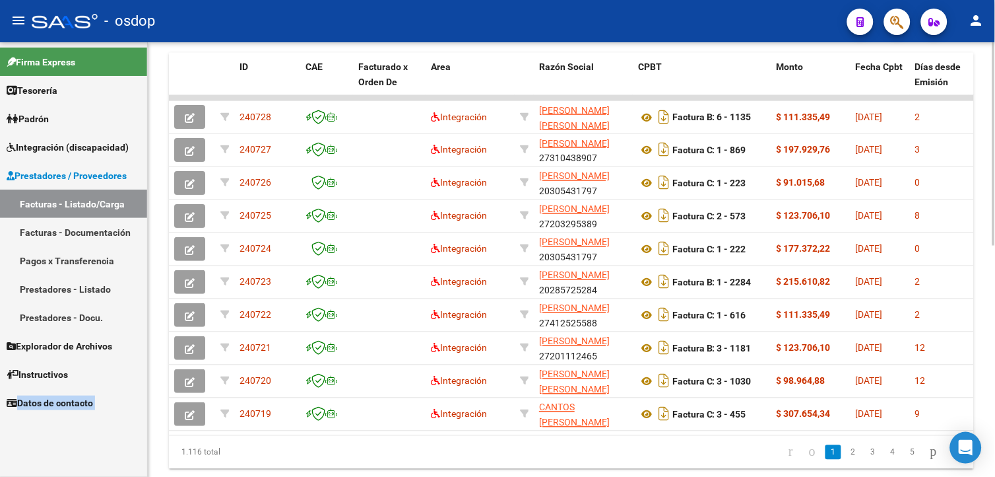
click at [991, 339] on div "Video tutorial PRESTADORES -> Listado de CPBTs Emitidos por Prestadores / Prove…" at bounding box center [573, 52] width 851 height 918
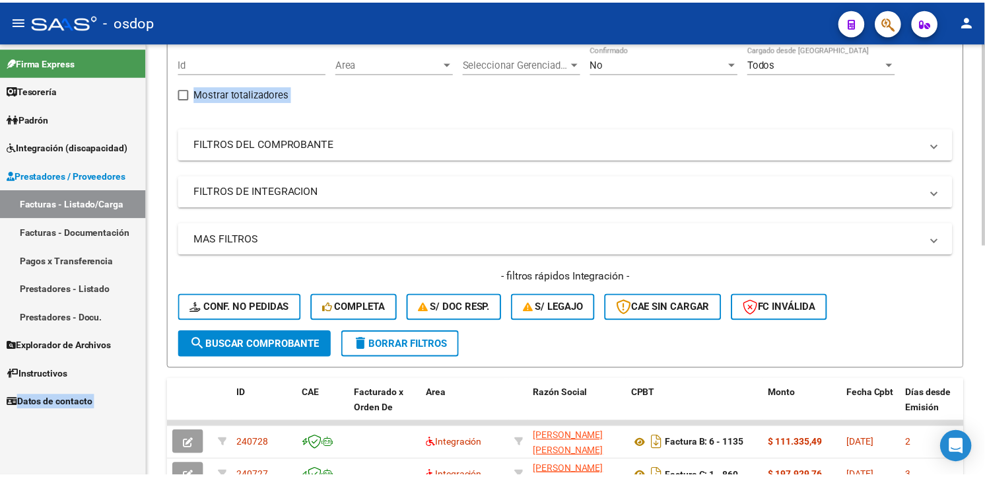
scroll to position [0, 0]
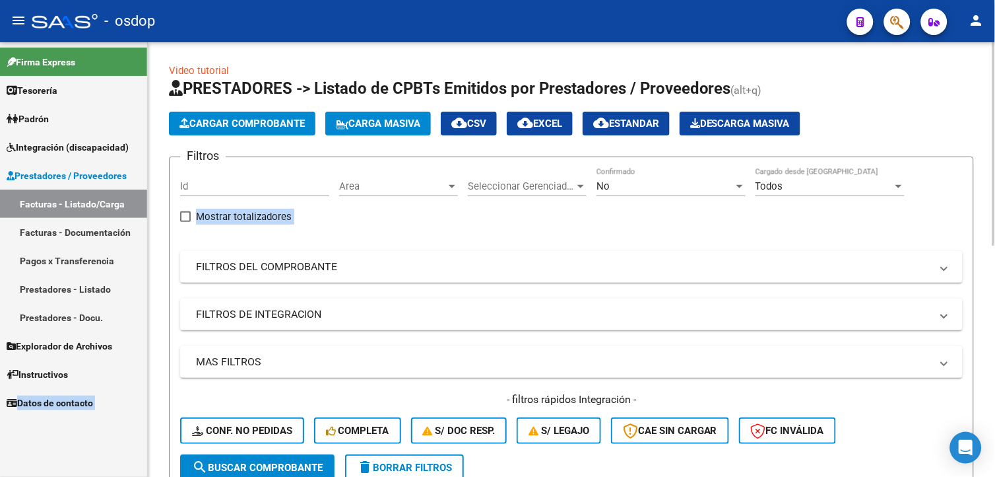
click at [995, 17] on html "menu - osdop person Firma Express Tesorería Extractos Procesados (csv) Extracto…" at bounding box center [497, 238] width 995 height 477
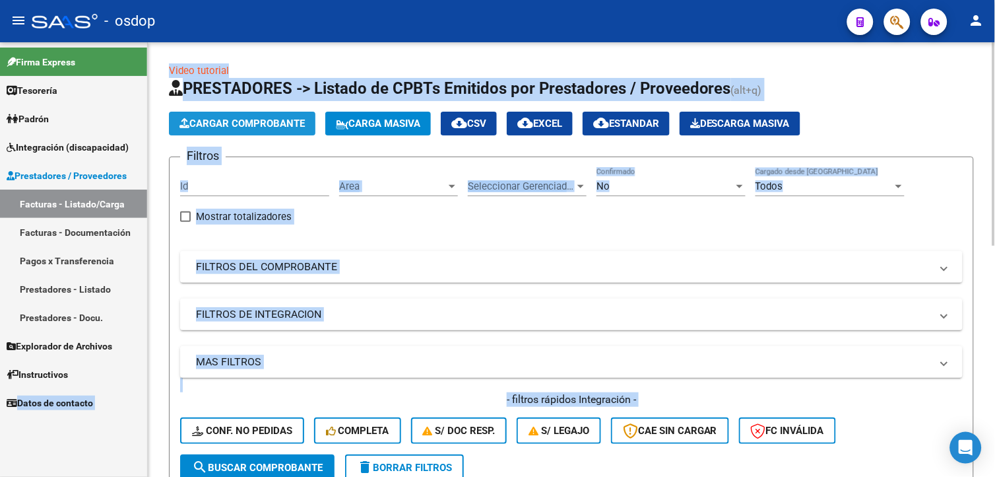
click at [280, 126] on span "Cargar Comprobante" at bounding box center [242, 123] width 125 height 12
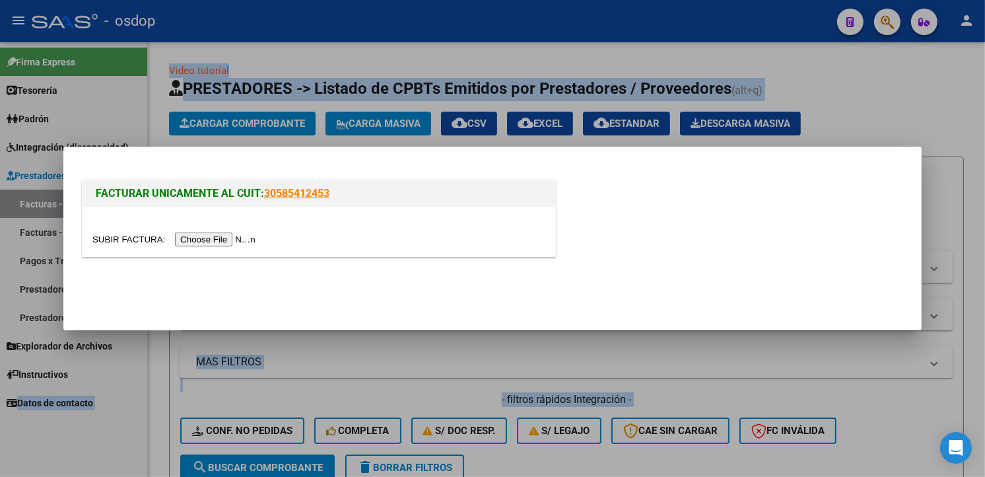
click at [214, 240] on input "file" at bounding box center [175, 239] width 167 height 14
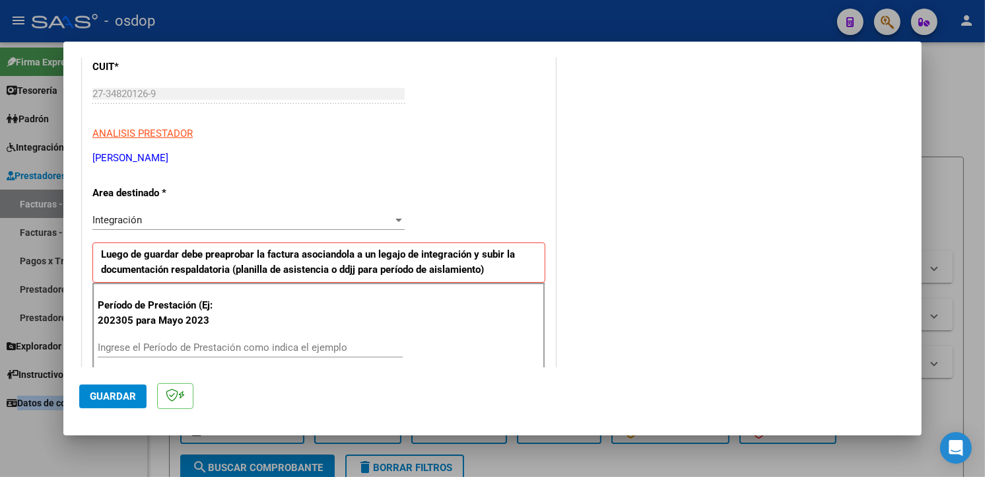
scroll to position [325, 0]
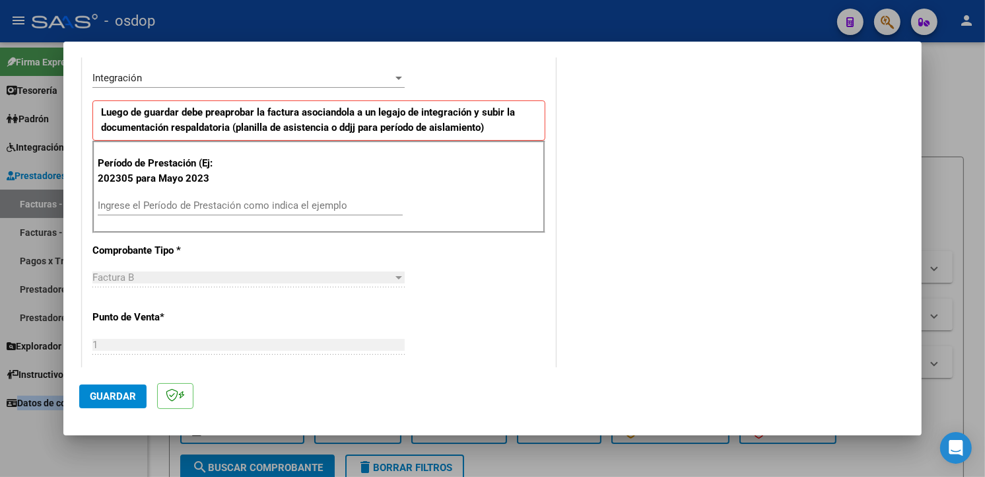
click at [155, 195] on div "Ingrese el Período de Prestación como indica el ejemplo" at bounding box center [250, 205] width 305 height 20
click at [155, 205] on input "Ingrese el Período de Prestación como indica el ejemplo" at bounding box center [250, 205] width 305 height 12
type input "202507"
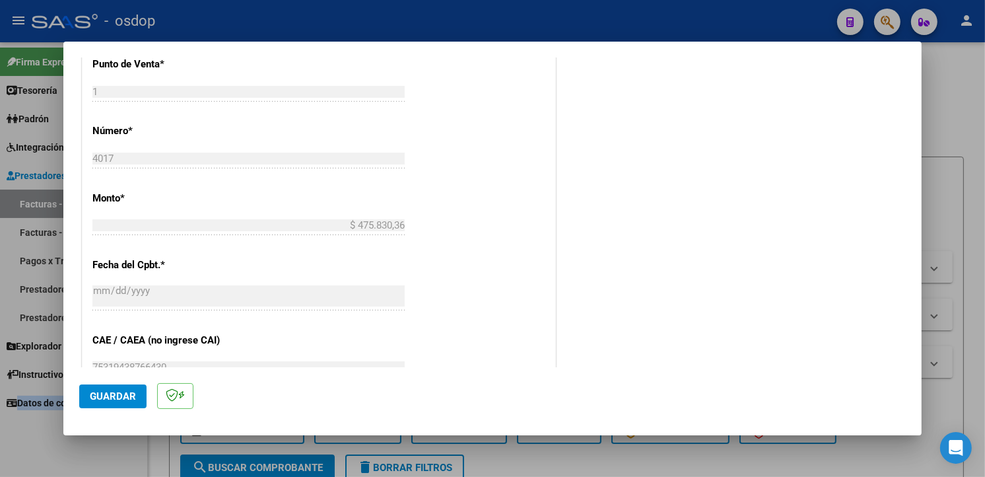
scroll to position [926, 0]
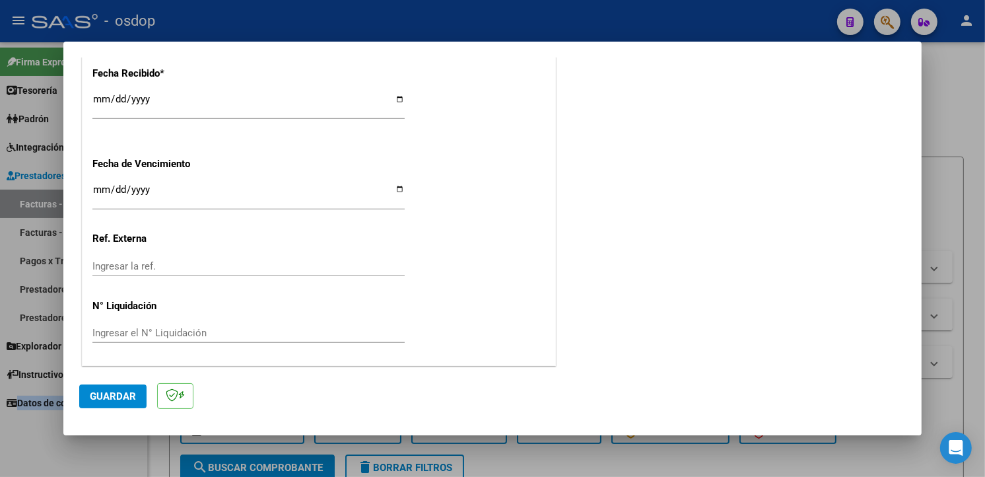
click at [116, 404] on button "Guardar" at bounding box center [112, 396] width 67 height 24
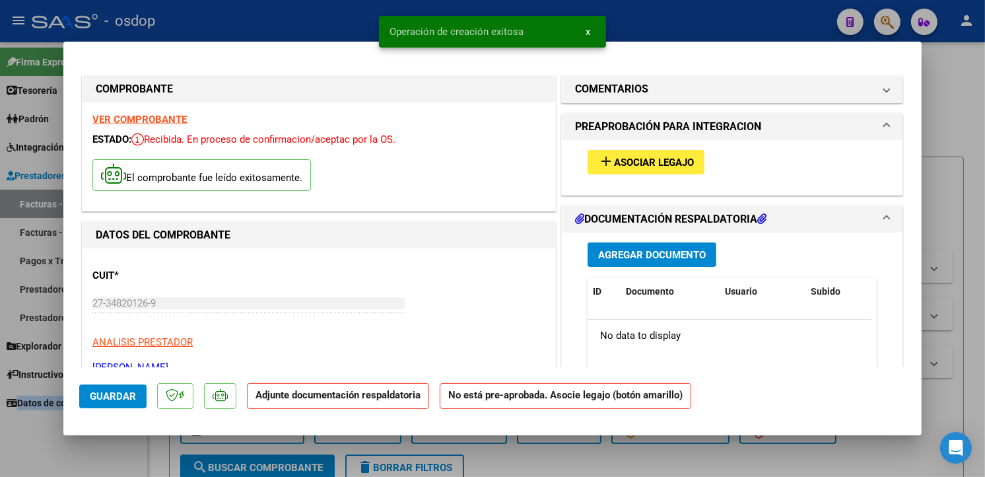
click at [642, 161] on span "Asociar Legajo" at bounding box center [654, 162] width 80 height 12
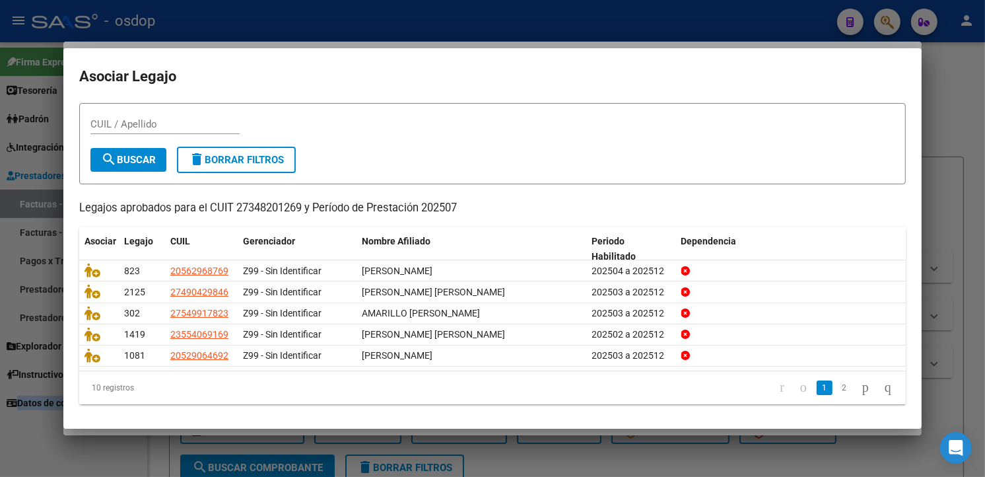
scroll to position [34, 0]
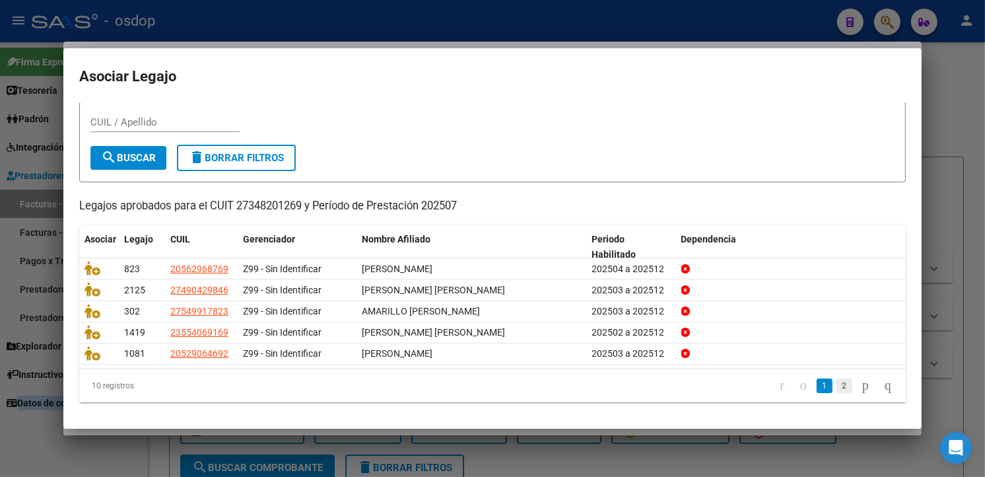
click at [836, 384] on link "2" at bounding box center [844, 385] width 16 height 15
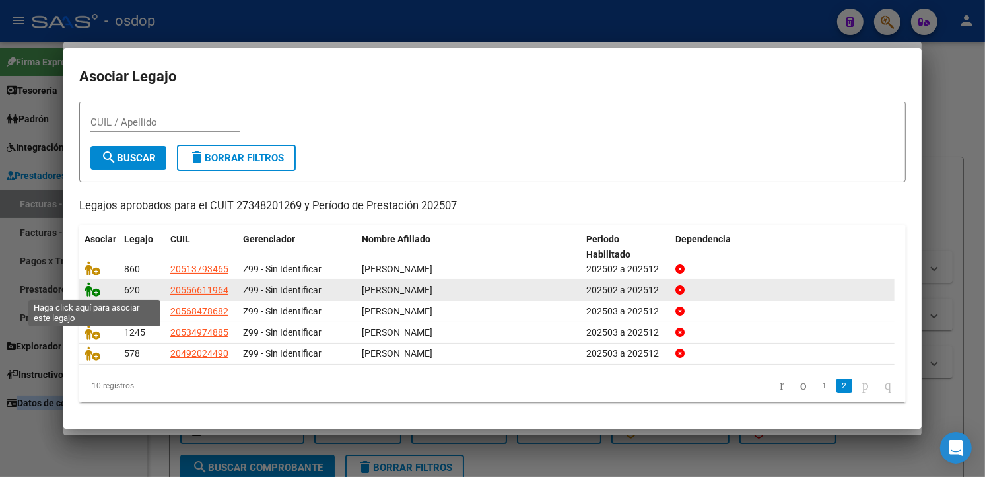
click at [93, 288] on icon at bounding box center [92, 289] width 16 height 15
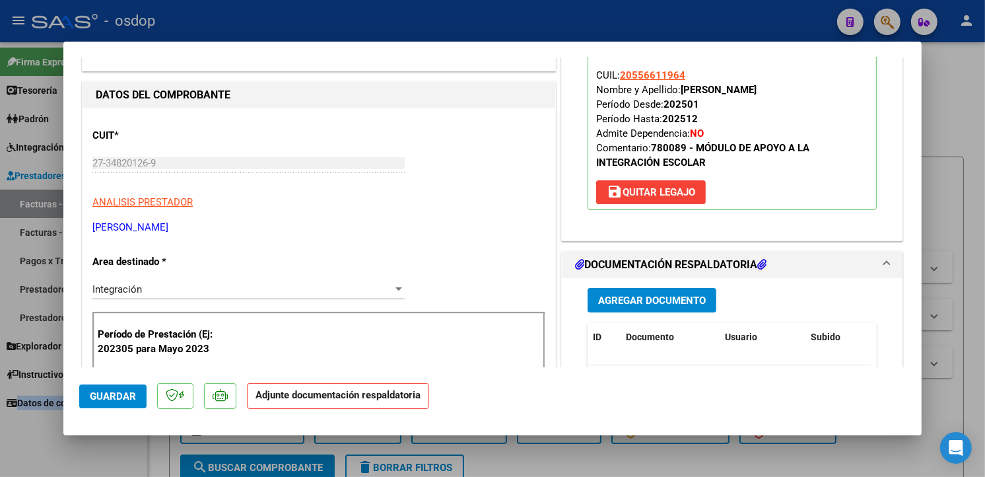
scroll to position [176, 0]
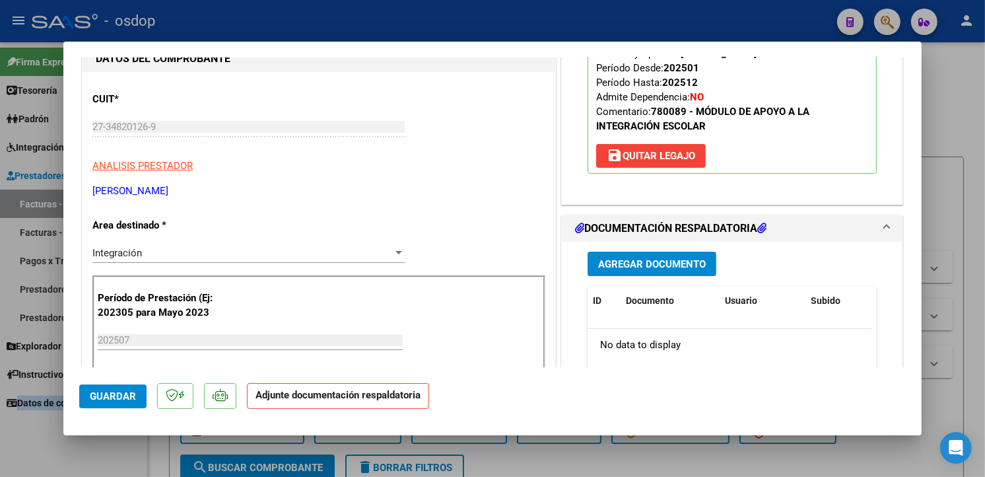
click at [682, 262] on span "Agregar Documento" at bounding box center [652, 264] width 108 height 12
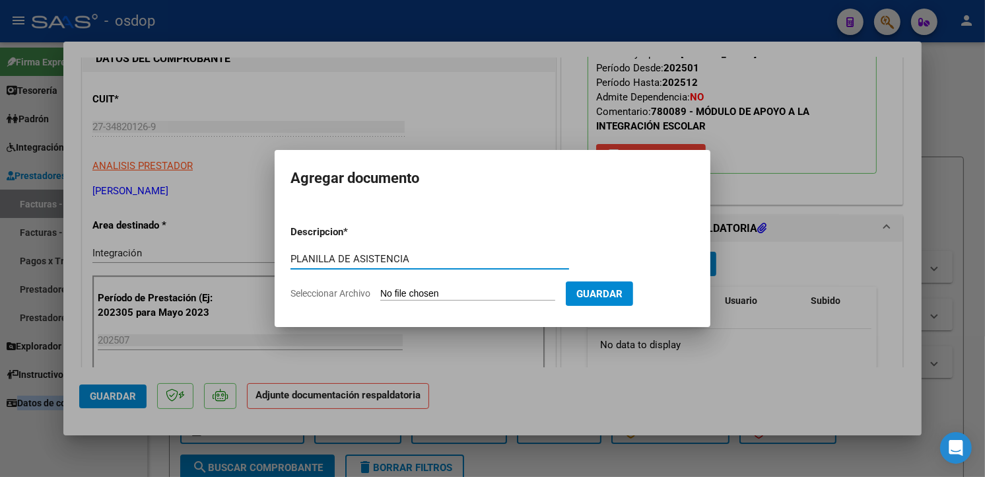
type input "PLANILLA DE ASISTENCIA"
click at [421, 296] on input "Seleccionar Archivo" at bounding box center [467, 294] width 175 height 13
type input "C:\fakepath\[PERSON_NAME].pdf"
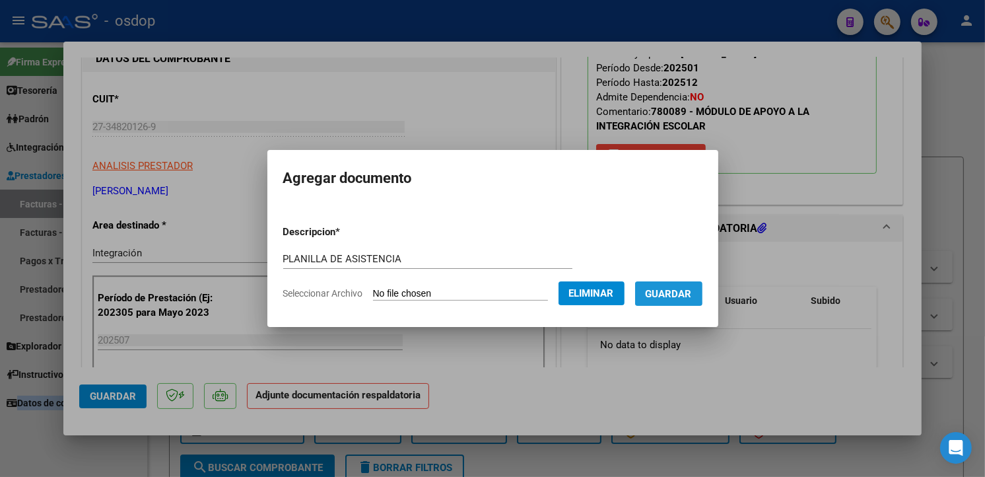
click at [686, 292] on span "Guardar" at bounding box center [669, 294] width 46 height 12
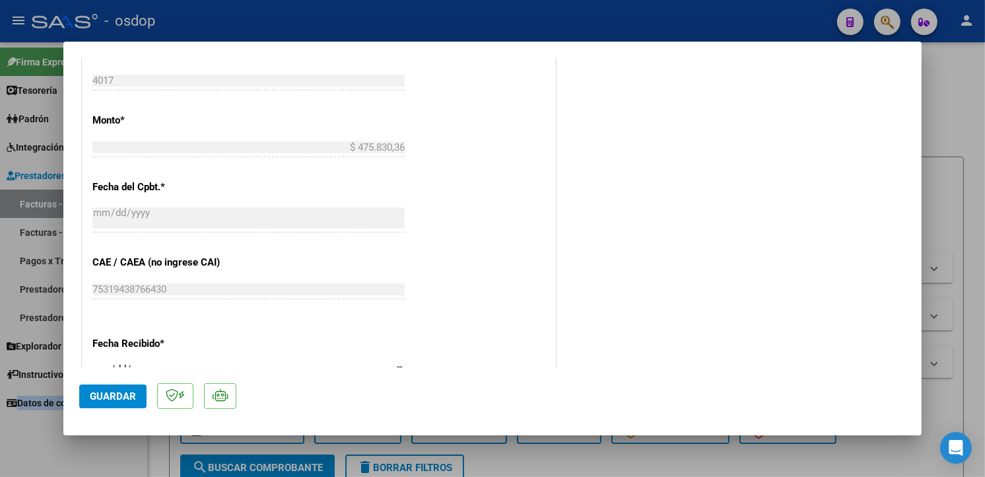
scroll to position [946, 0]
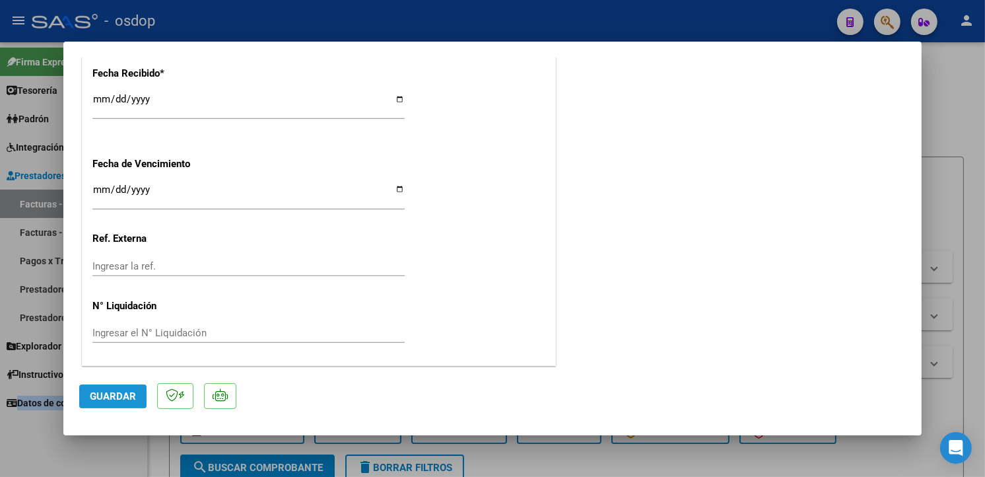
click at [127, 392] on span "Guardar" at bounding box center [113, 396] width 46 height 12
type input "$ 0,00"
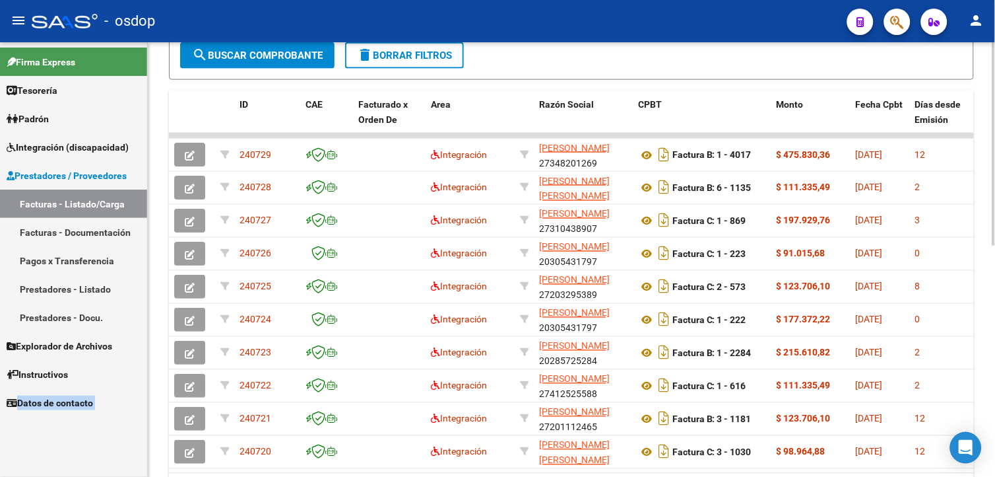
scroll to position [443, 0]
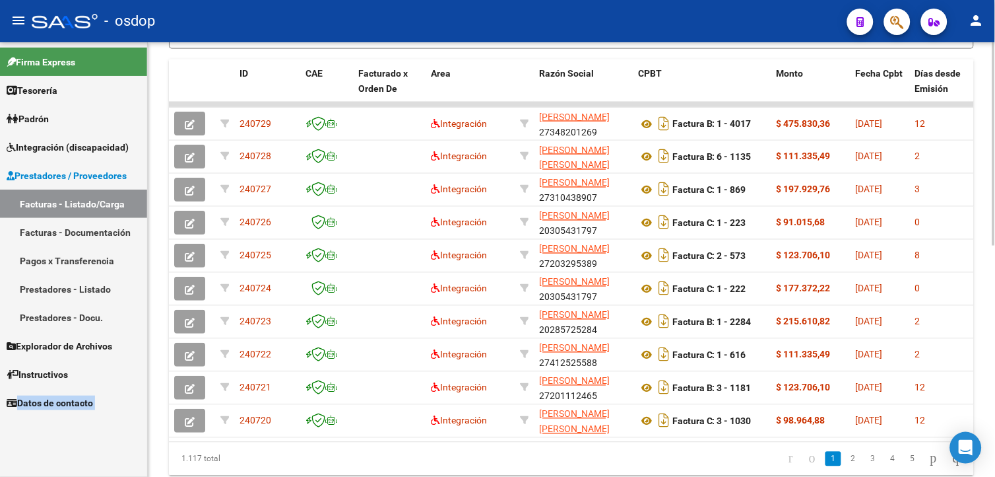
click at [995, 364] on html "menu - osdop person Firma Express Tesorería Extractos Procesados (csv) Extracto…" at bounding box center [497, 238] width 995 height 477
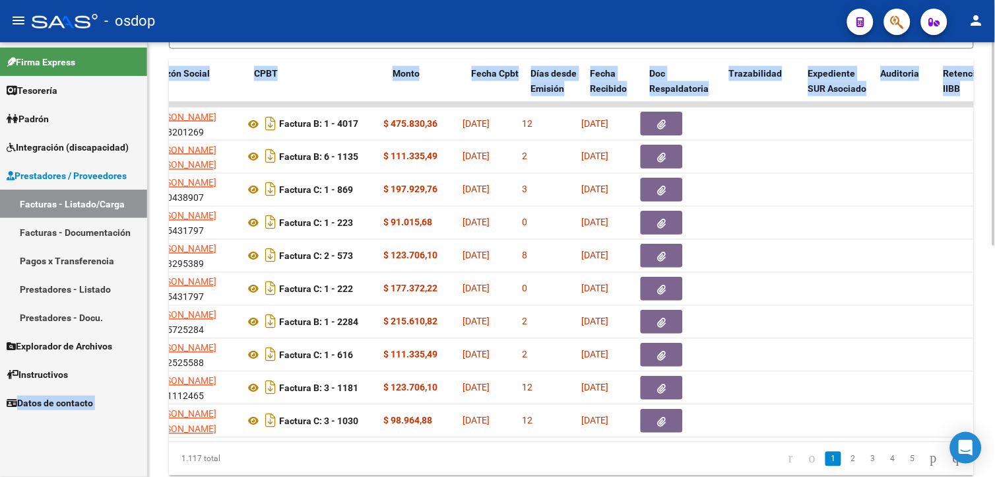
scroll to position [0, 0]
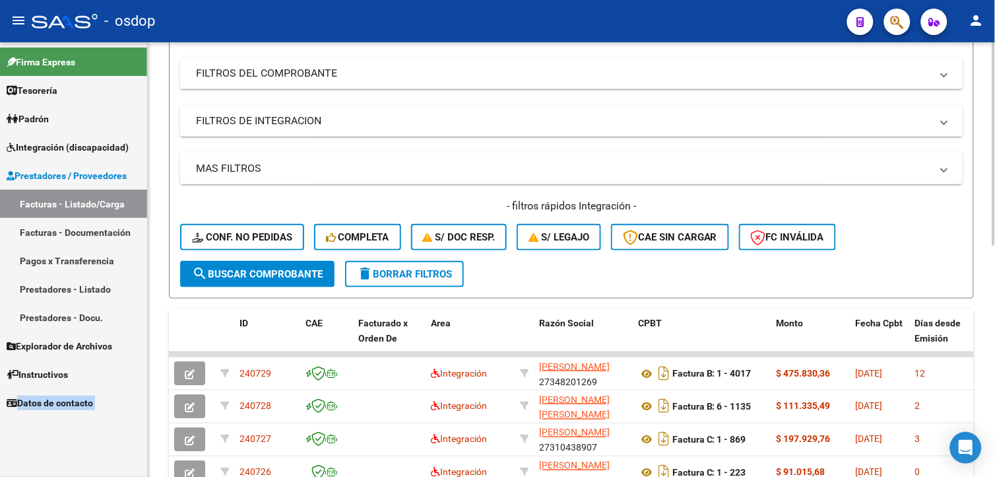
click at [995, 172] on html "menu - osdop person Firma Express Tesorería Extractos Procesados (csv) Extracto…" at bounding box center [497, 238] width 995 height 477
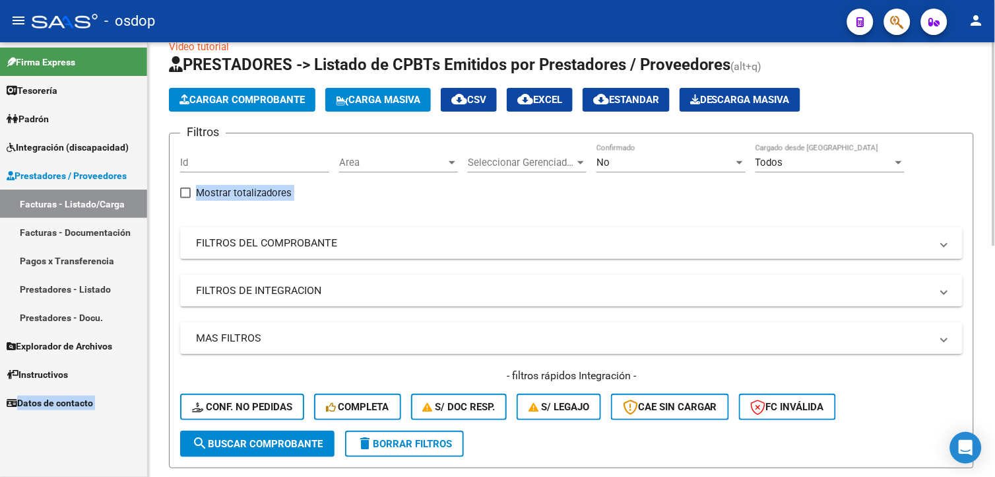
scroll to position [2, 0]
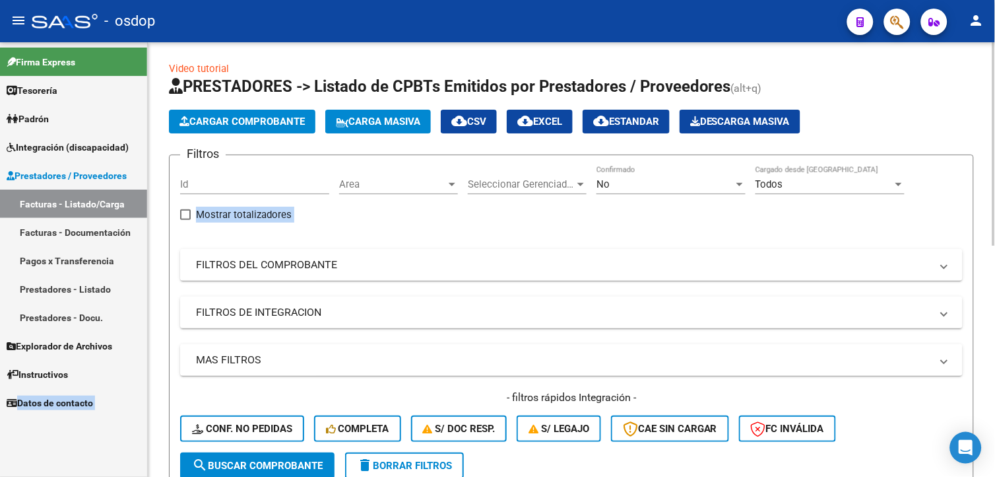
click at [995, 188] on html "menu - osdop person Firma Express Tesorería Extractos Procesados (csv) Extracto…" at bounding box center [497, 238] width 995 height 477
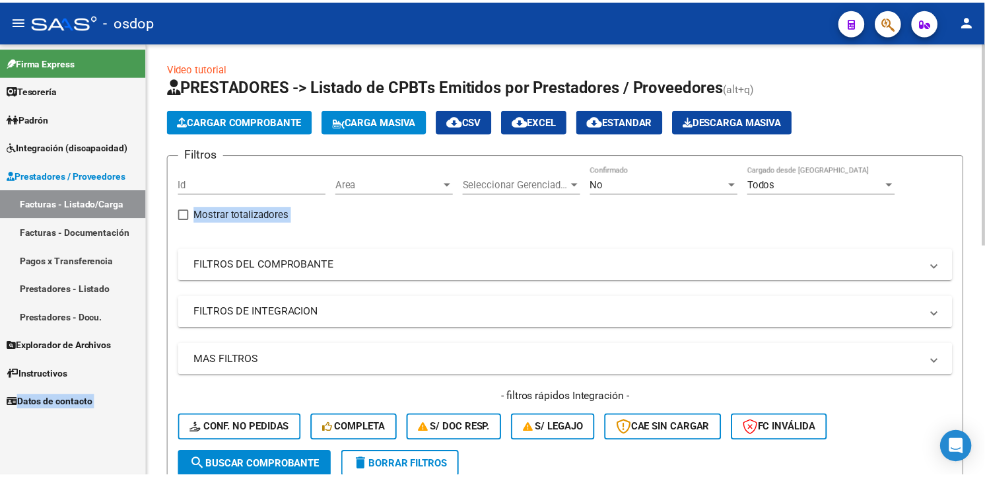
scroll to position [0, 0]
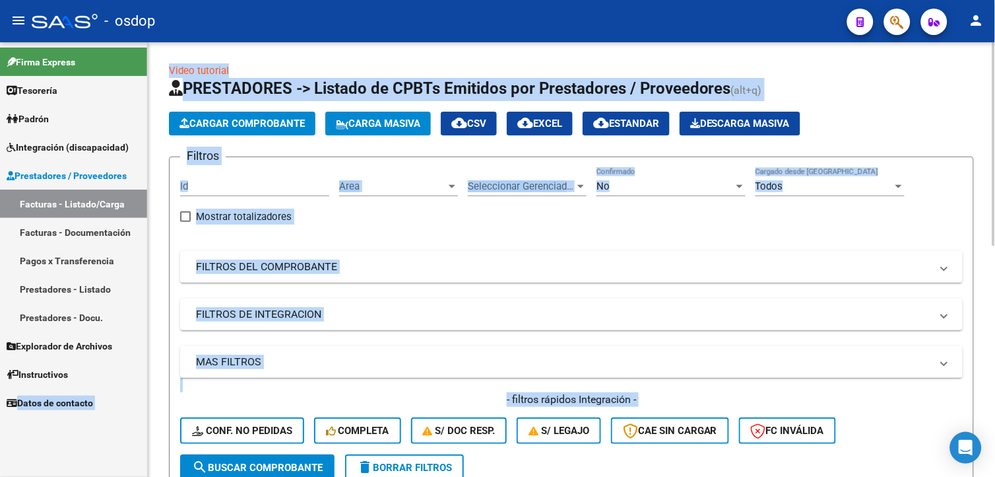
click at [262, 115] on button "Cargar Comprobante" at bounding box center [242, 124] width 147 height 24
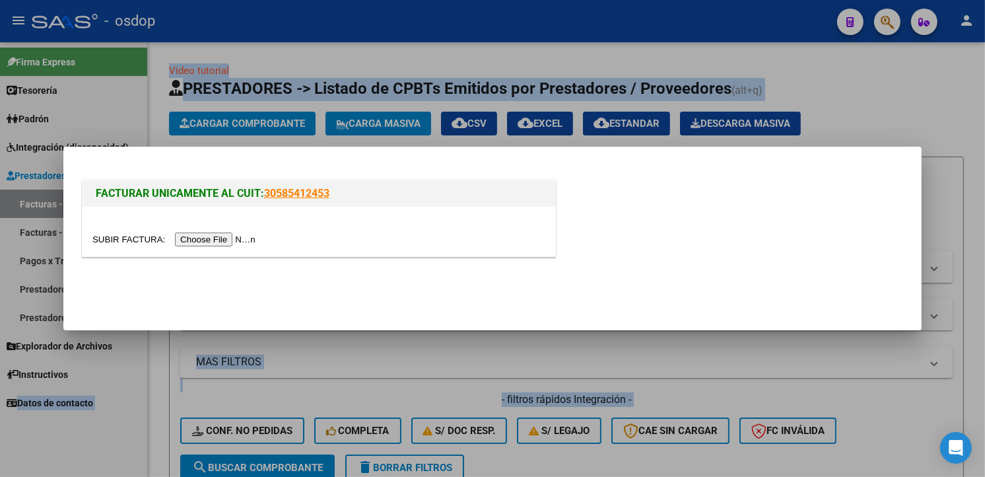
click at [207, 236] on input "file" at bounding box center [175, 239] width 167 height 14
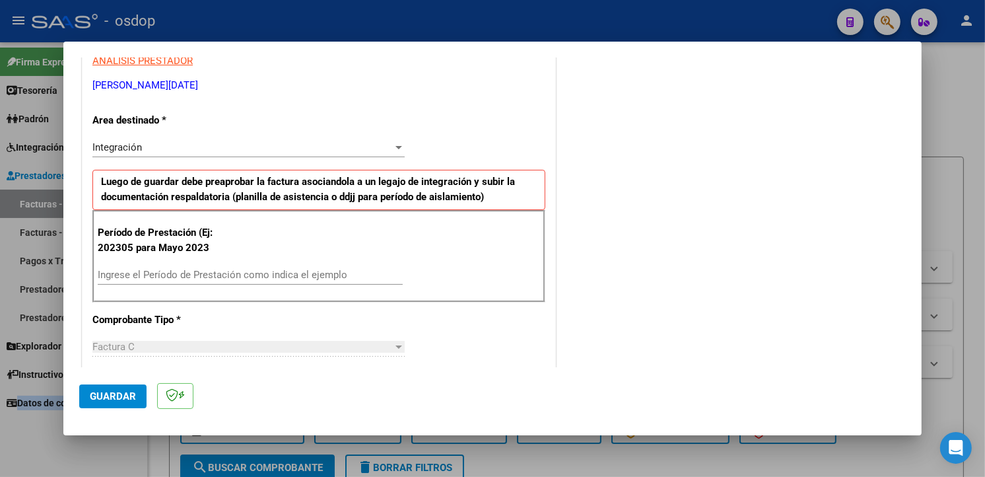
scroll to position [266, 0]
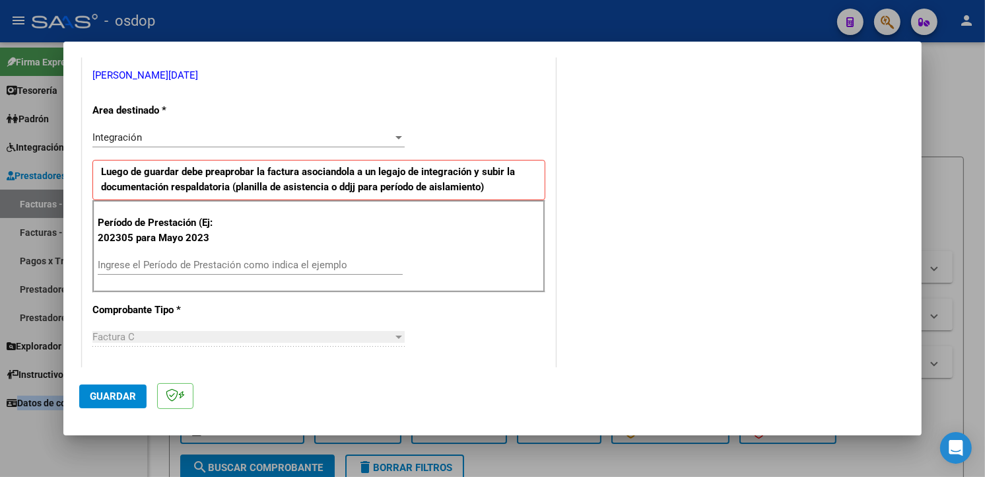
click at [260, 262] on input "Ingrese el Período de Prestación como indica el ejemplo" at bounding box center [250, 265] width 305 height 12
type input "202507"
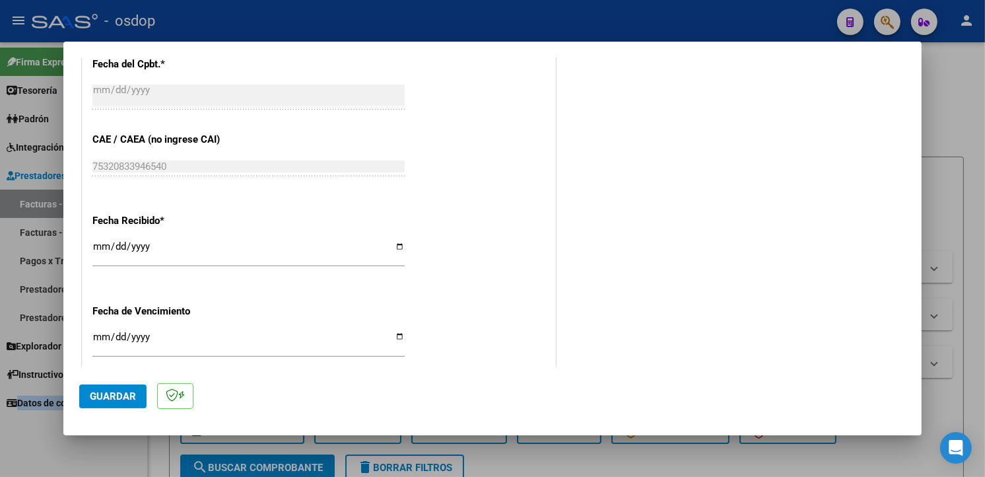
scroll to position [926, 0]
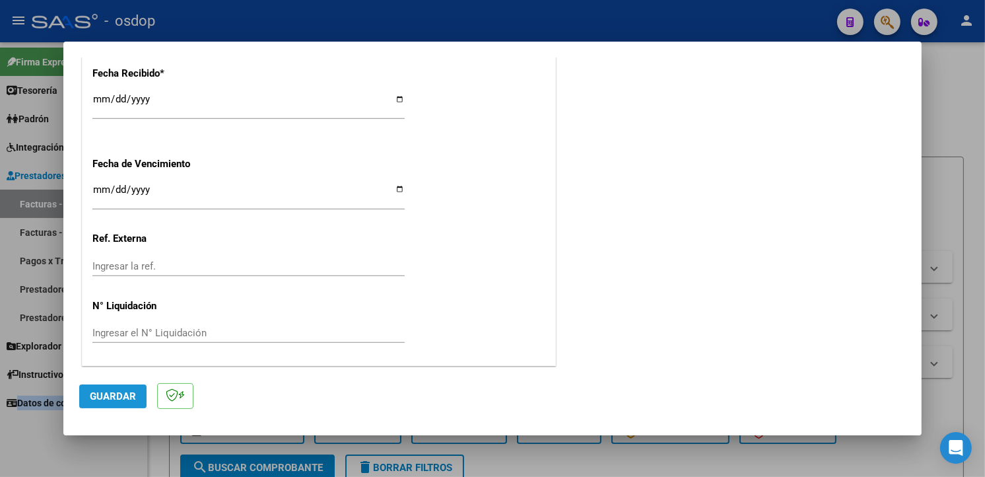
click at [114, 397] on span "Guardar" at bounding box center [113, 396] width 46 height 12
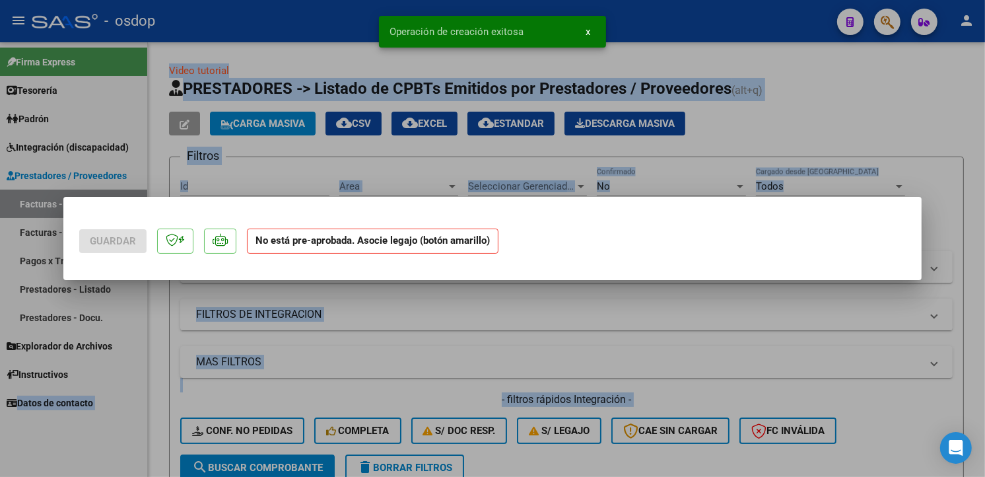
scroll to position [0, 0]
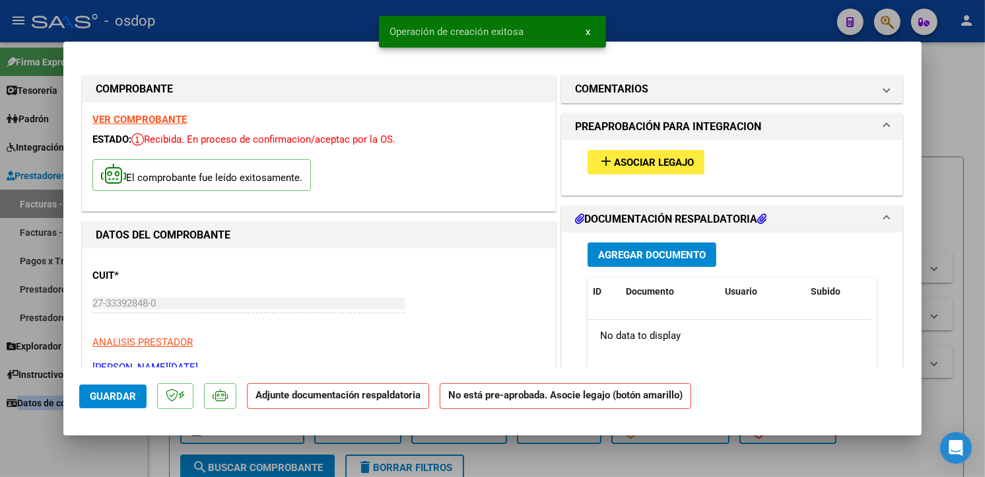
click at [640, 168] on span "Asociar Legajo" at bounding box center [654, 162] width 80 height 12
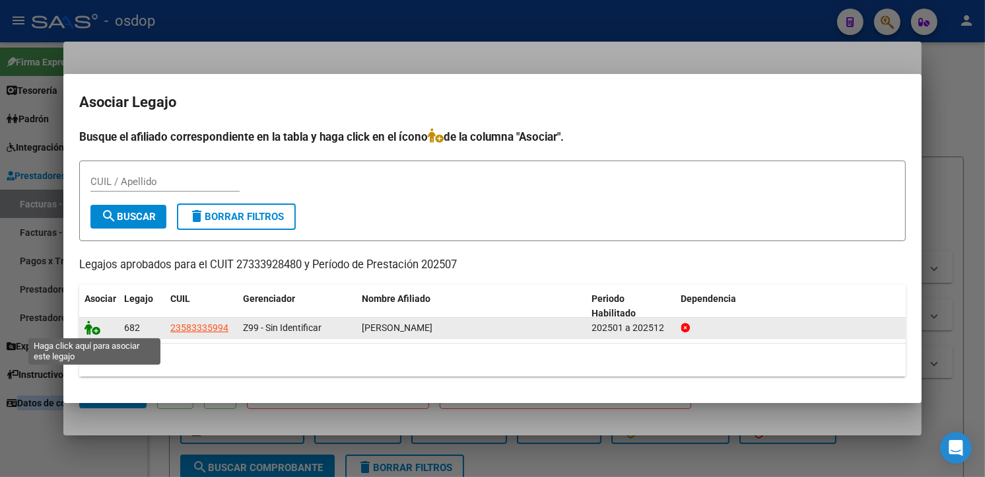
click at [94, 328] on icon at bounding box center [92, 327] width 16 height 15
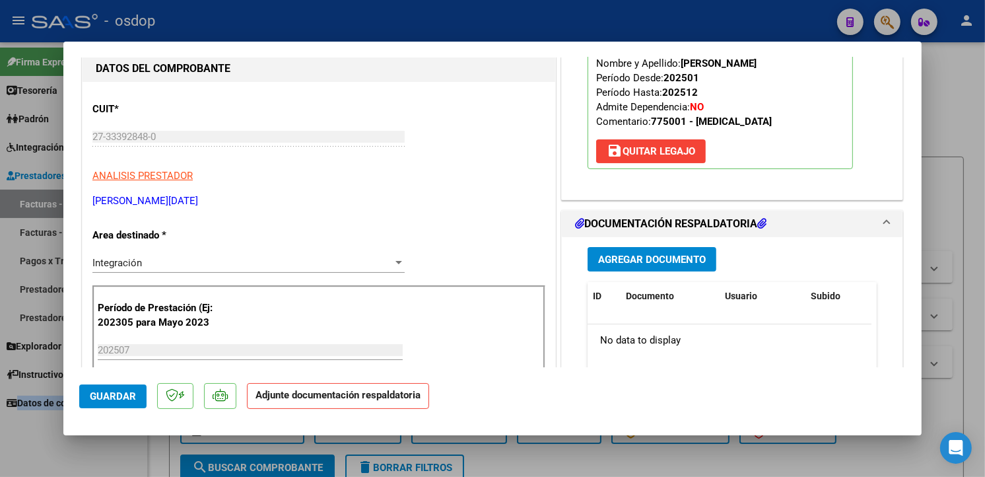
scroll to position [366, 0]
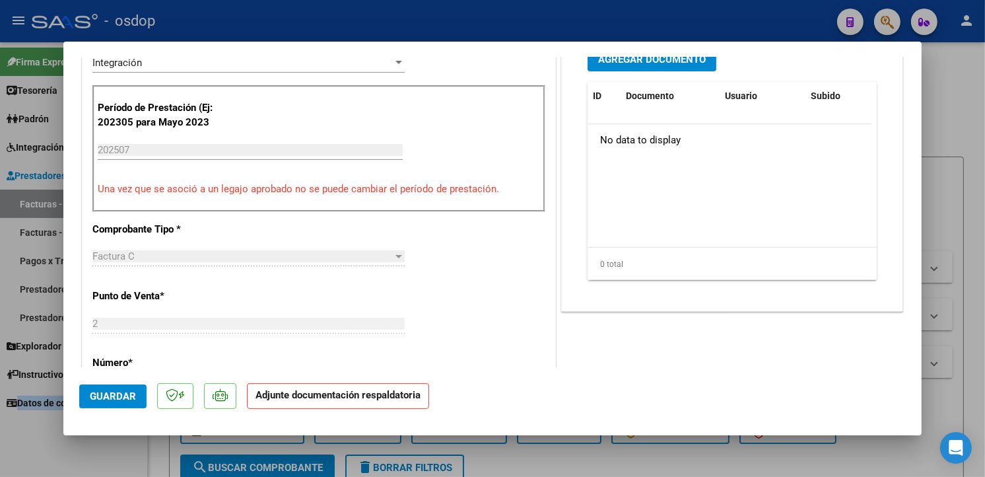
click at [388, 291] on div "CUIT * 27-33392848-0 Ingresar CUIT ANALISIS PRESTADOR [PERSON_NAME] [DATE][PERS…" at bounding box center [319, 413] width 473 height 1063
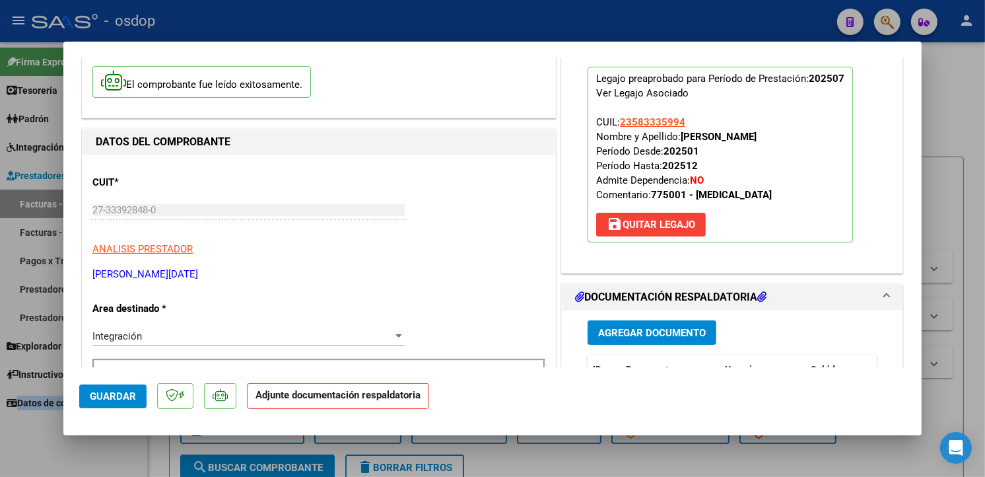
scroll to position [326, 0]
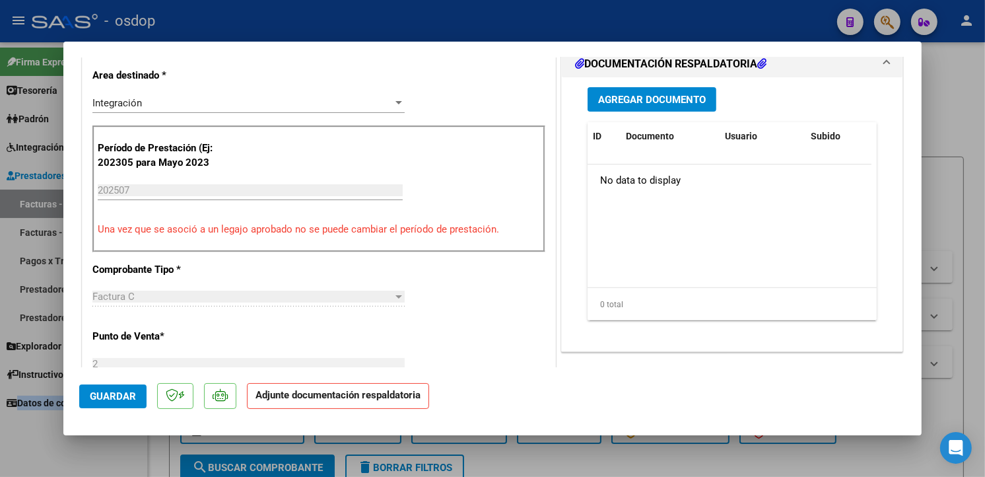
click at [651, 106] on button "Agregar Documento" at bounding box center [651, 99] width 129 height 24
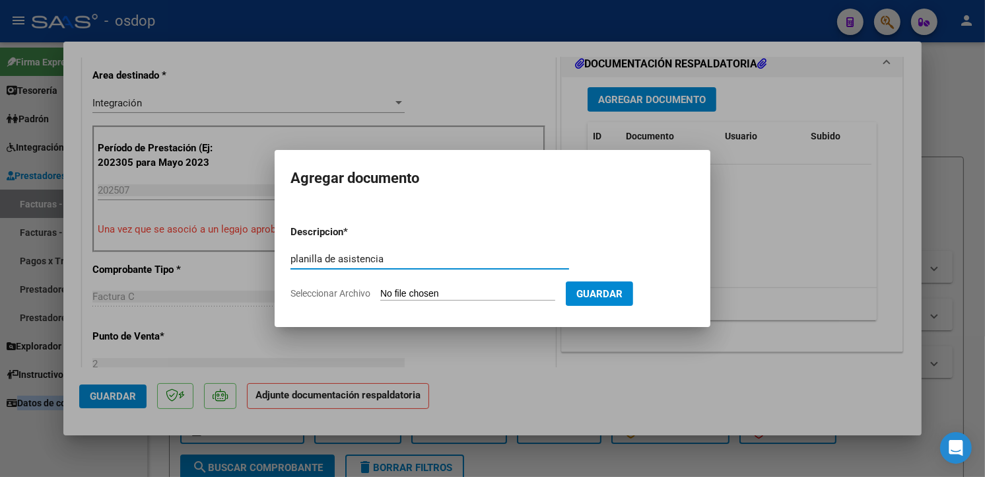
type input "planilla de asistencia"
click at [418, 291] on input "Seleccionar Archivo" at bounding box center [467, 294] width 175 height 13
type input "C:\fakepath\Asistencia [PERSON_NAME] [DATE].pdf"
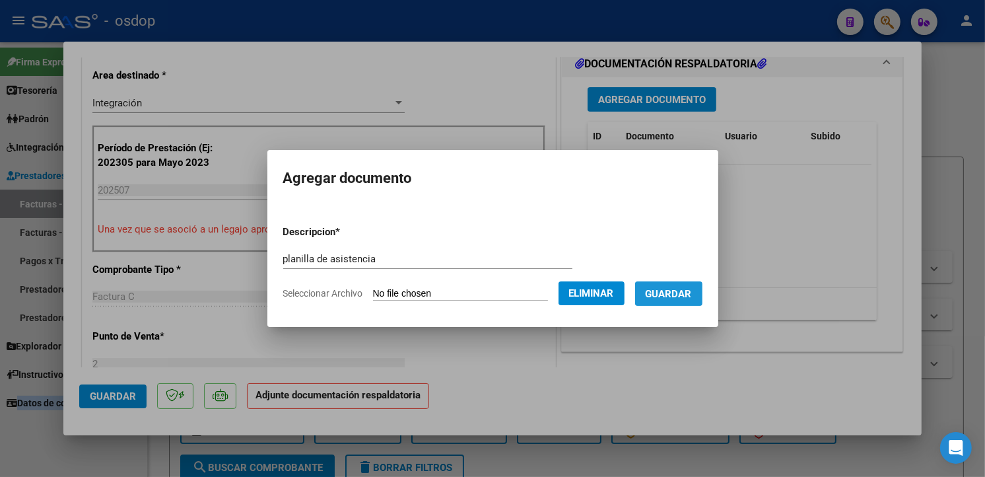
click at [692, 298] on span "Guardar" at bounding box center [669, 294] width 46 height 12
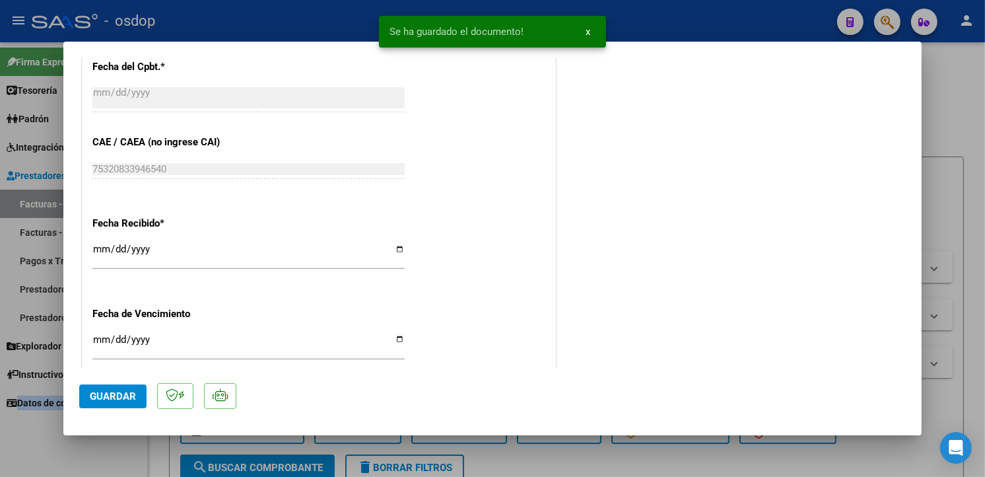
scroll to position [946, 0]
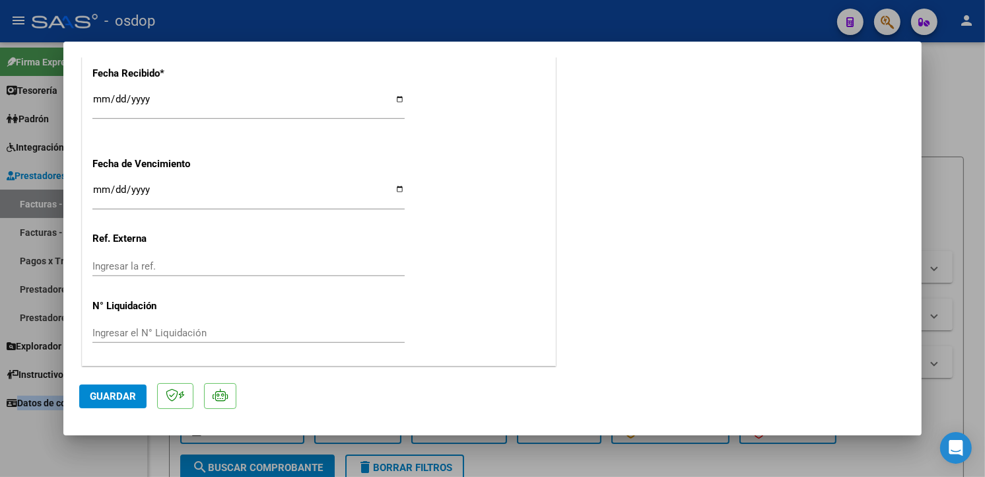
click at [127, 395] on span "Guardar" at bounding box center [113, 396] width 46 height 12
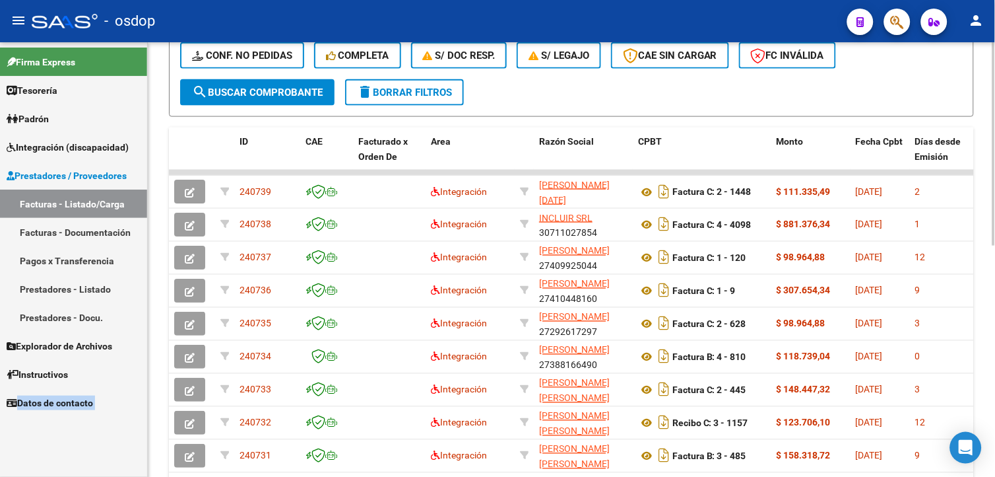
scroll to position [399, 0]
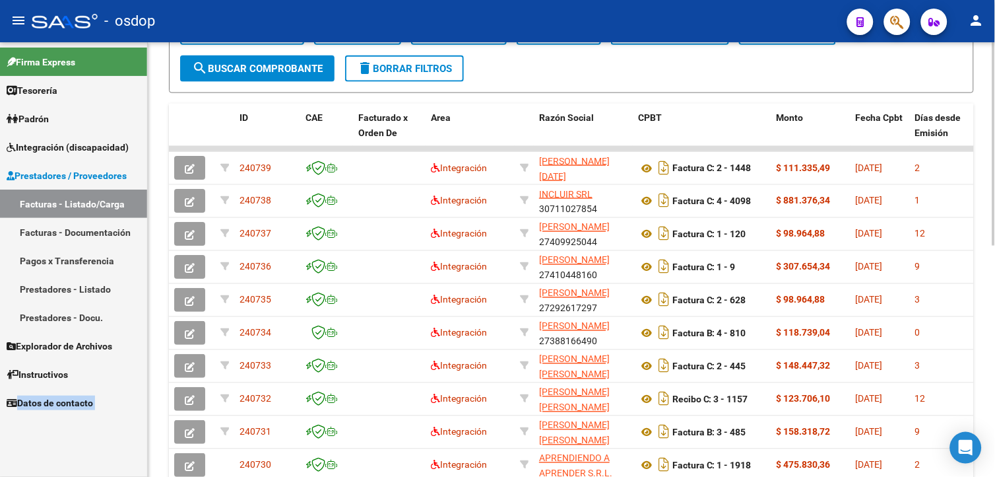
click at [995, 284] on html "menu - osdop person Firma Express Tesorería Extractos Procesados (csv) Extracto…" at bounding box center [497, 238] width 995 height 477
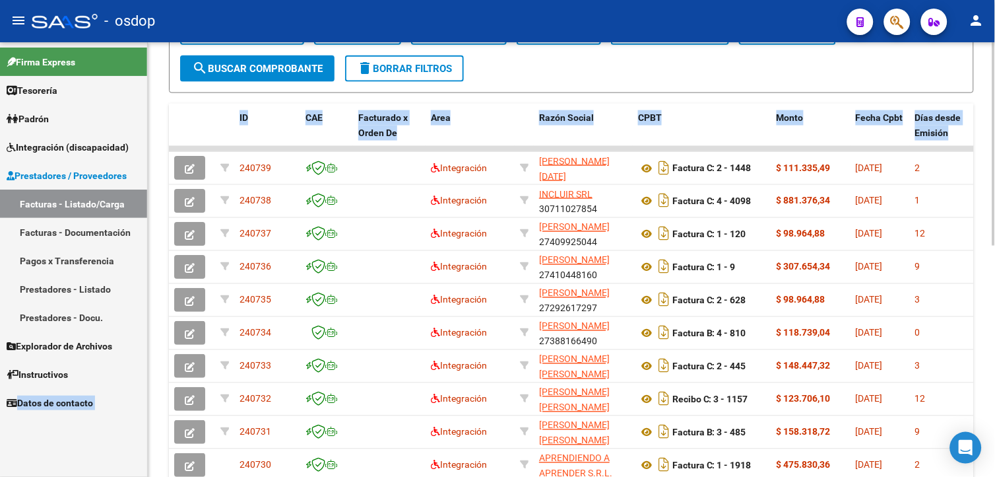
drag, startPoint x: 991, startPoint y: 256, endPoint x: 991, endPoint y: 286, distance: 29.7
click at [991, 286] on div "Video tutorial PRESTADORES -> Listado de CPBTs Emitidos por Prestadores / Prove…" at bounding box center [571, 103] width 847 height 918
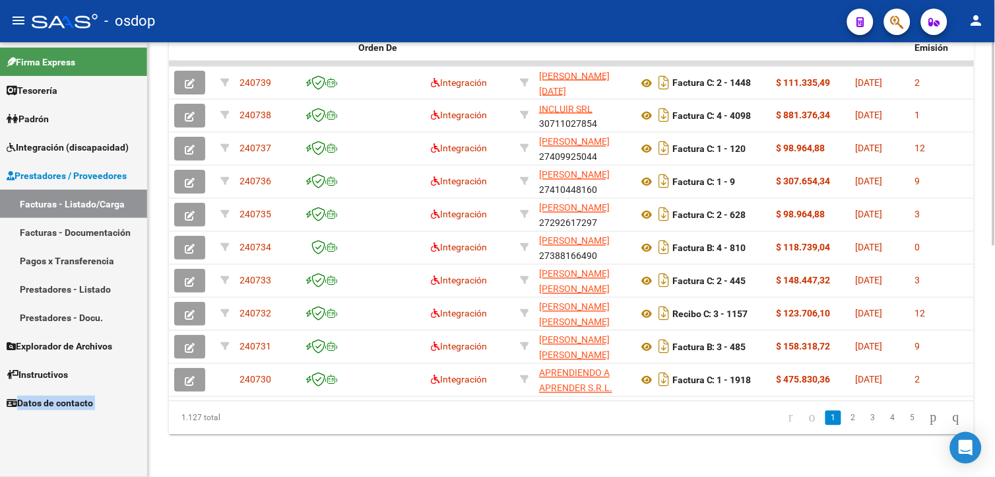
click at [995, 319] on div at bounding box center [994, 374] width 3 height 203
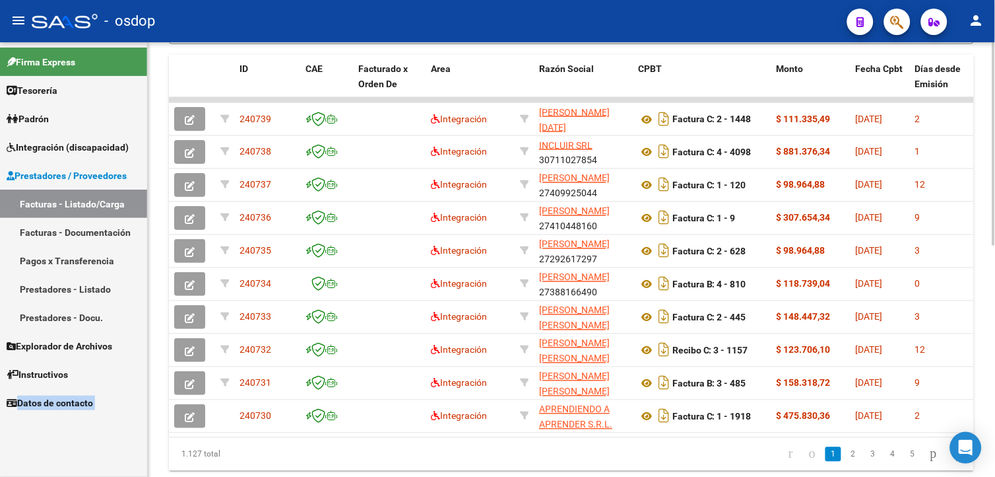
scroll to position [446, 0]
click at [995, 298] on html "menu - osdop person Firma Express Tesorería Extractos Procesados (csv) Extracto…" at bounding box center [497, 238] width 995 height 477
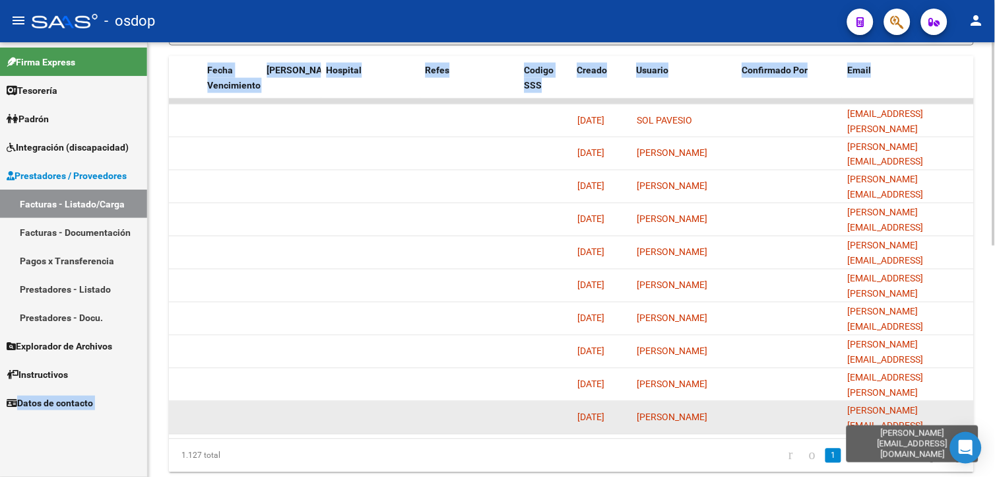
scroll to position [0, 1]
drag, startPoint x: 936, startPoint y: 418, endPoint x: 958, endPoint y: 418, distance: 21.8
click at [924, 418] on span "[PERSON_NAME][EMAIL_ADDRESS][DOMAIN_NAME]" at bounding box center [886, 425] width 76 height 41
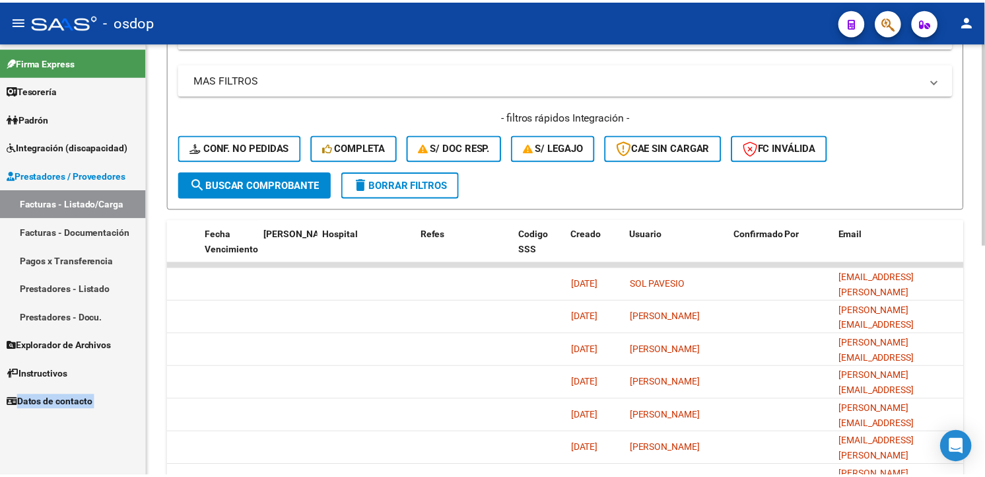
scroll to position [0, 0]
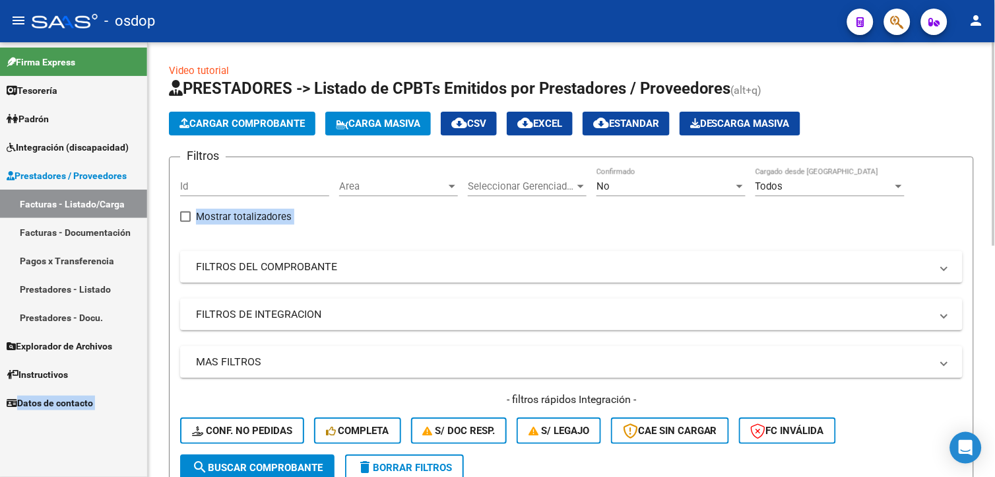
click at [995, 1] on html "menu - osdop person Firma Express Tesorería Extractos Procesados (csv) Extracto…" at bounding box center [497, 238] width 995 height 477
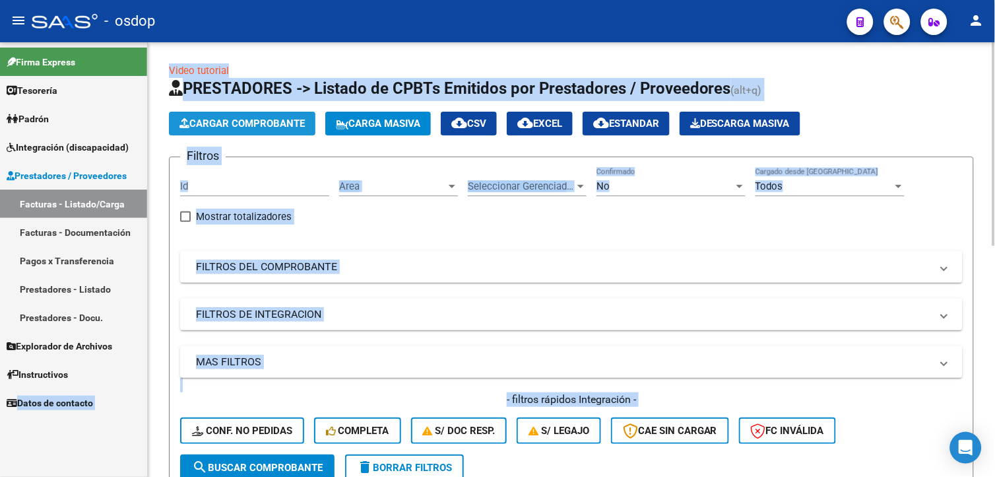
click at [302, 124] on span "Cargar Comprobante" at bounding box center [242, 123] width 125 height 12
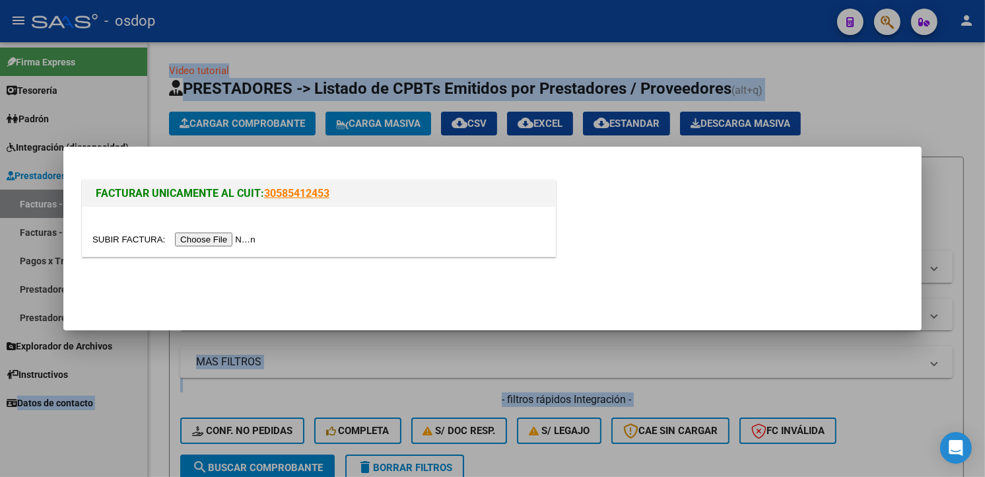
click at [213, 236] on input "file" at bounding box center [175, 239] width 167 height 14
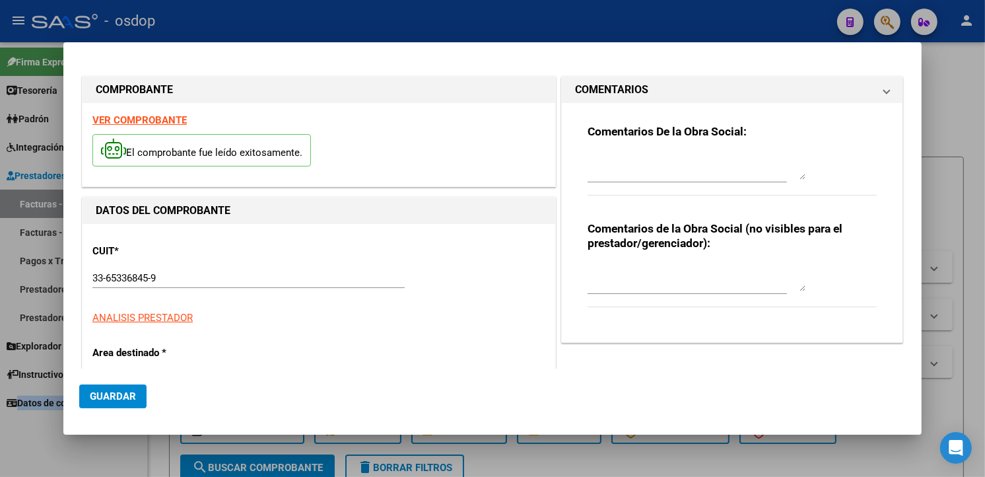
type input "3775"
type input "$ 424.676,93"
type input "[DATE]"
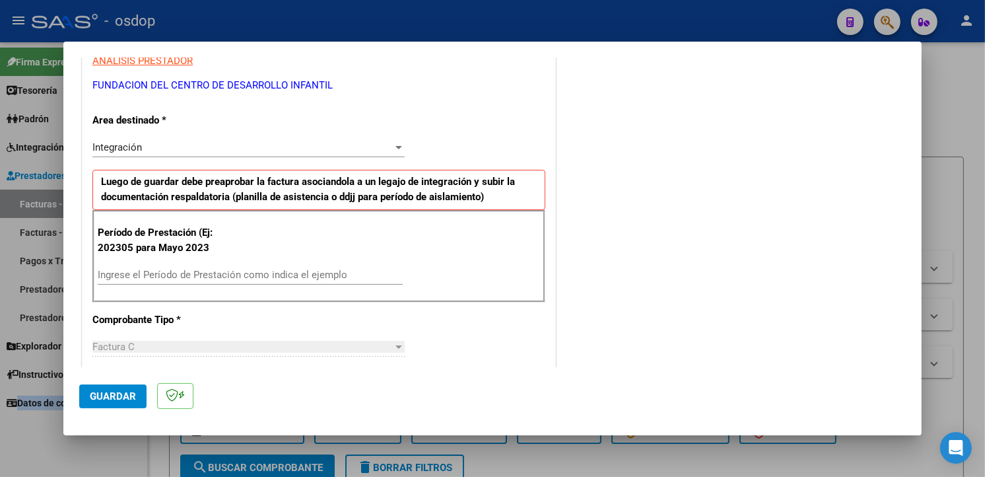
scroll to position [263, 0]
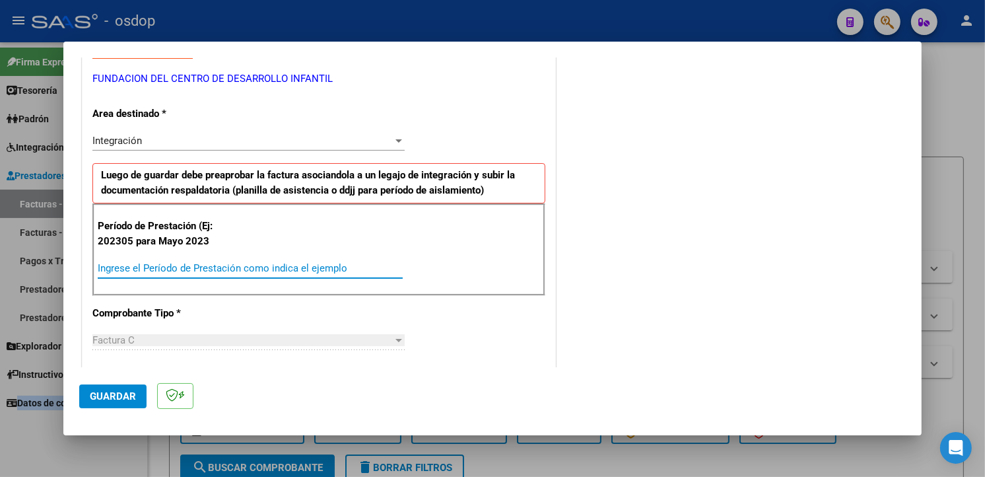
click at [319, 263] on input "Ingrese el Período de Prestación como indica el ejemplo" at bounding box center [250, 268] width 305 height 12
type input "202507"
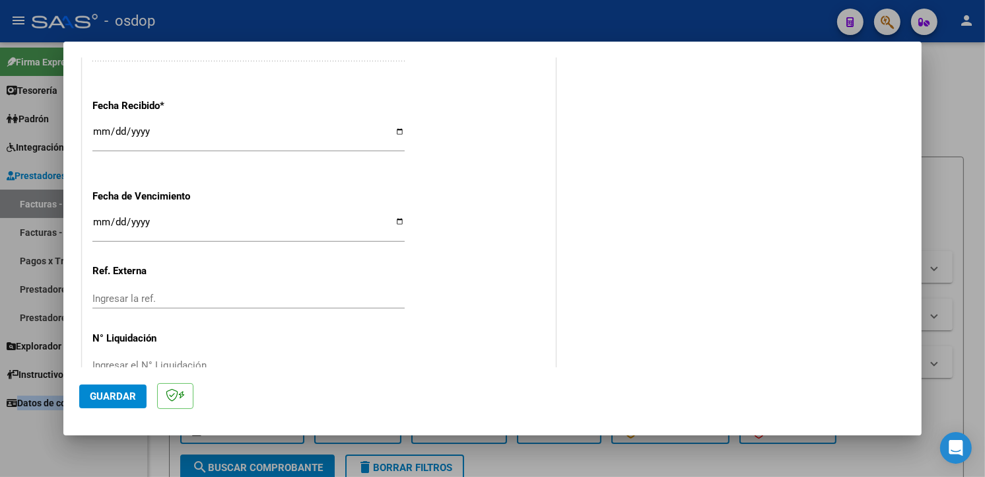
scroll to position [926, 0]
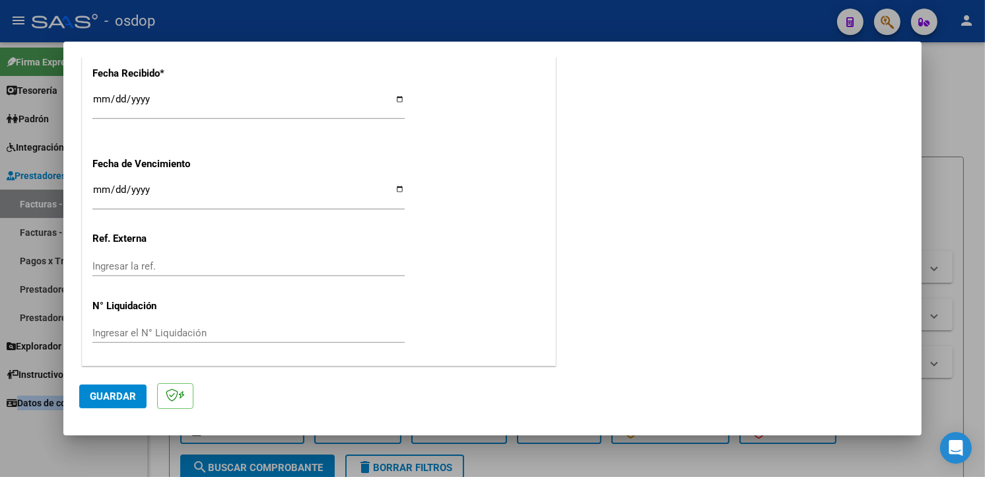
click at [116, 399] on span "Guardar" at bounding box center [113, 396] width 46 height 12
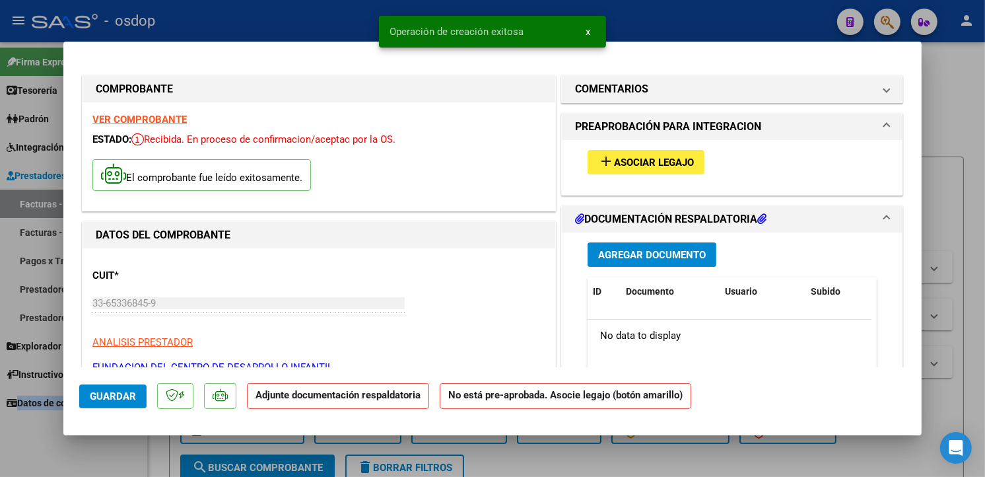
click at [676, 156] on span "Asociar Legajo" at bounding box center [654, 162] width 80 height 12
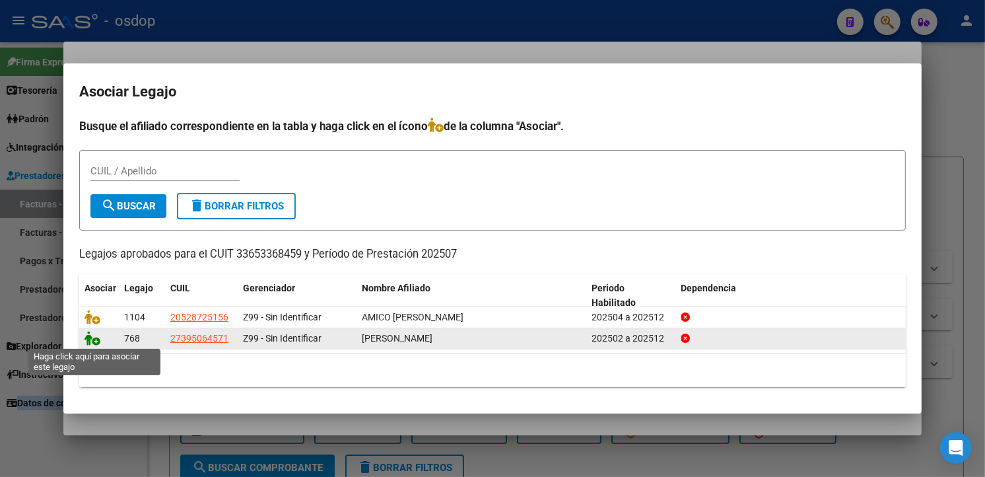
click at [88, 335] on icon at bounding box center [92, 338] width 16 height 15
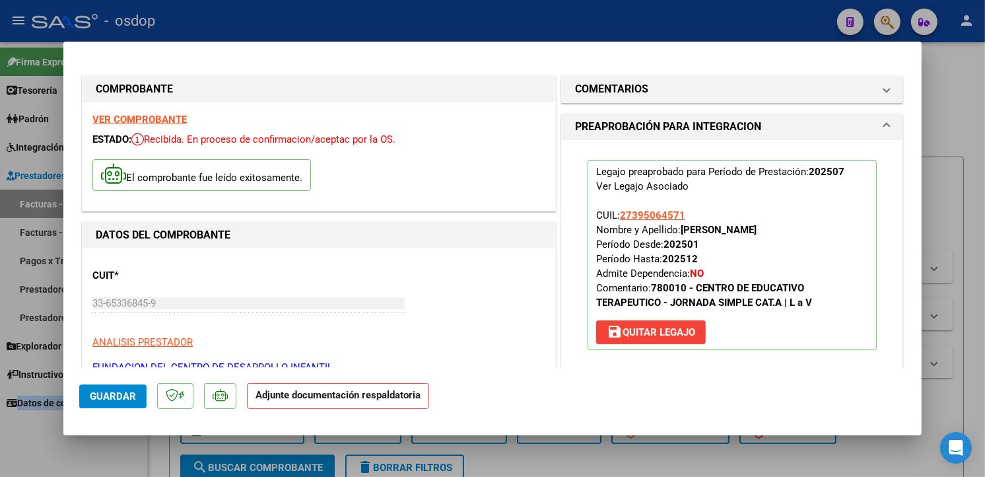
scroll to position [263, 0]
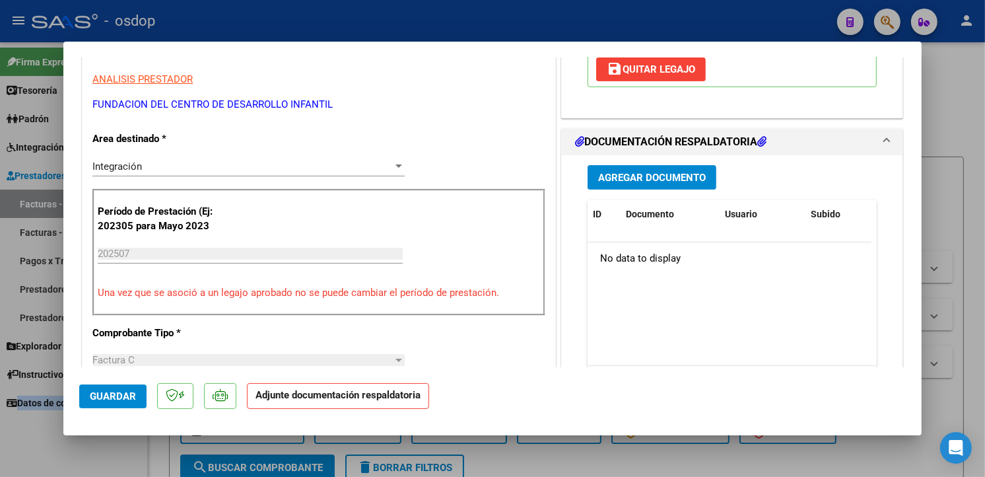
click at [678, 175] on span "Agregar Documento" at bounding box center [652, 178] width 108 height 12
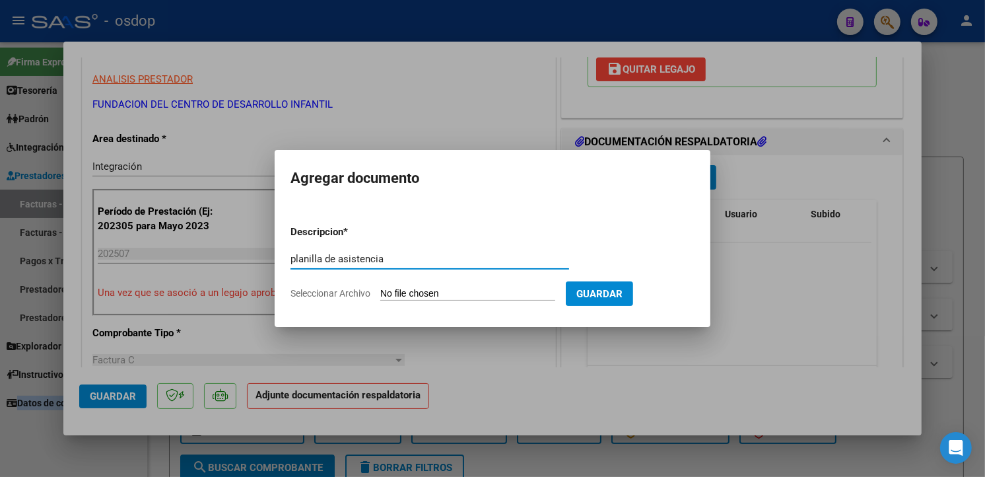
type input "planilla de asistencia"
click at [397, 296] on input "Seleccionar Archivo" at bounding box center [467, 294] width 175 height 13
type input "C:\fakepath\ASISTENCIA [DATE] [PERSON_NAME].pdf"
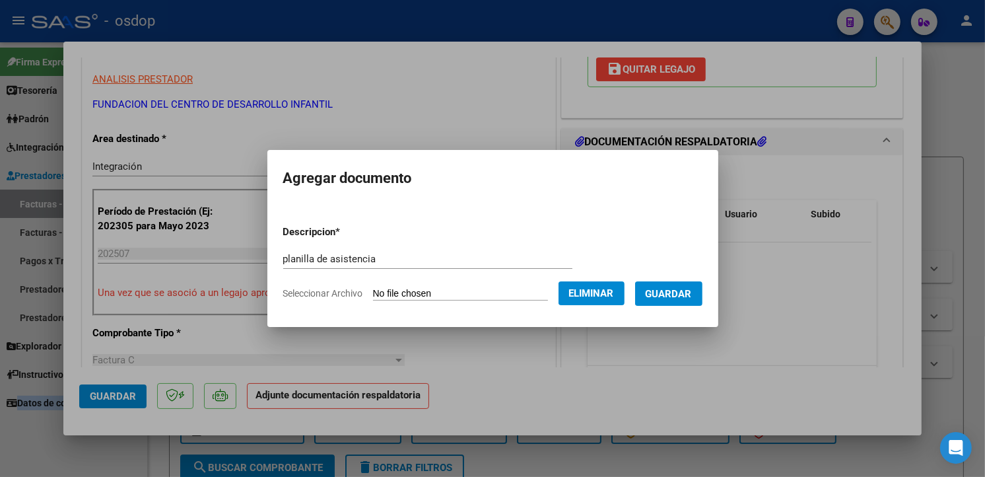
click at [692, 295] on span "Guardar" at bounding box center [669, 294] width 46 height 12
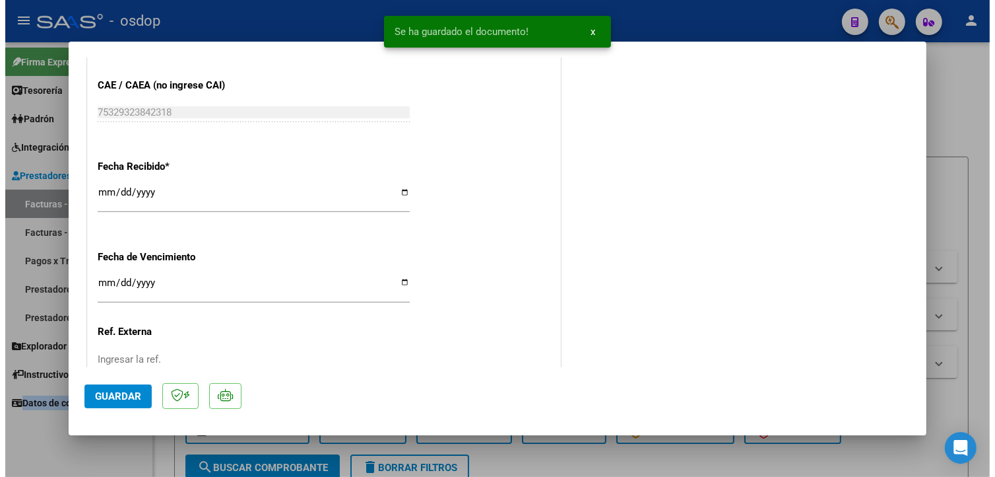
scroll to position [946, 0]
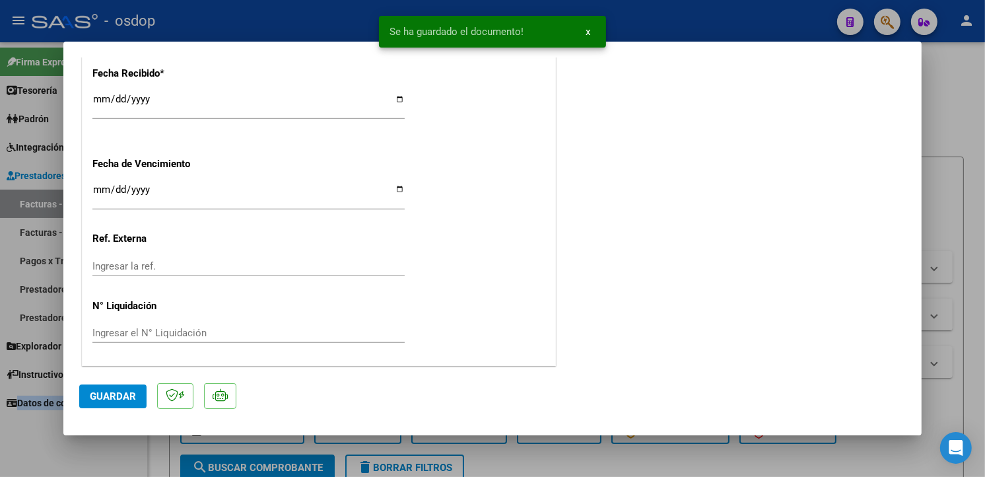
click at [114, 399] on span "Guardar" at bounding box center [113, 396] width 46 height 12
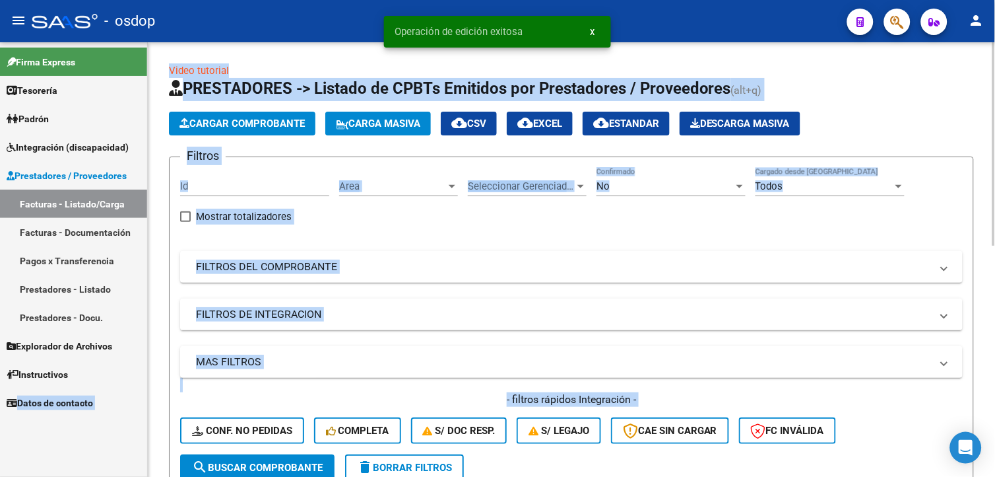
scroll to position [0, 0]
drag, startPoint x: 992, startPoint y: 215, endPoint x: 992, endPoint y: 263, distance: 48.2
drag, startPoint x: 992, startPoint y: 263, endPoint x: 958, endPoint y: 96, distance: 170.4
click at [958, 96] on h1 "PRESTADORES -> Listado de CPBTs Emitidos por Prestadores / Proveedores (alt+q)" at bounding box center [571, 89] width 805 height 23
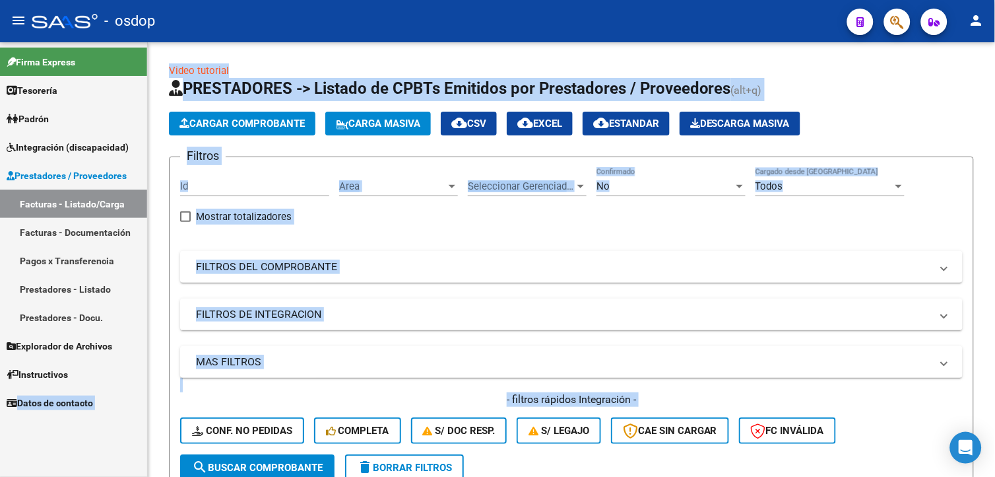
drag, startPoint x: 995, startPoint y: 180, endPoint x: 998, endPoint y: 252, distance: 72.0
click at [995, 252] on html "menu - osdop person Firma Express Tesorería Extractos Procesados (csv) Extracto…" at bounding box center [497, 238] width 995 height 477
drag, startPoint x: 995, startPoint y: 252, endPoint x: 931, endPoint y: 108, distance: 157.8
click at [931, 108] on app-list-header "PRESTADORES -> Listado de CPBTs Emitidos por Prestadores / Proveedores (alt+q) …" at bounding box center [571, 285] width 805 height 414
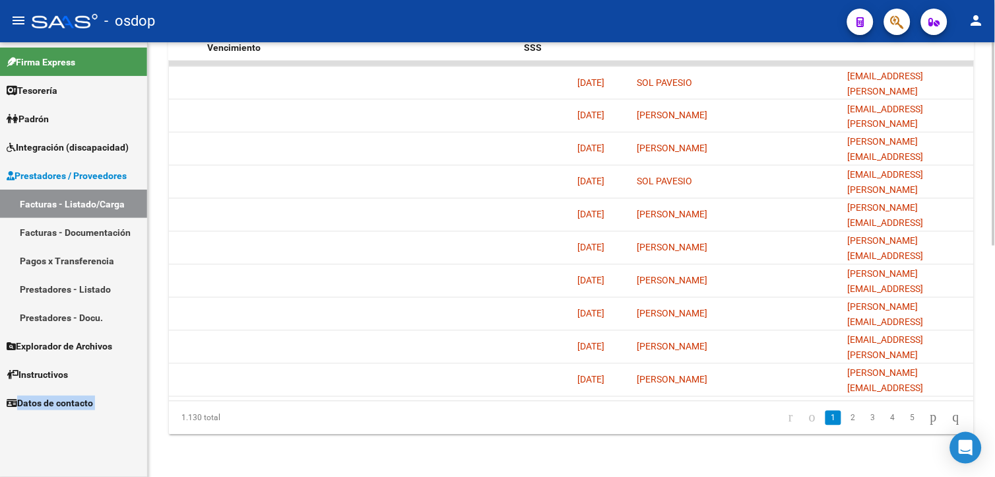
scroll to position [385, 0]
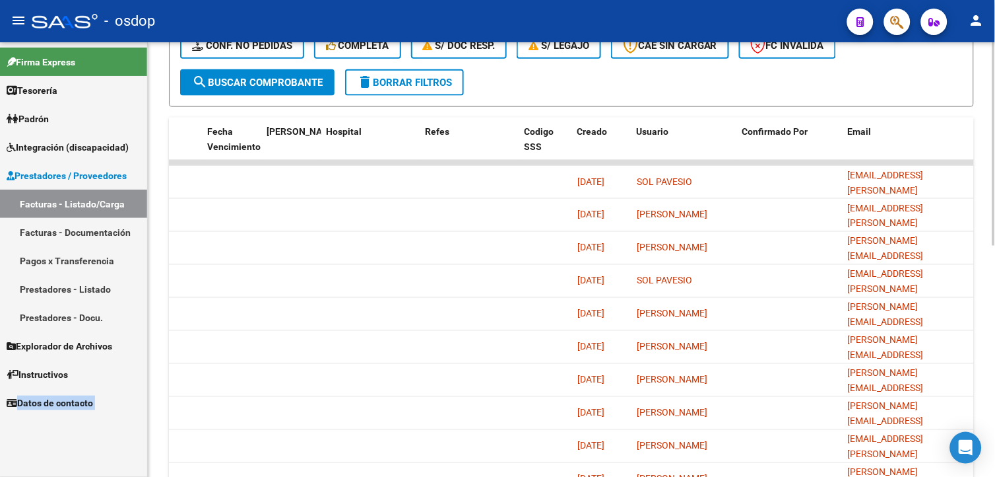
click at [995, 394] on html "menu - osdop person Firma Express Tesorería Extractos Procesados (csv) Extracto…" at bounding box center [497, 238] width 995 height 477
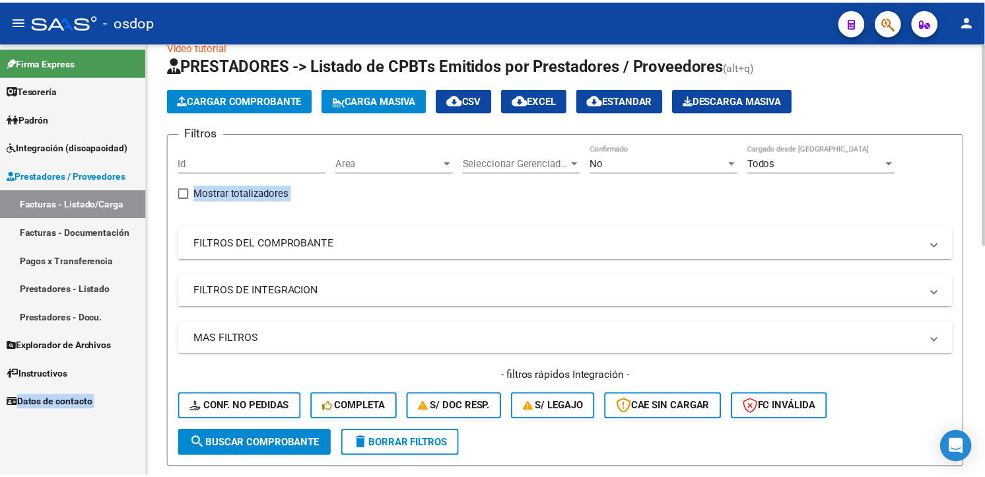
scroll to position [0, 0]
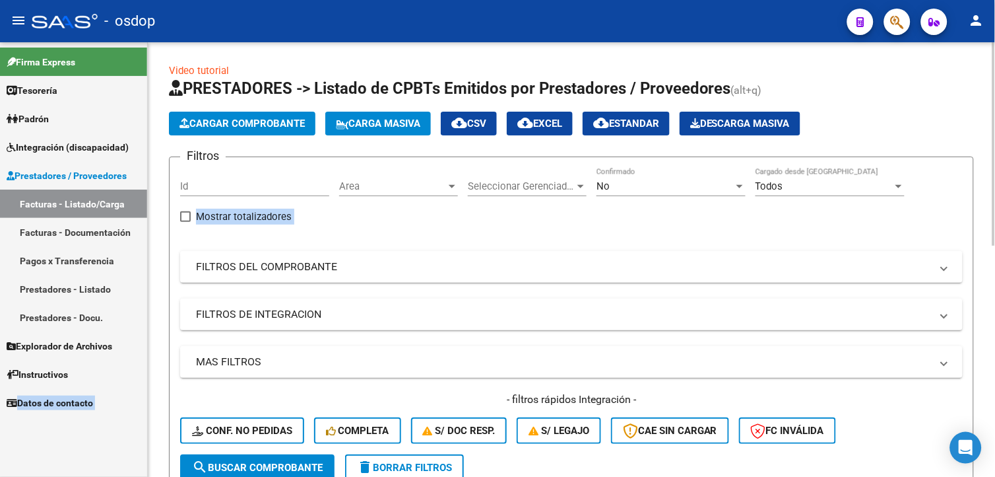
click at [995, 134] on html "menu - osdop person Firma Express Tesorería Extractos Procesados (csv) Extracto…" at bounding box center [497, 238] width 995 height 477
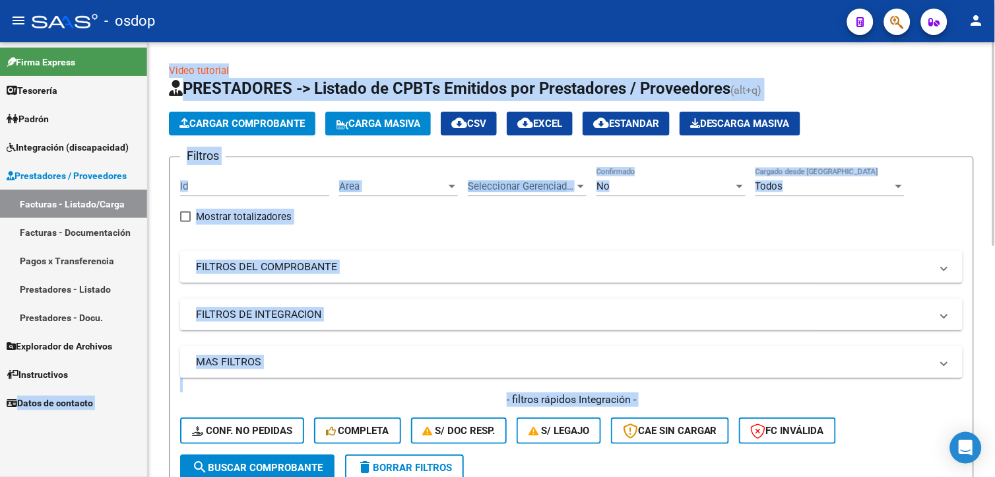
click at [273, 119] on span "Cargar Comprobante" at bounding box center [242, 123] width 125 height 12
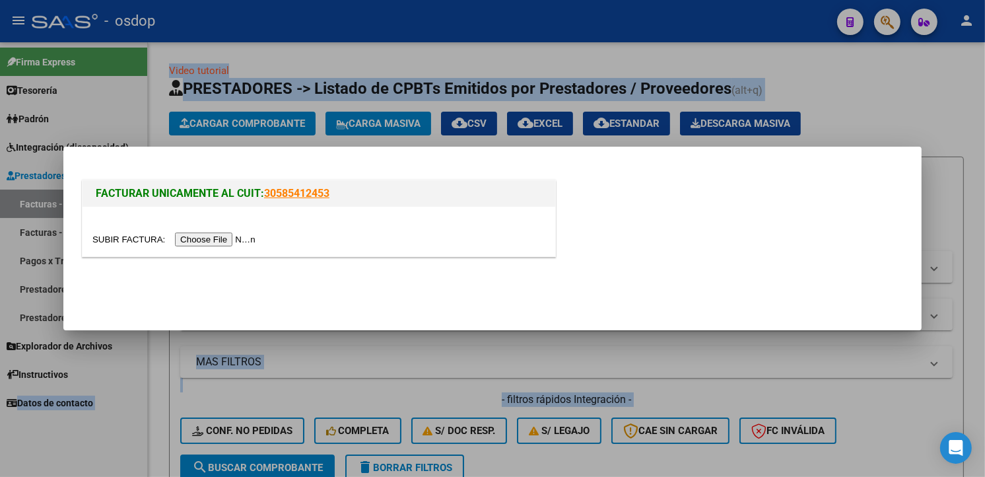
click at [210, 238] on input "file" at bounding box center [175, 239] width 167 height 14
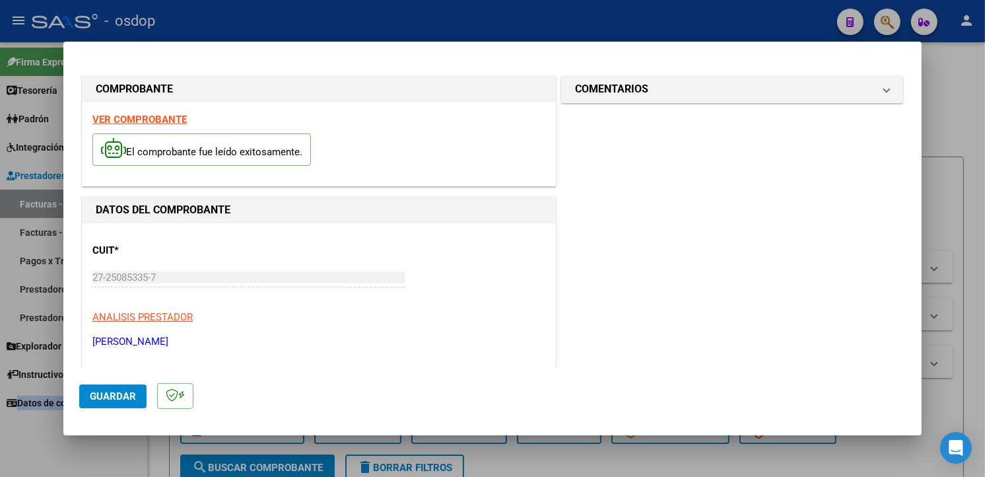
click at [377, 147] on div "El comprobante fue leído exitosamente." at bounding box center [318, 151] width 453 height 49
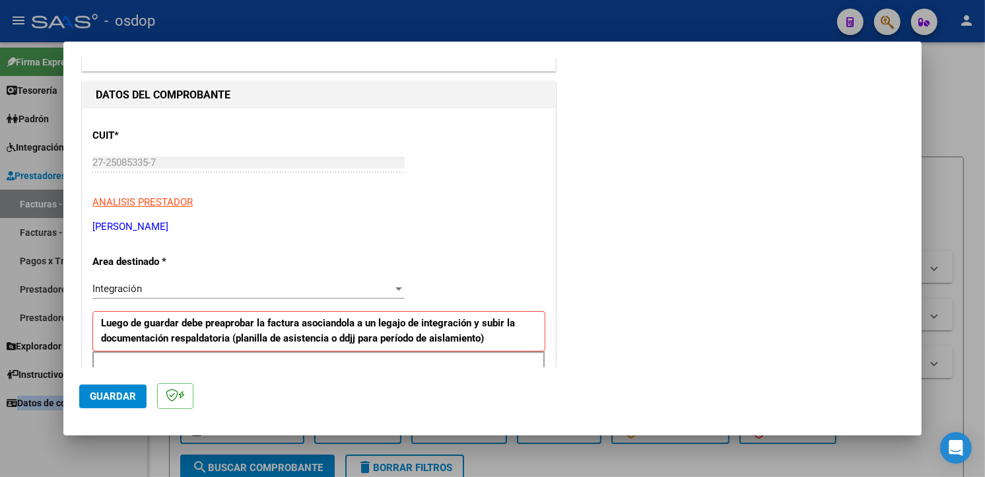
scroll to position [273, 0]
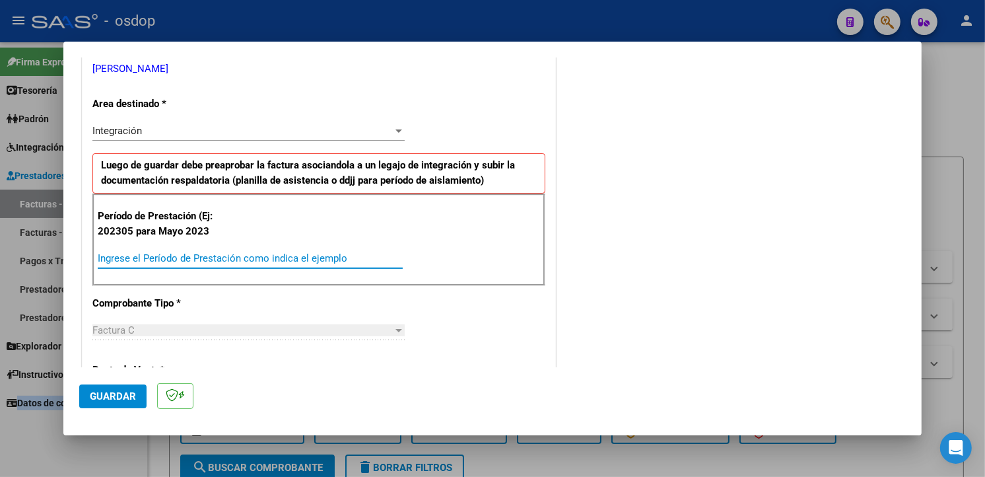
click at [182, 252] on input "Ingrese el Período de Prestación como indica el ejemplo" at bounding box center [250, 258] width 305 height 12
type input "202507"
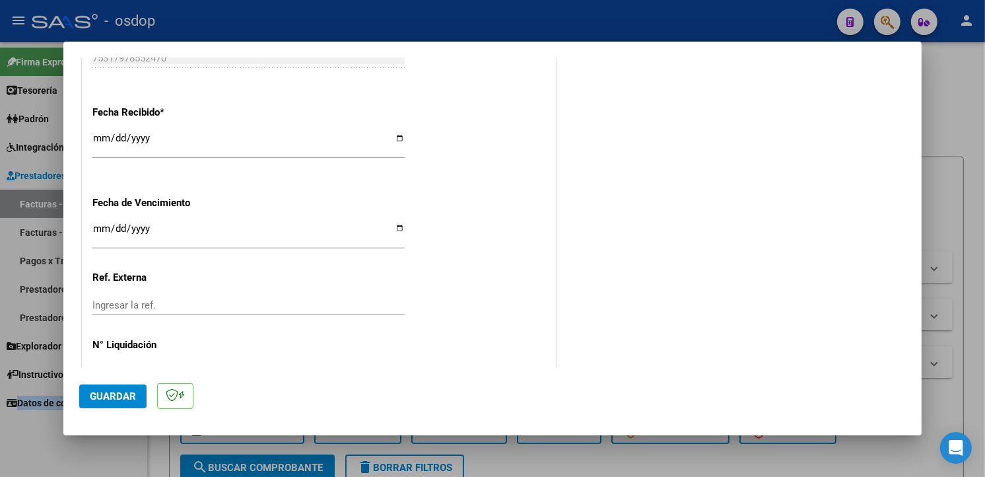
scroll to position [926, 0]
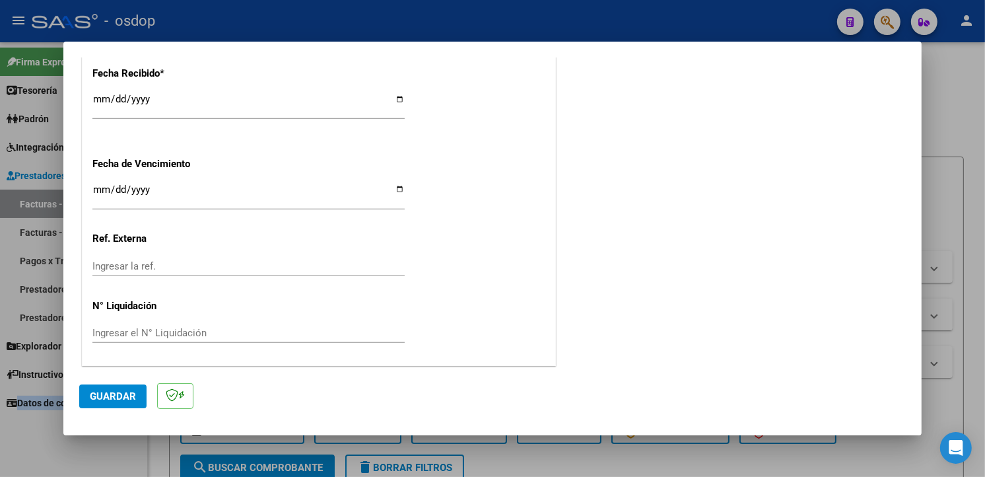
click at [111, 392] on span "Guardar" at bounding box center [113, 396] width 46 height 12
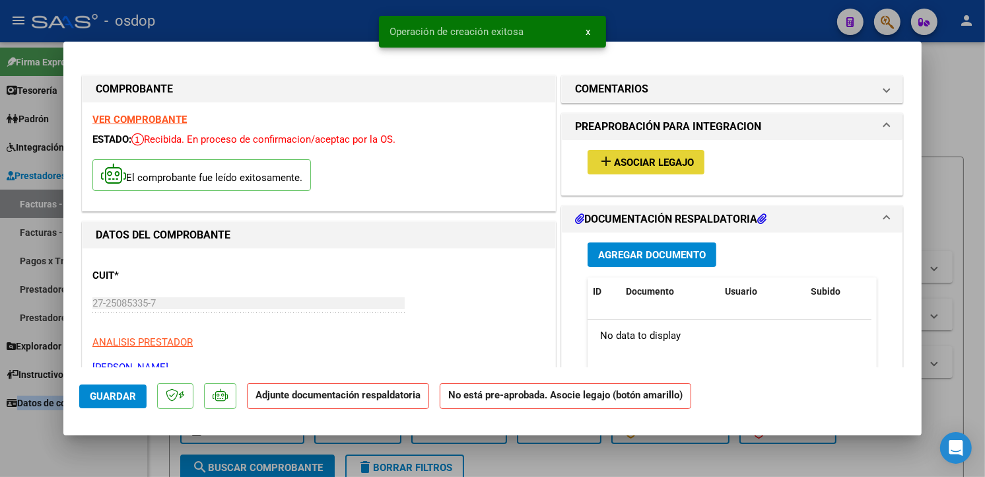
click at [629, 161] on span "Asociar Legajo" at bounding box center [654, 162] width 80 height 12
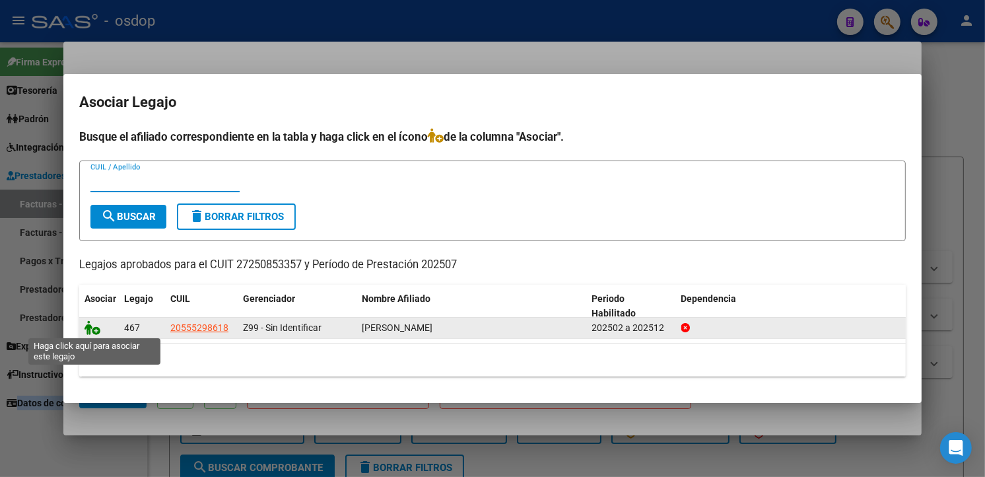
click at [91, 327] on icon at bounding box center [92, 327] width 16 height 15
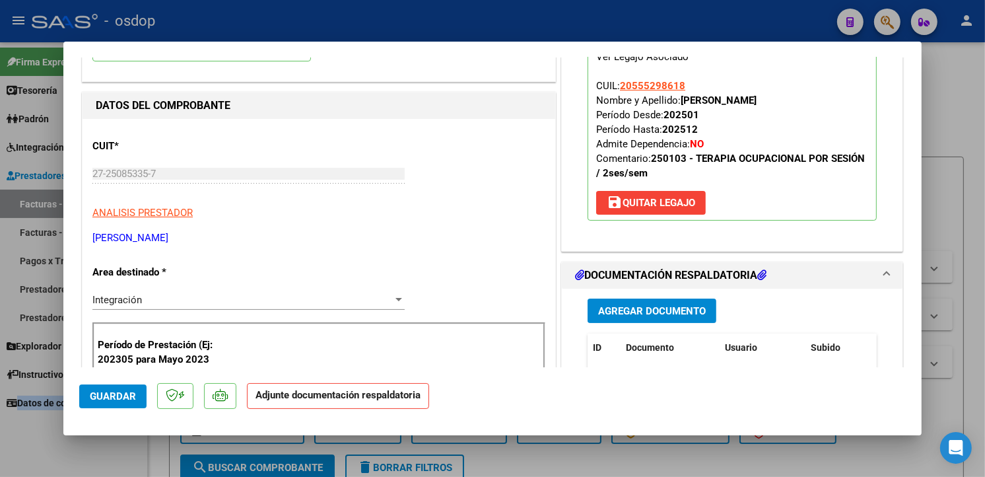
scroll to position [200, 0]
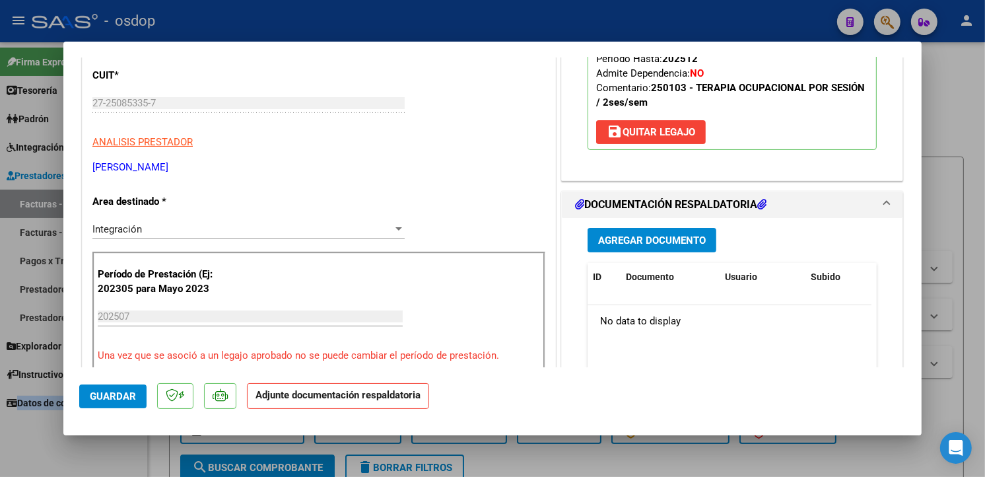
click at [671, 238] on span "Agregar Documento" at bounding box center [652, 240] width 108 height 12
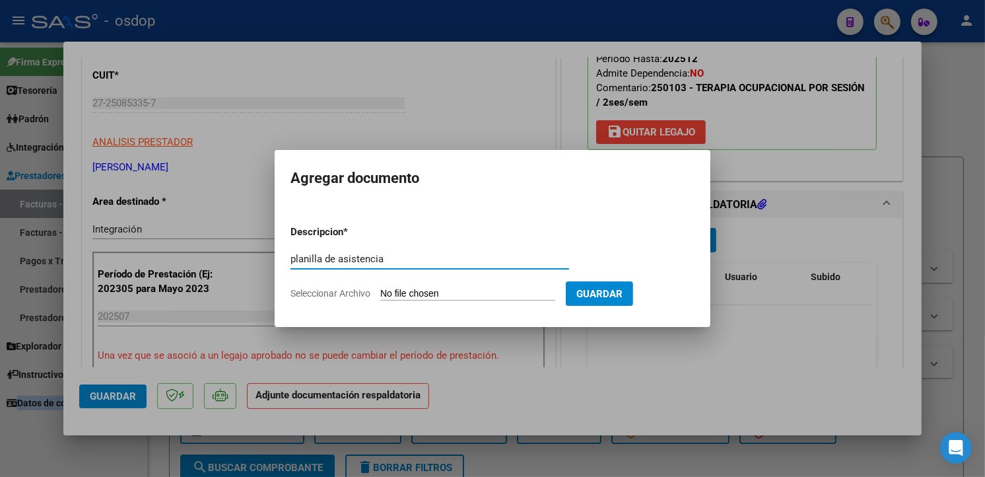
type input "planilla de asistencia"
click at [434, 293] on input "Seleccionar Archivo" at bounding box center [467, 294] width 175 height 13
type input "C:\fakepath\[PERSON_NAME] asistencia julio terapia ocupacional.pdf"
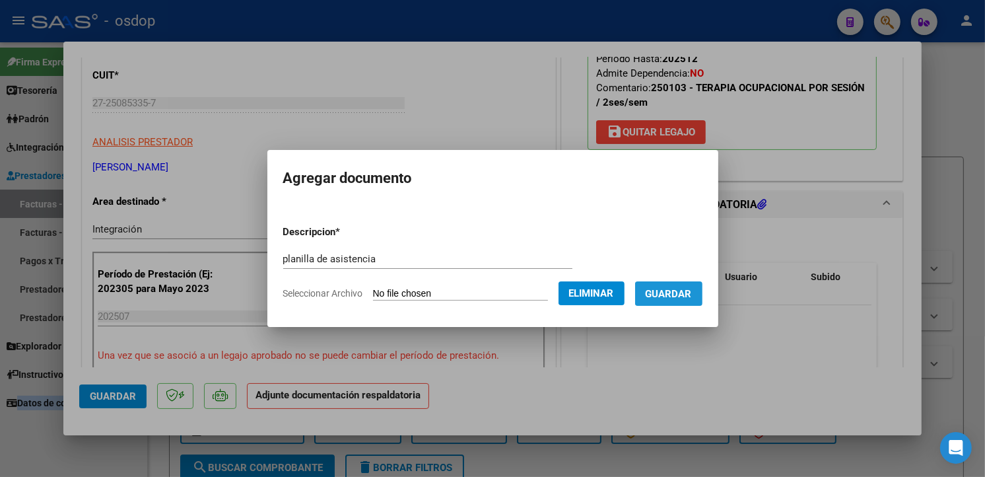
click at [692, 297] on span "Guardar" at bounding box center [669, 294] width 46 height 12
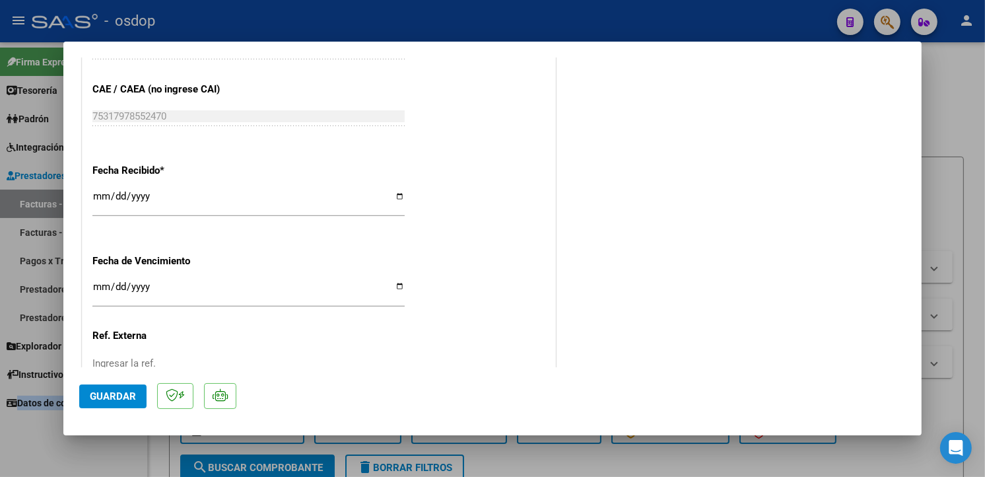
scroll to position [946, 0]
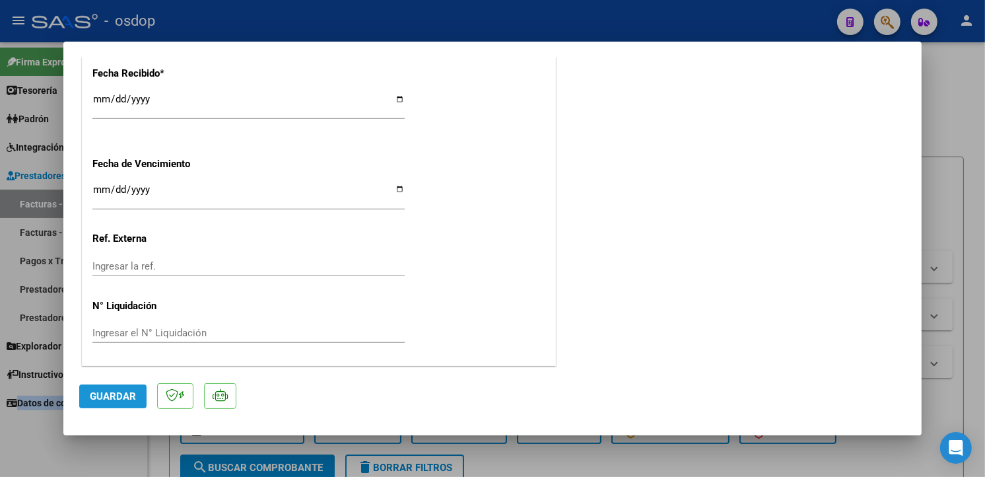
click at [119, 391] on span "Guardar" at bounding box center [113, 396] width 46 height 12
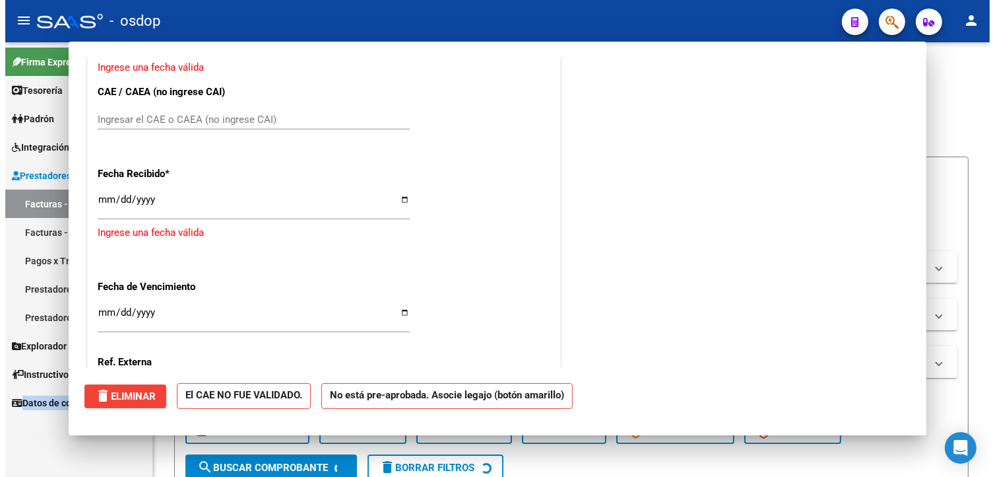
scroll to position [0, 0]
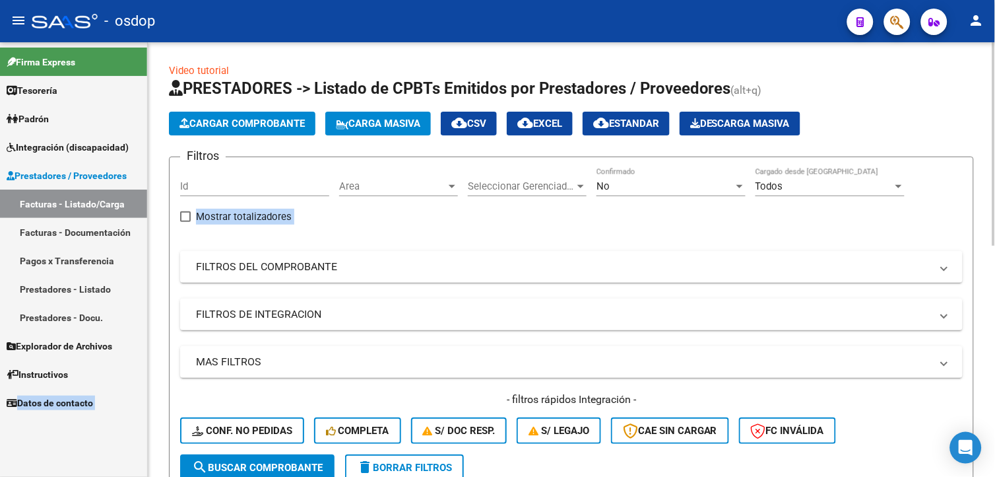
click at [994, 167] on div at bounding box center [994, 143] width 3 height 203
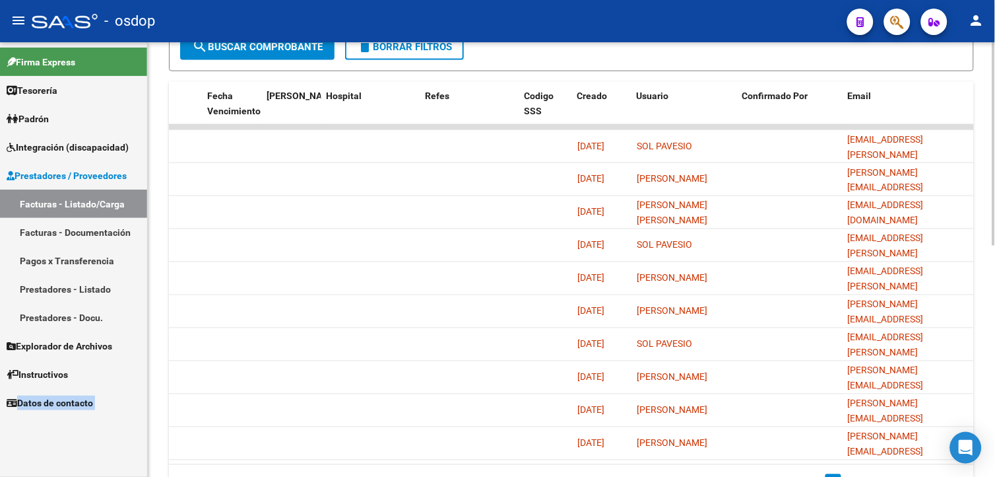
scroll to position [424, 0]
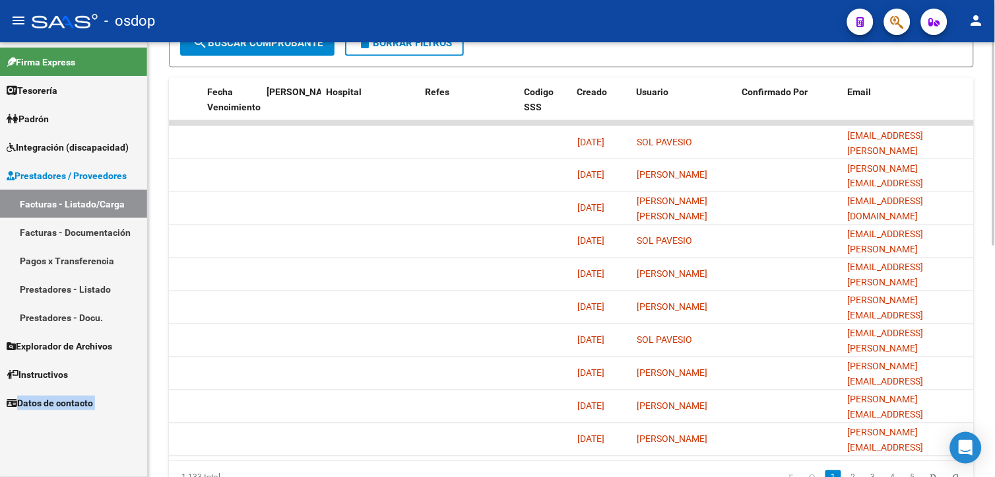
click at [995, 363] on html "menu - osdop person Firma Express Tesorería Extractos Procesados (csv) Extracto…" at bounding box center [497, 238] width 995 height 477
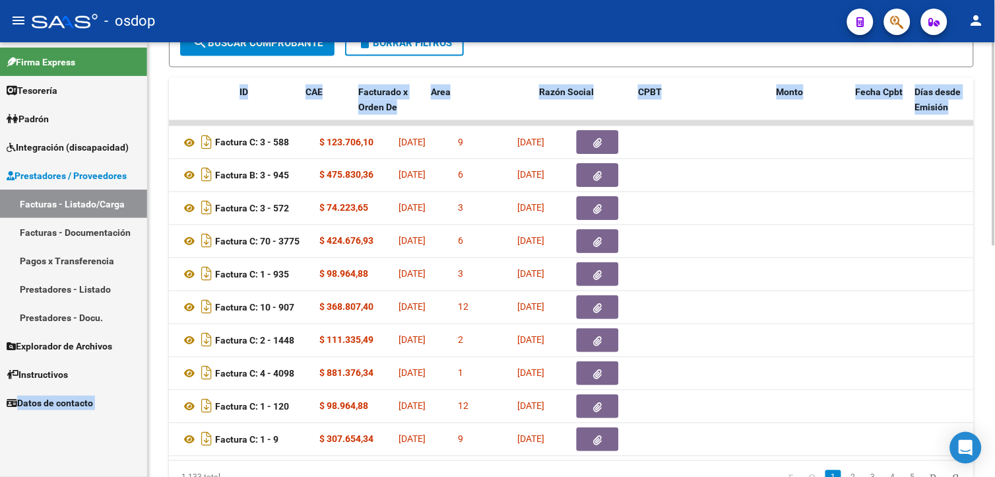
scroll to position [0, 0]
